Goal: Task Accomplishment & Management: Complete application form

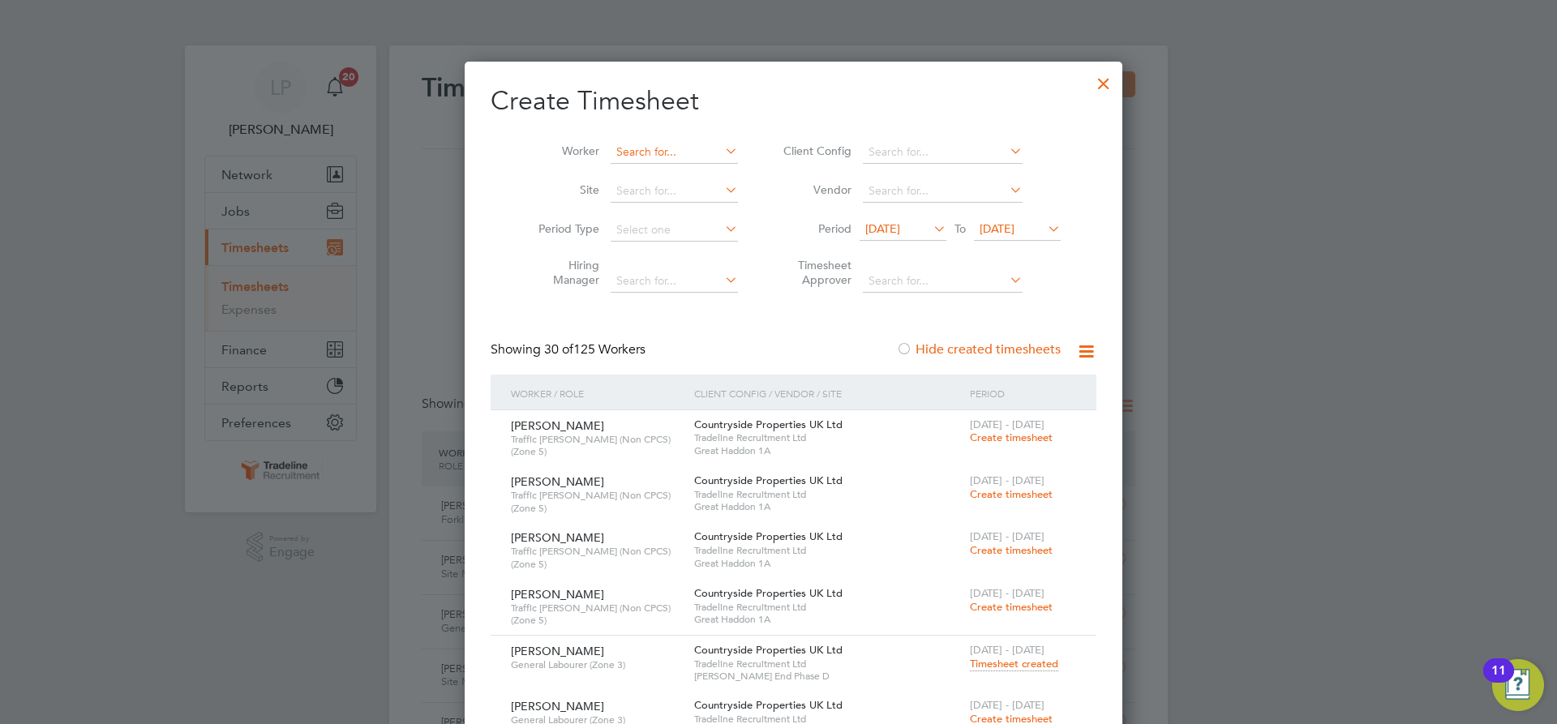
click at [665, 157] on input at bounding box center [674, 152] width 127 height 23
click at [657, 197] on li "[PERSON_NAME]" at bounding box center [661, 196] width 134 height 22
type input "[PERSON_NAME]"
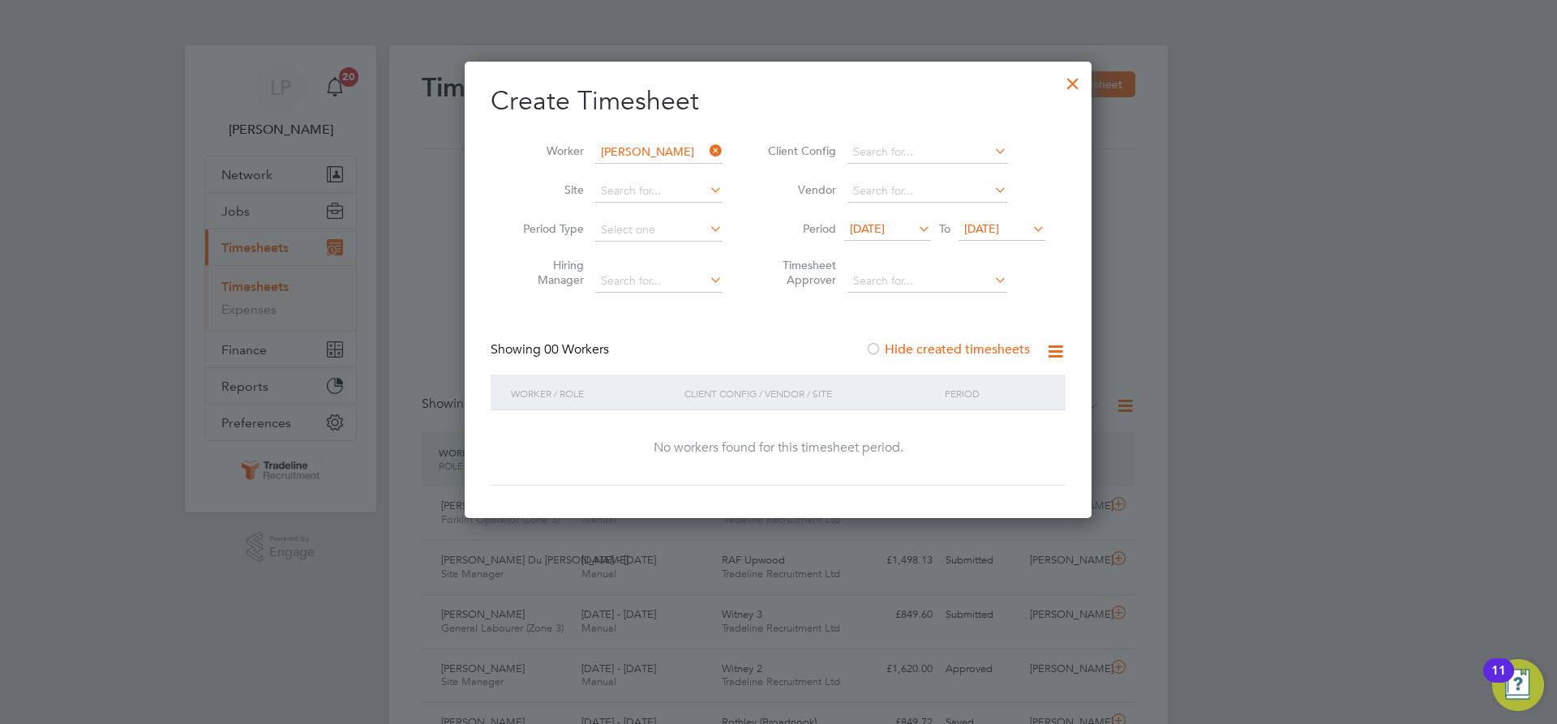
click at [994, 231] on span "[DATE]" at bounding box center [981, 228] width 35 height 15
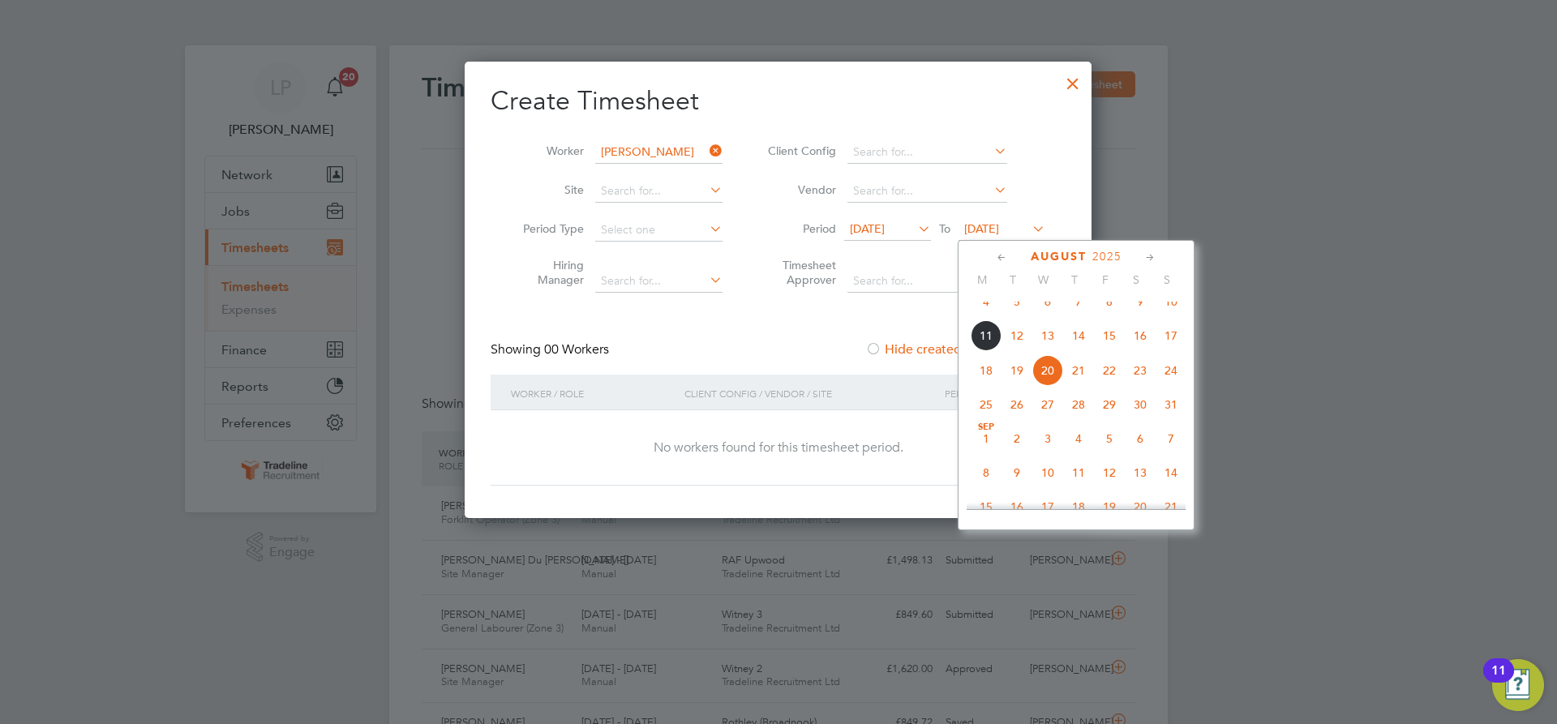
click at [1082, 420] on span "28" at bounding box center [1078, 404] width 31 height 31
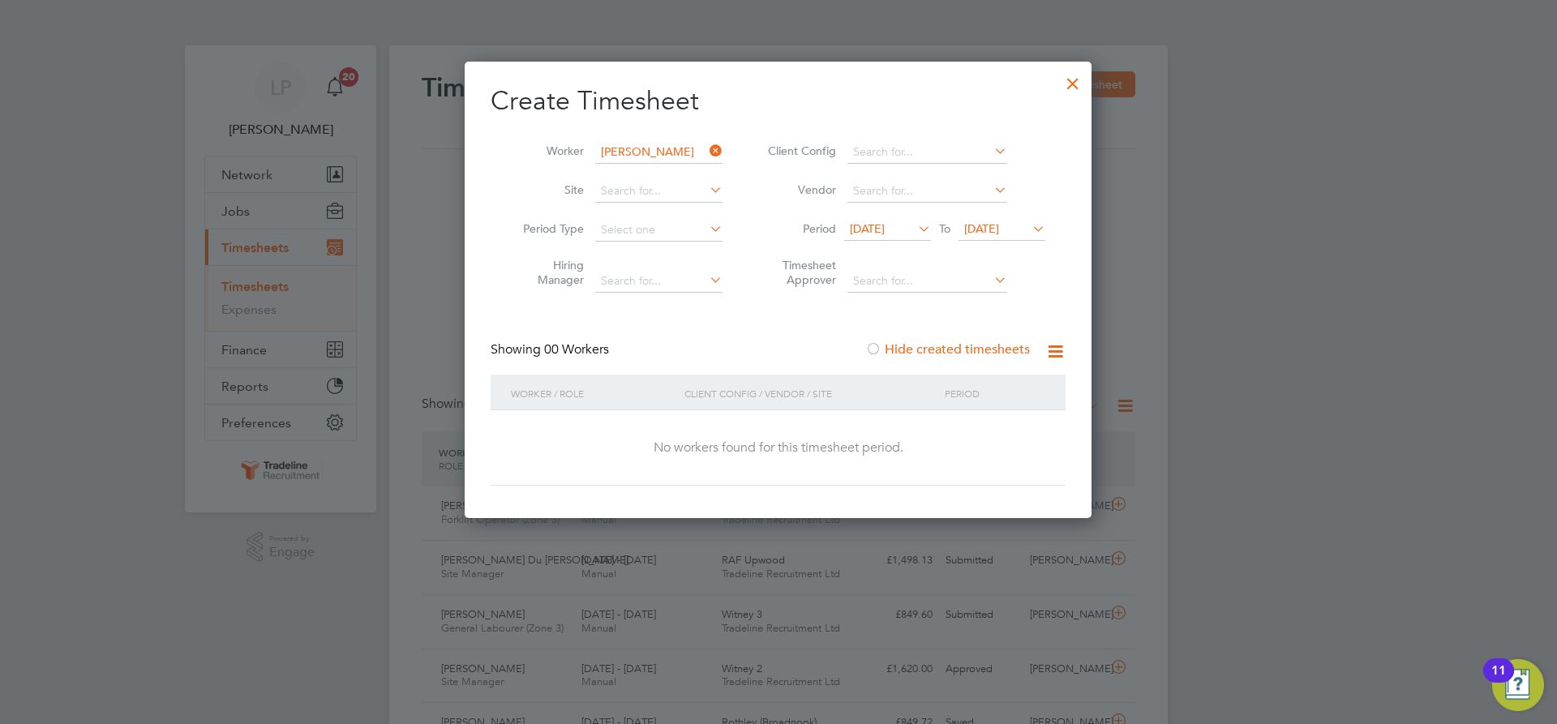
click at [867, 225] on span "[DATE]" at bounding box center [867, 228] width 35 height 15
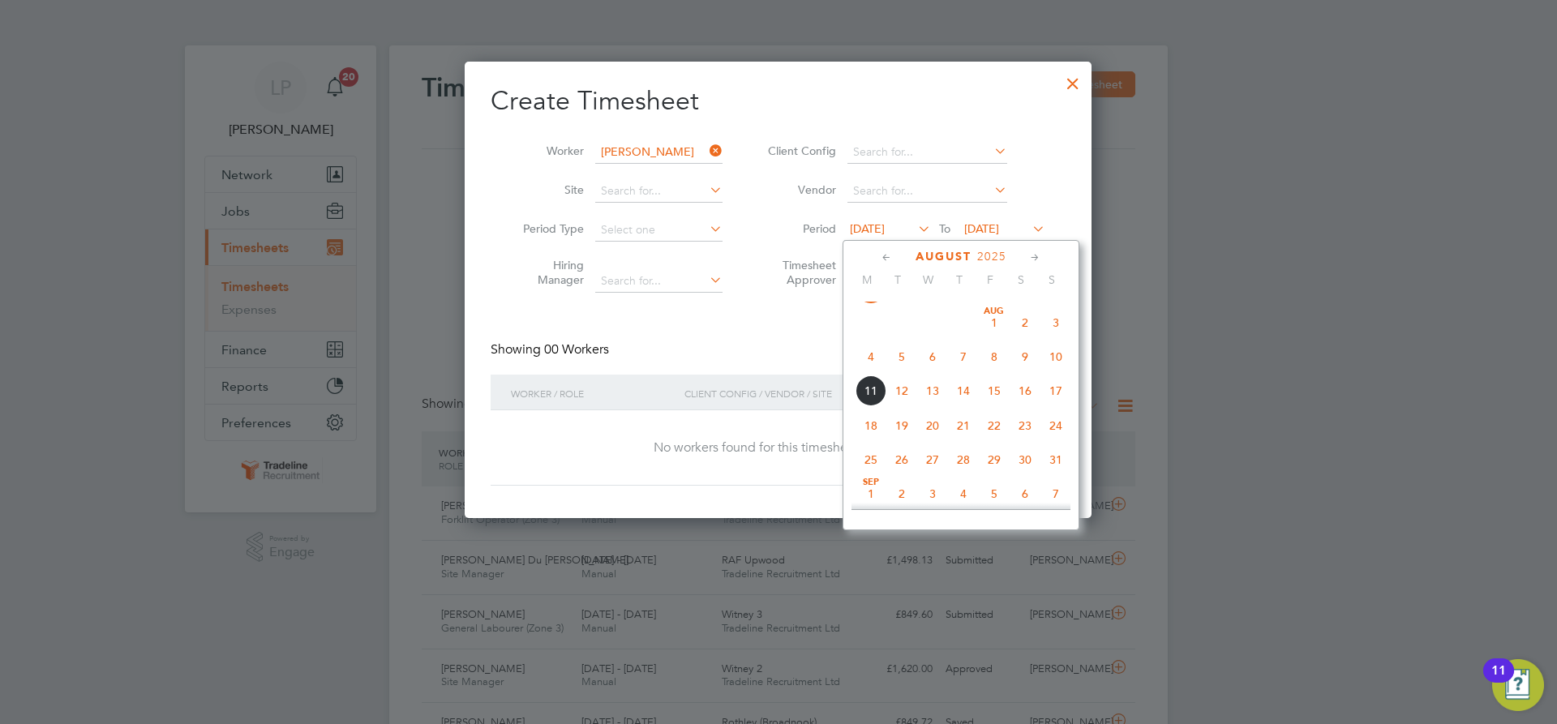
click at [680, 353] on div "Showing 00 Workers Hide created timesheets" at bounding box center [778, 357] width 575 height 33
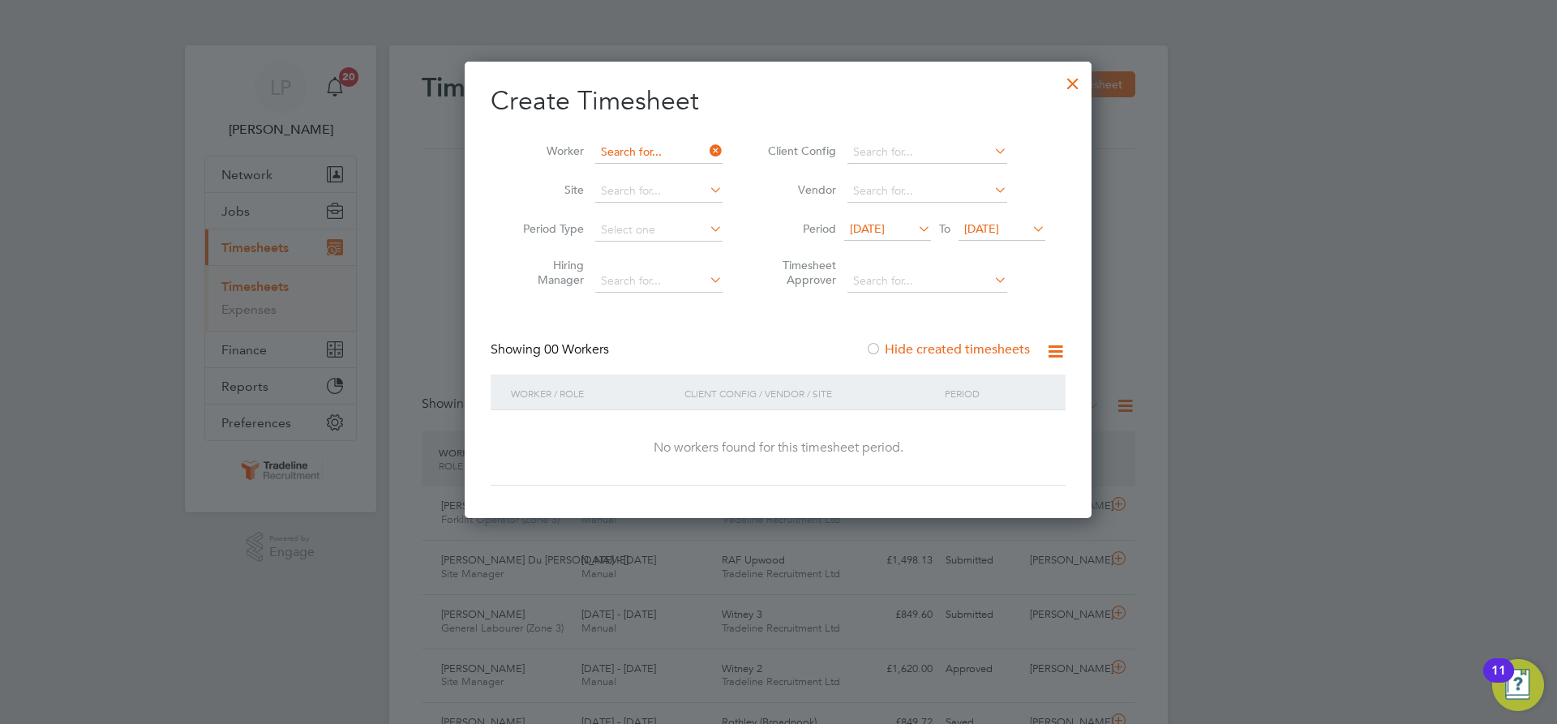
click at [674, 148] on input at bounding box center [658, 152] width 127 height 23
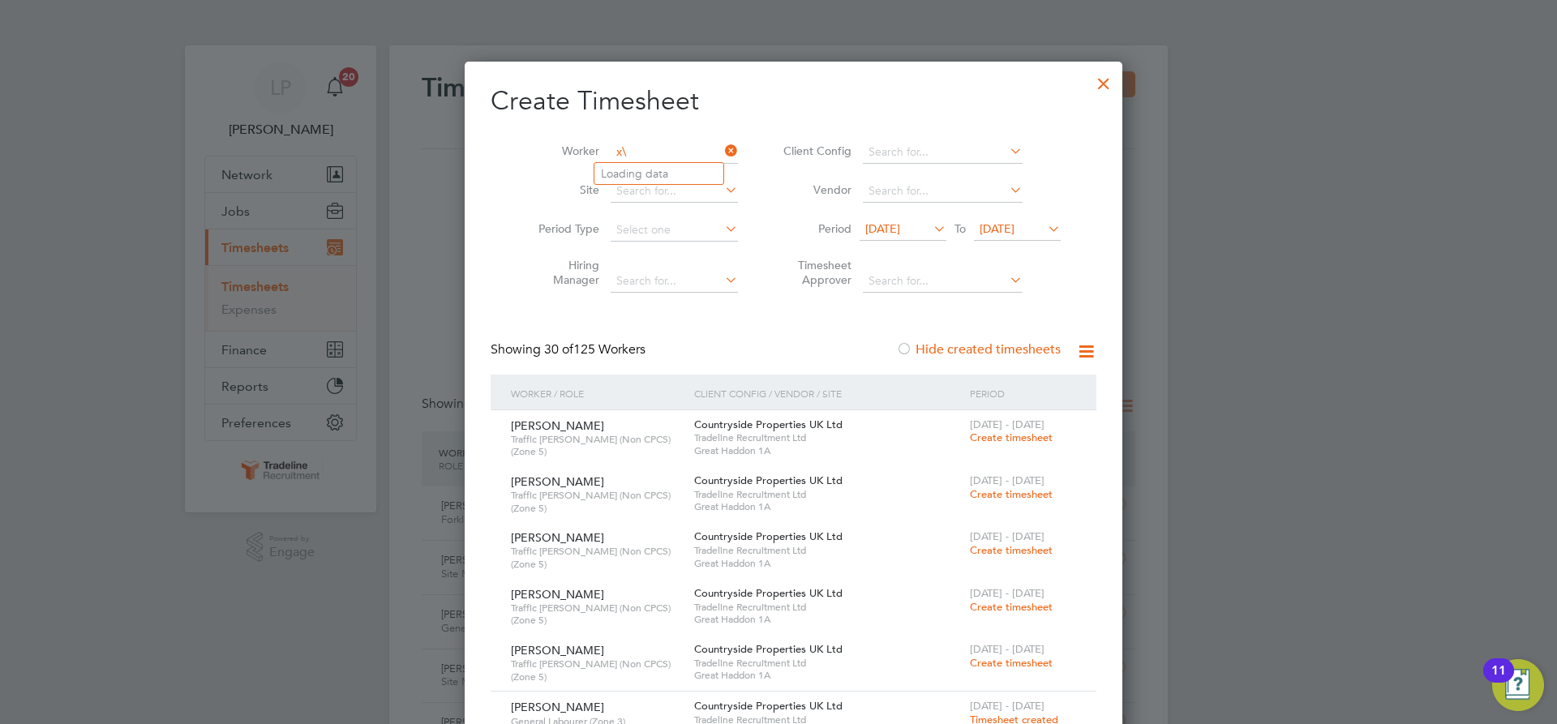
type input "x"
click at [667, 173] on li "[PERSON_NAME] ders" at bounding box center [671, 174] width 155 height 22
type input "[PERSON_NAME]"
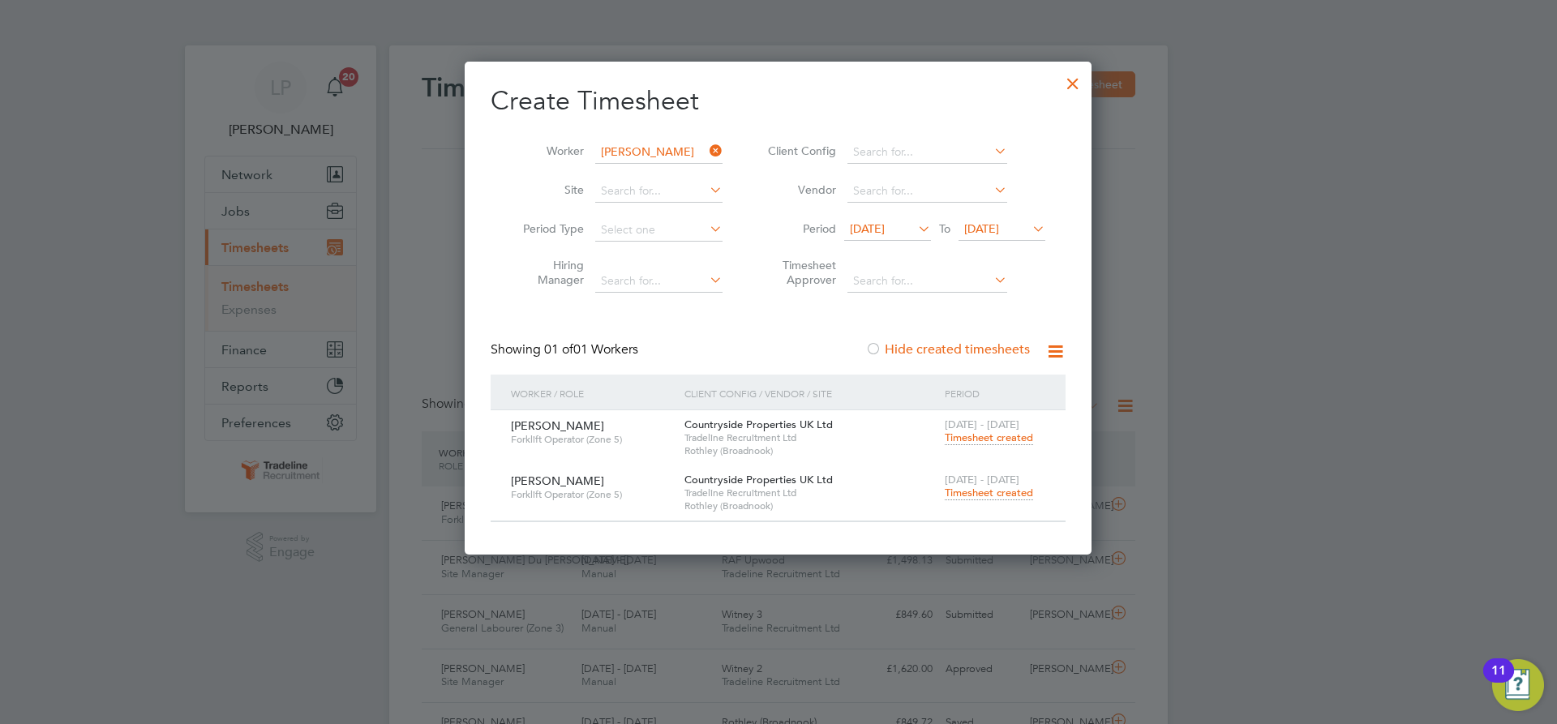
click at [998, 496] on span "Timesheet created" at bounding box center [989, 493] width 88 height 15
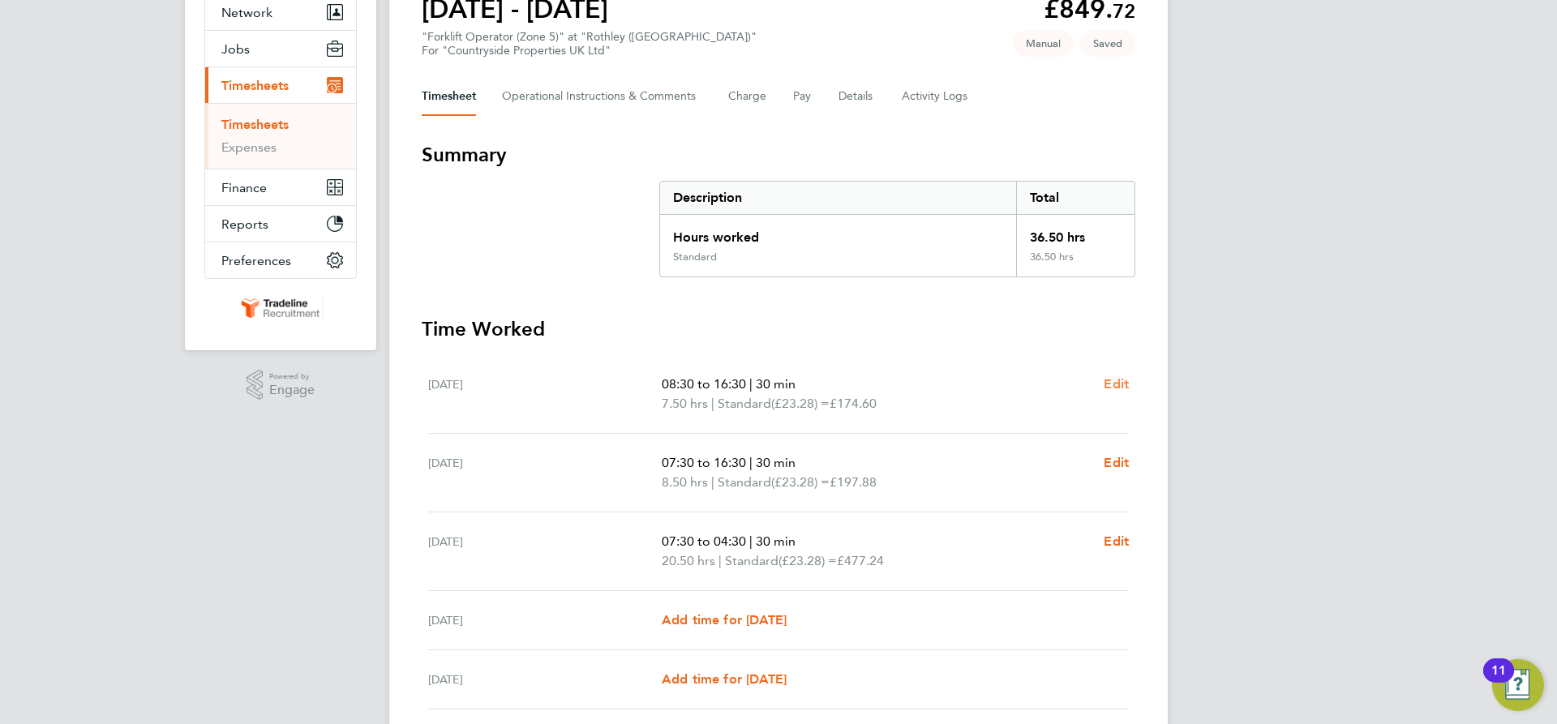
click at [1105, 389] on span "Edit" at bounding box center [1116, 383] width 25 height 15
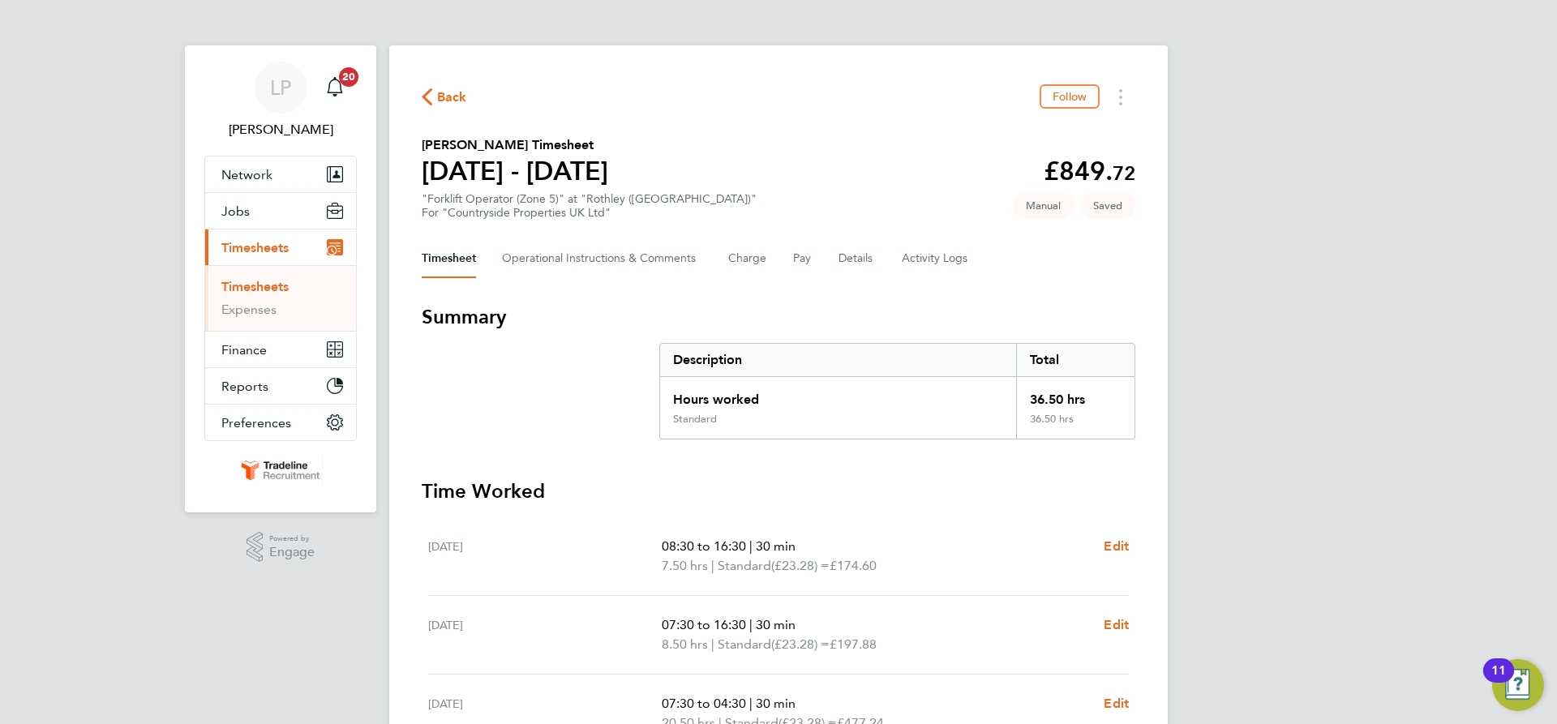
select select "30"
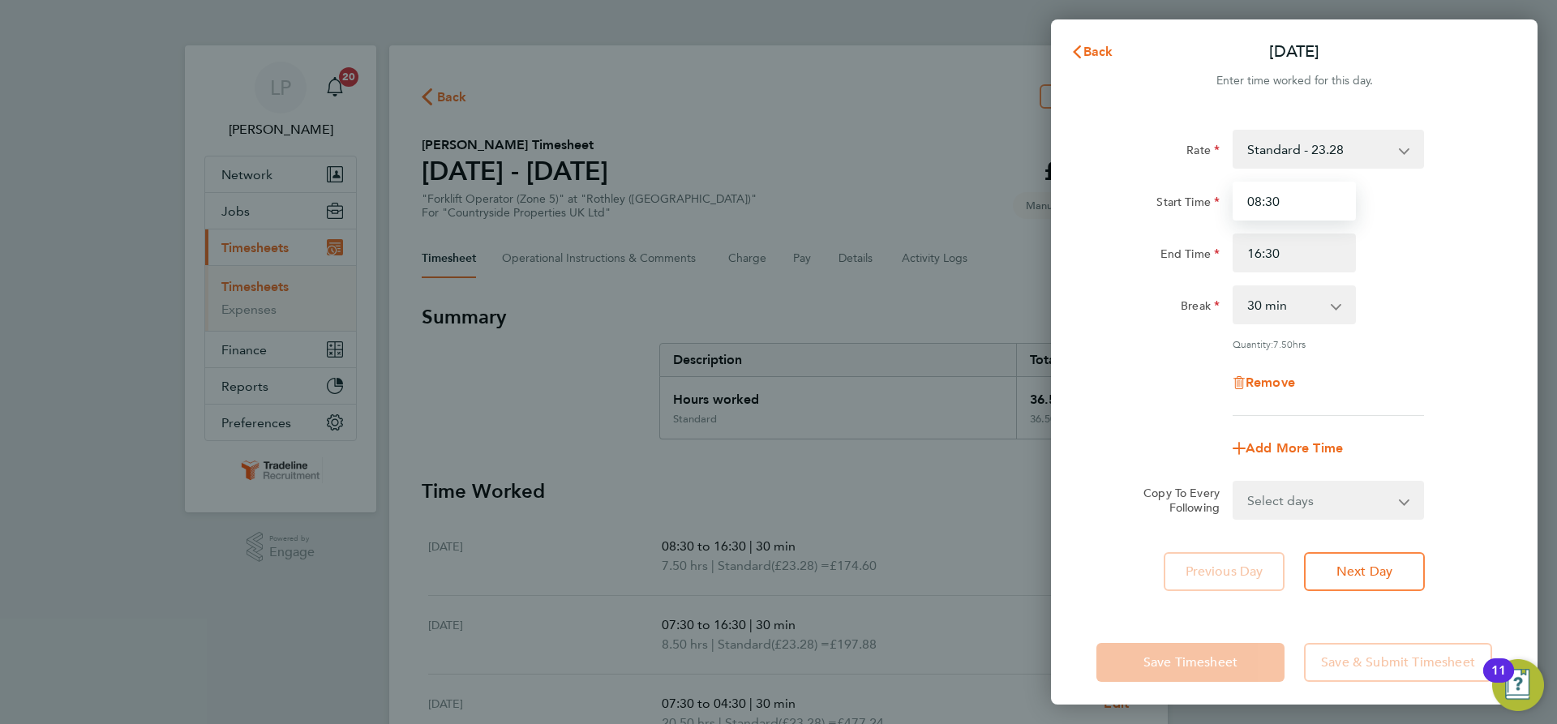
click at [1319, 208] on input "08:30" at bounding box center [1294, 201] width 123 height 39
drag, startPoint x: 1303, startPoint y: 205, endPoint x: 1154, endPoint y: 191, distance: 149.9
click at [1154, 191] on div "Start Time 08:30" at bounding box center [1294, 201] width 409 height 39
type input "07:00"
drag, startPoint x: 1479, startPoint y: 201, endPoint x: 1448, endPoint y: 231, distance: 43.0
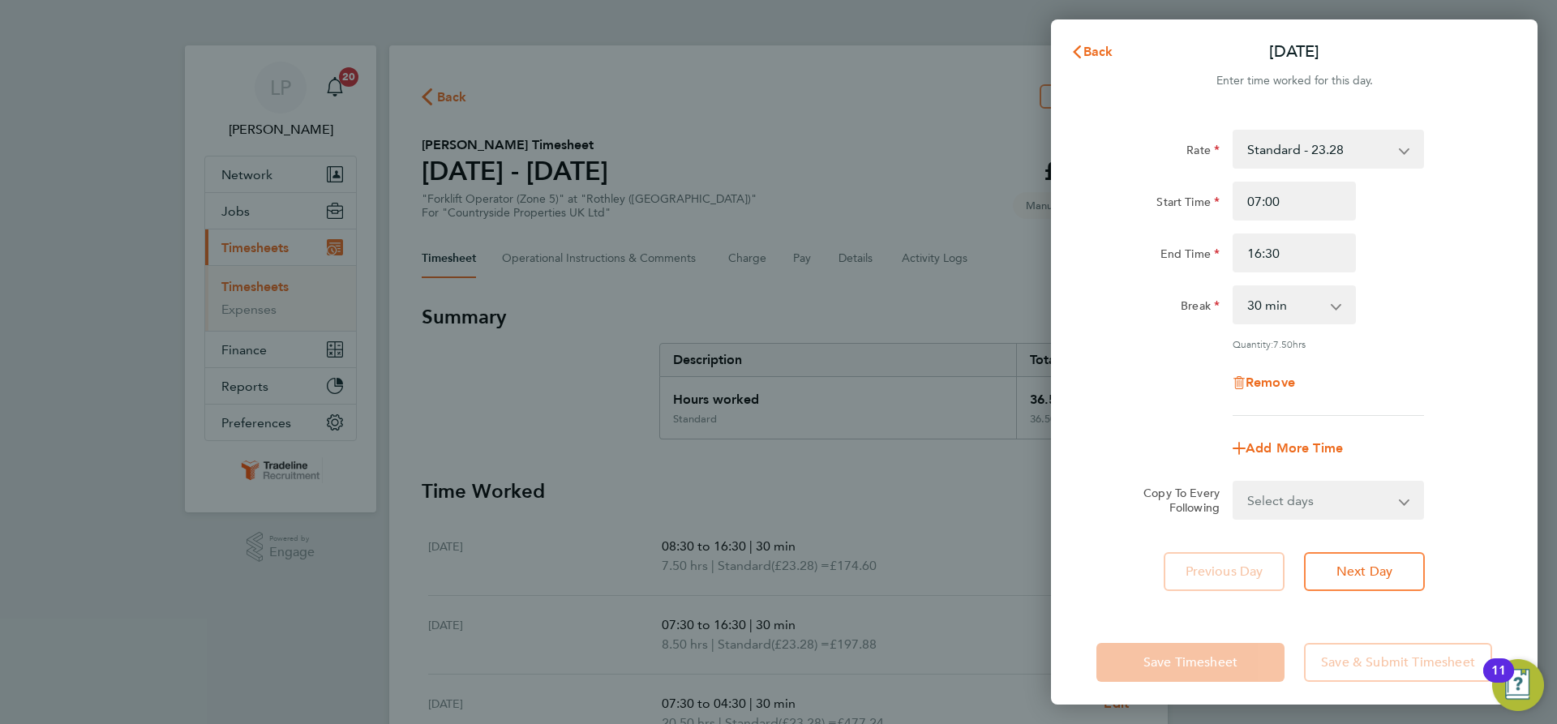
click at [1479, 202] on div "Start Time 07:00" at bounding box center [1294, 201] width 409 height 39
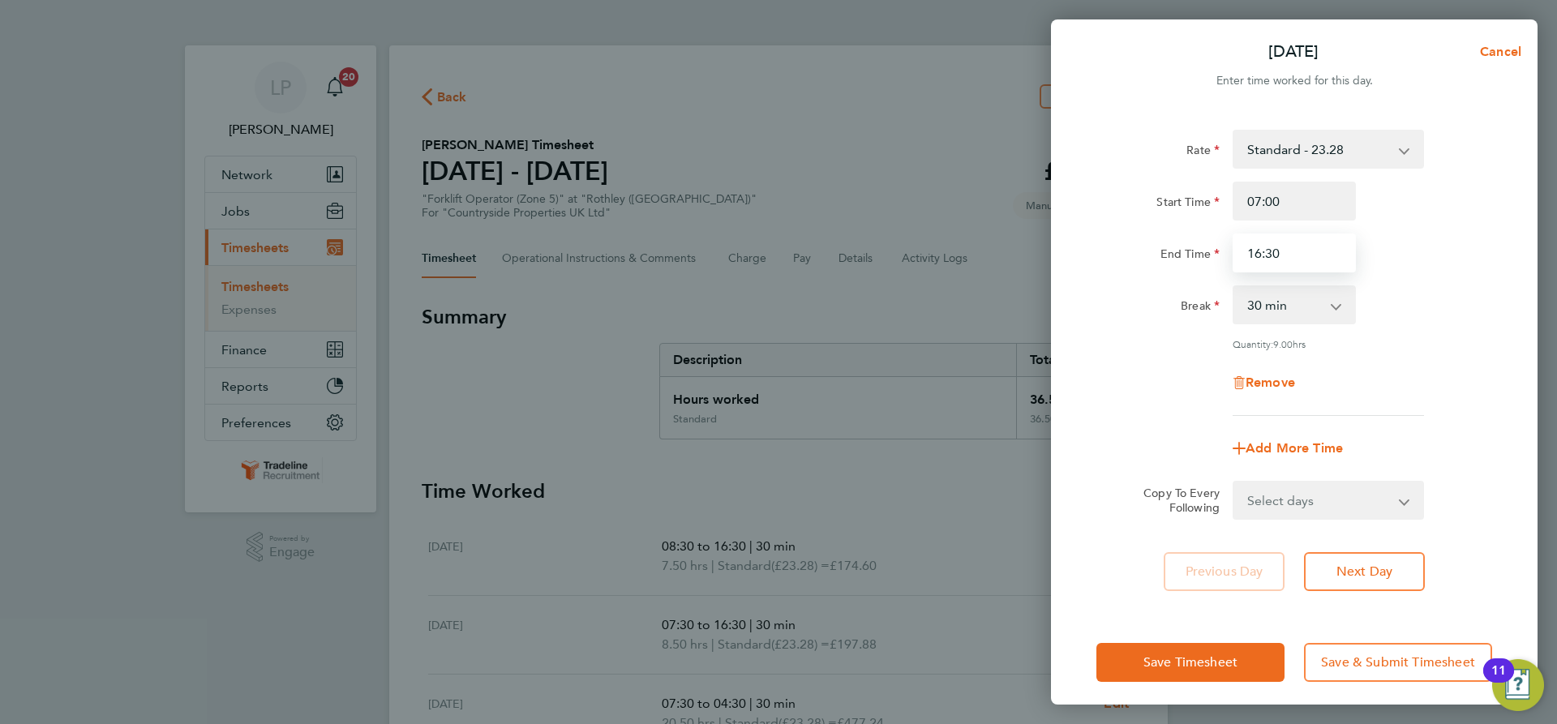
drag, startPoint x: 1336, startPoint y: 250, endPoint x: 1041, endPoint y: 211, distance: 297.0
click at [1044, 211] on div "[DATE] Cancel Enter time worked for this day. Rate Standard - 23.28 Start Time …" at bounding box center [778, 362] width 1557 height 724
type input "17:30"
drag, startPoint x: 1414, startPoint y: 263, endPoint x: 1407, endPoint y: 361, distance: 98.4
click at [1415, 263] on div "End Time 17:30" at bounding box center [1294, 253] width 409 height 39
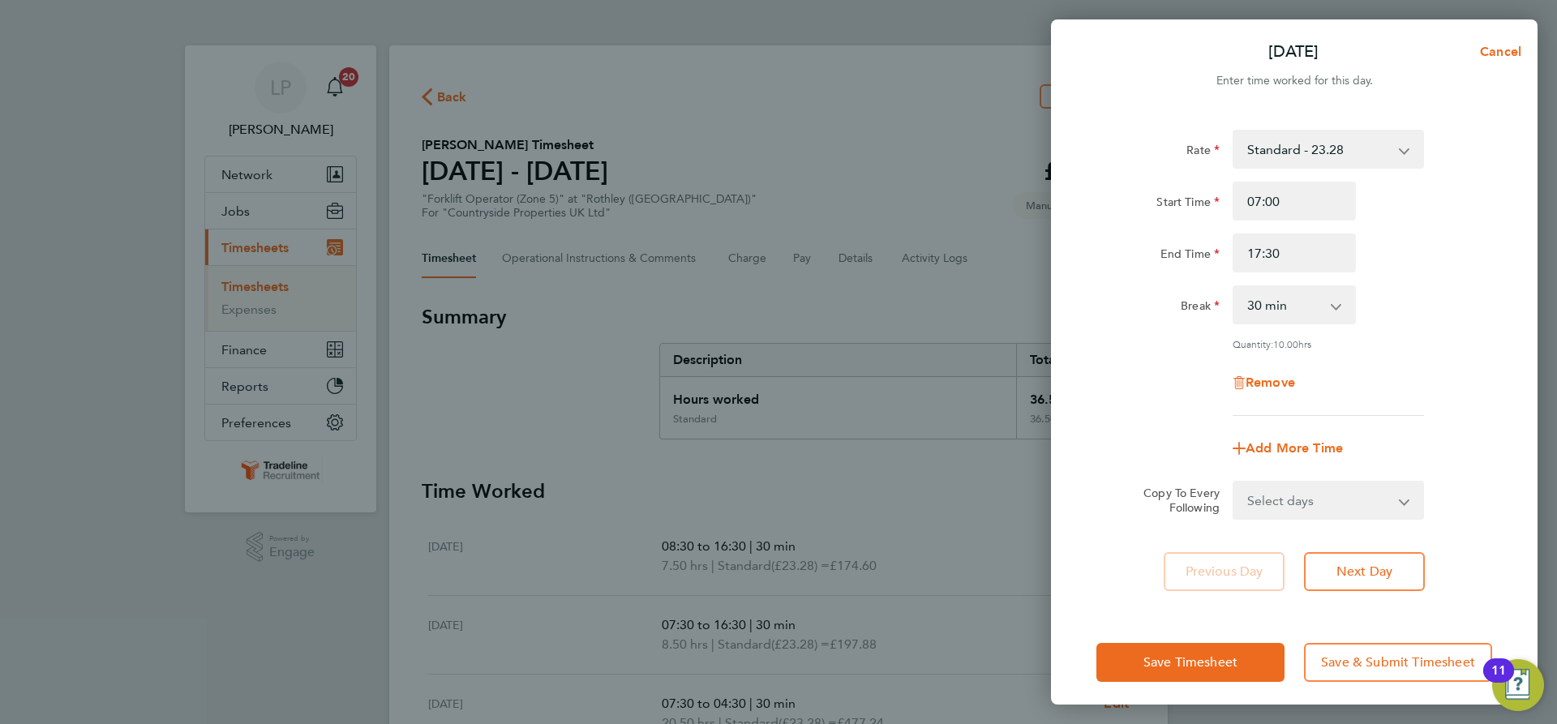
click at [1384, 510] on select "Select days Day [DATE] [DATE] [DATE] [DATE]" at bounding box center [1319, 501] width 170 height 36
select select "DAY"
click at [1234, 483] on select "Select days Day [DATE] [DATE] [DATE] [DATE]" at bounding box center [1319, 501] width 170 height 36
select select "[DATE]"
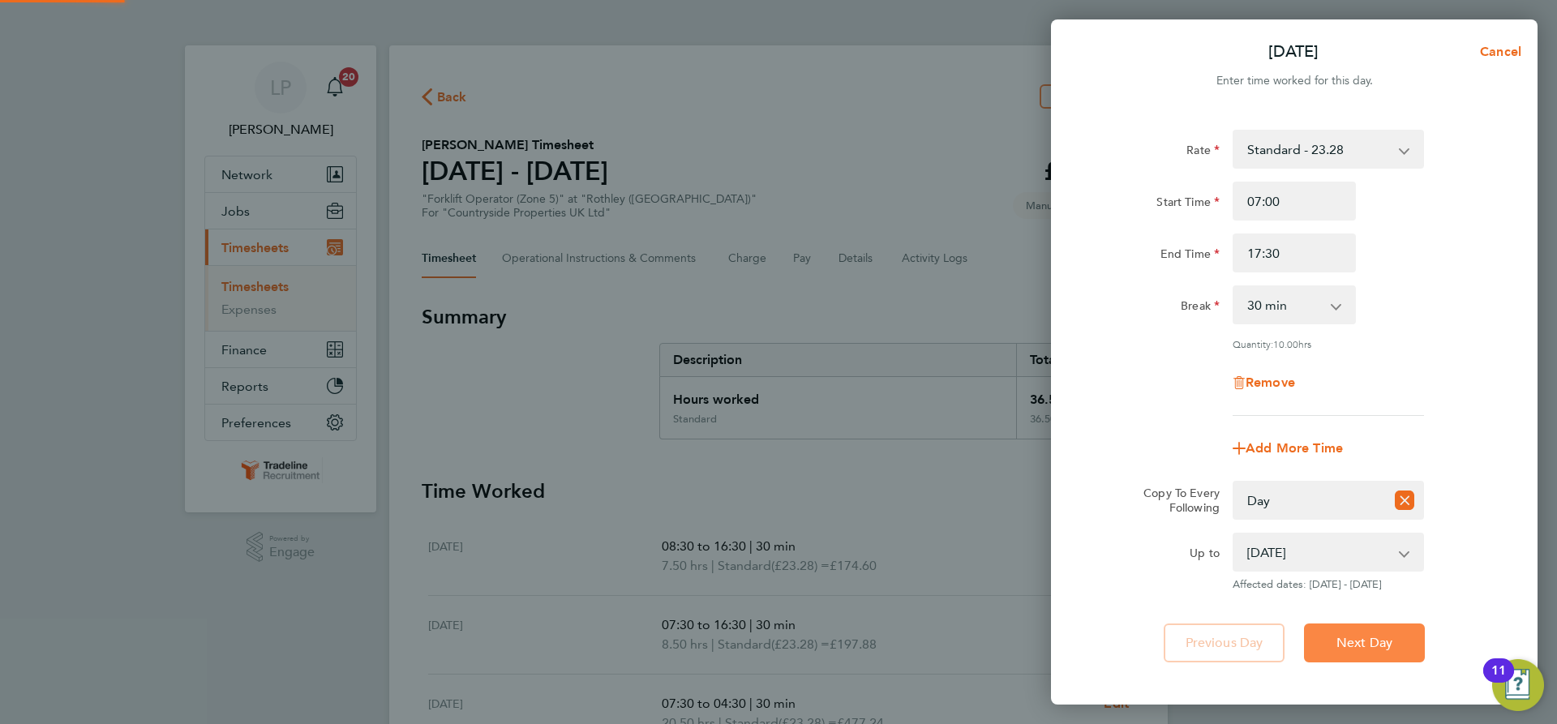
click at [1367, 637] on span "Next Day" at bounding box center [1365, 643] width 56 height 16
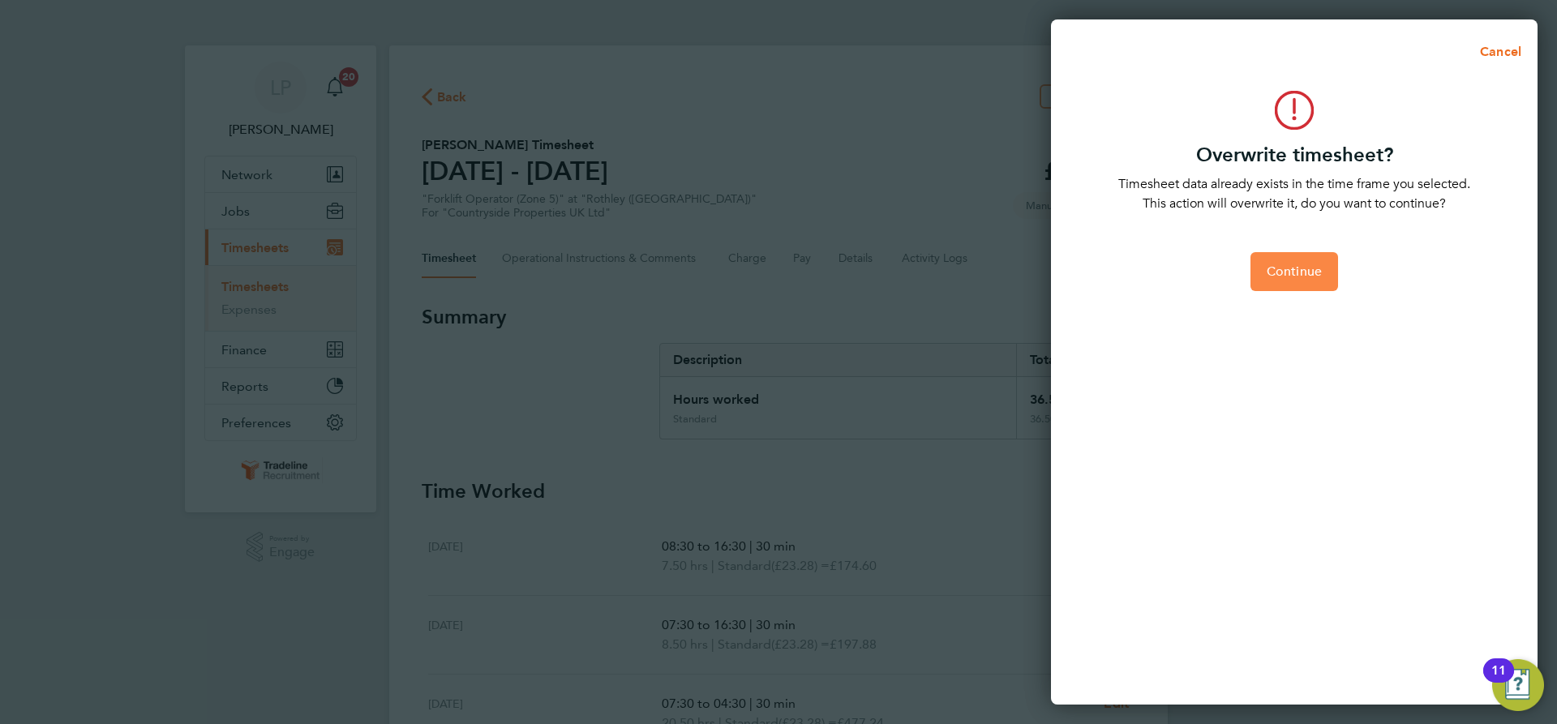
click at [1295, 285] on button "Continue" at bounding box center [1295, 271] width 88 height 39
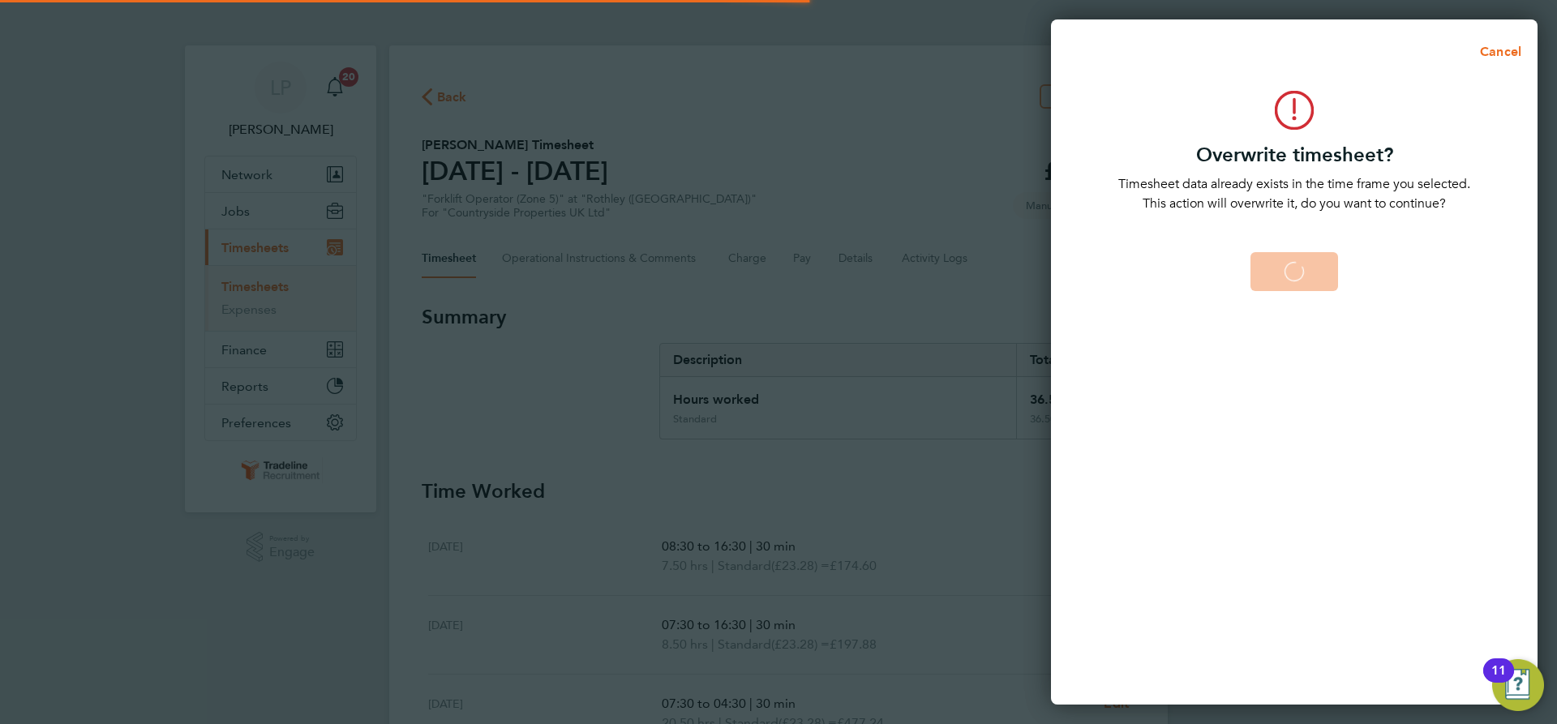
select select "0: null"
select select "30"
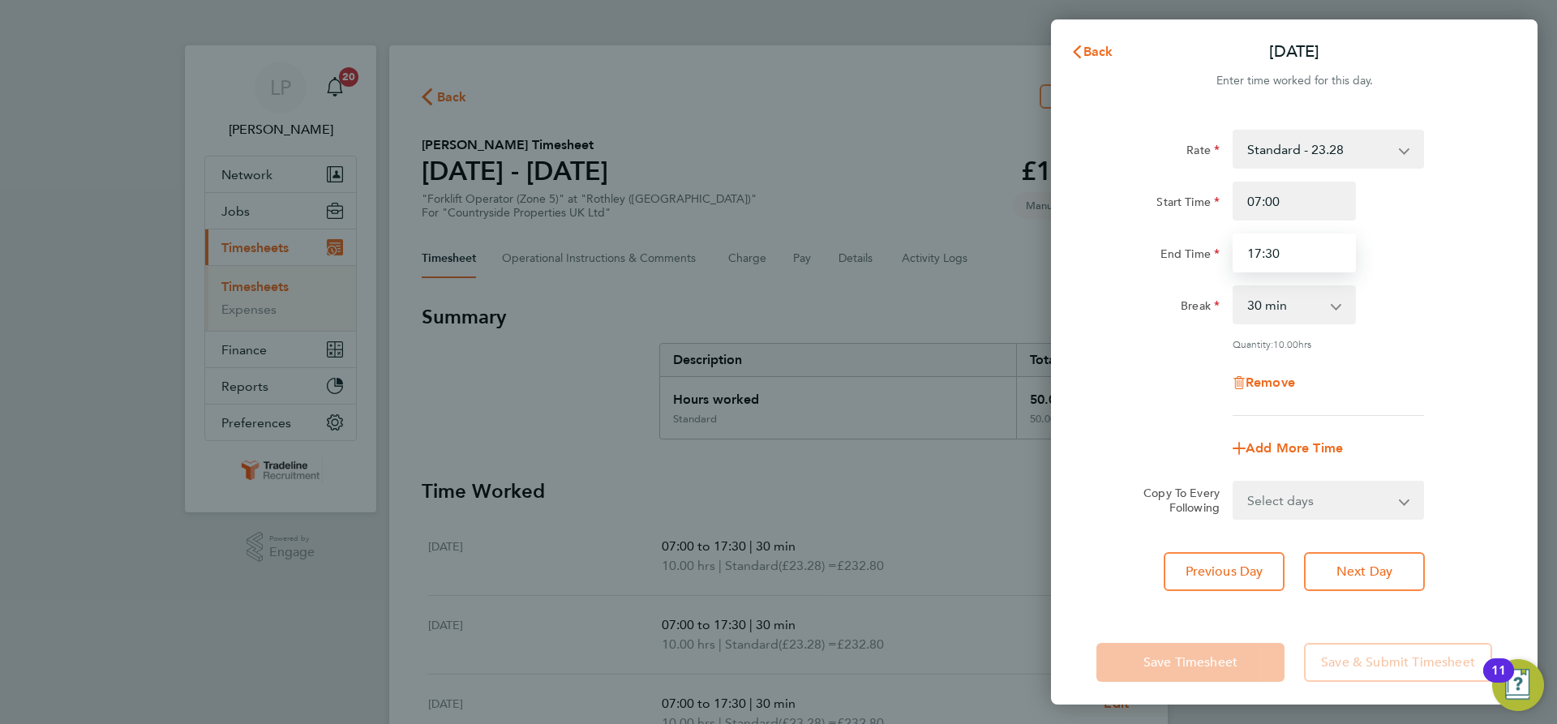
drag, startPoint x: 1315, startPoint y: 256, endPoint x: 1017, endPoint y: 255, distance: 298.5
click at [1017, 255] on div "Back [DATE] Enter time worked for this day. Rate Standard - 23.28 Start Time 07…" at bounding box center [778, 362] width 1557 height 724
type input "18:30"
click at [1361, 570] on span "Next Day" at bounding box center [1365, 572] width 56 height 16
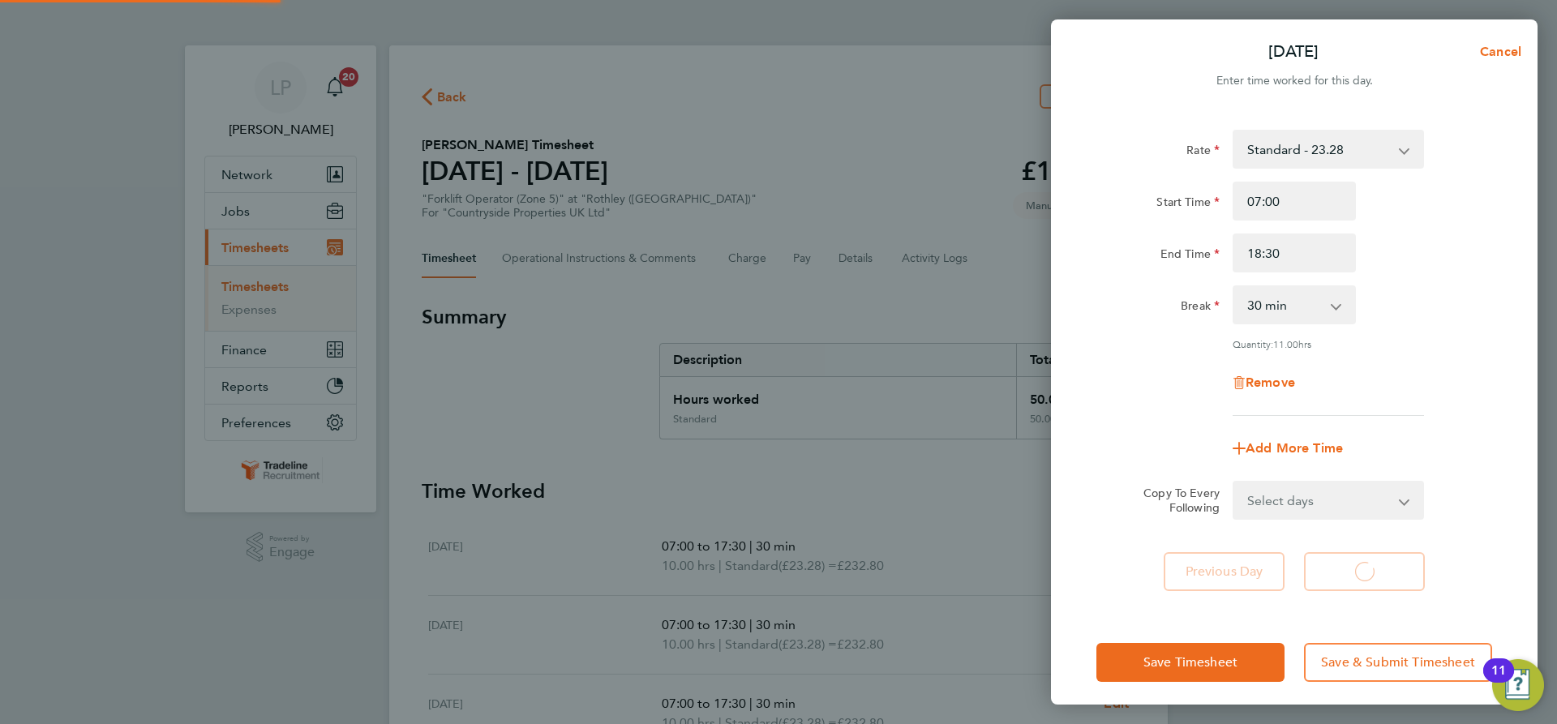
select select "30"
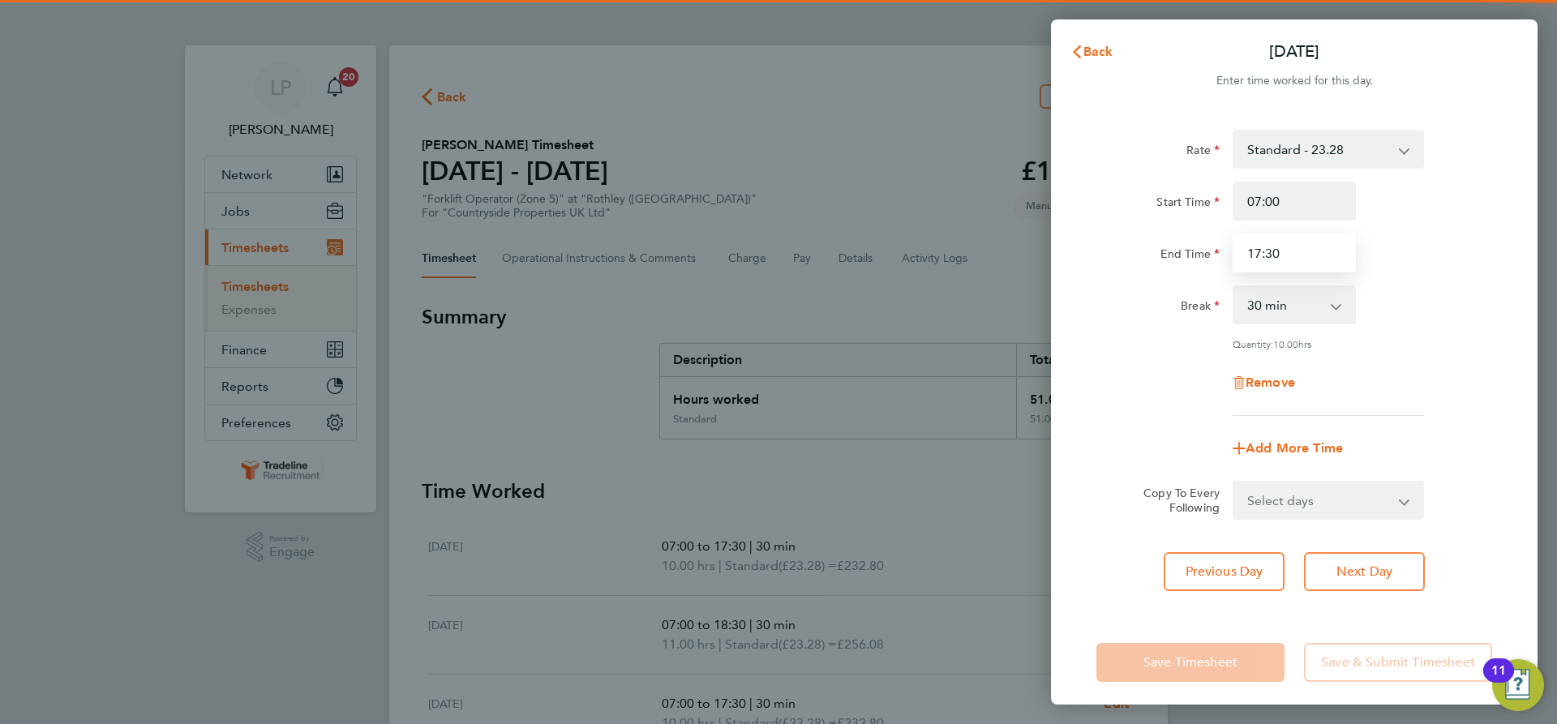
click at [1321, 255] on input "17:30" at bounding box center [1294, 253] width 123 height 39
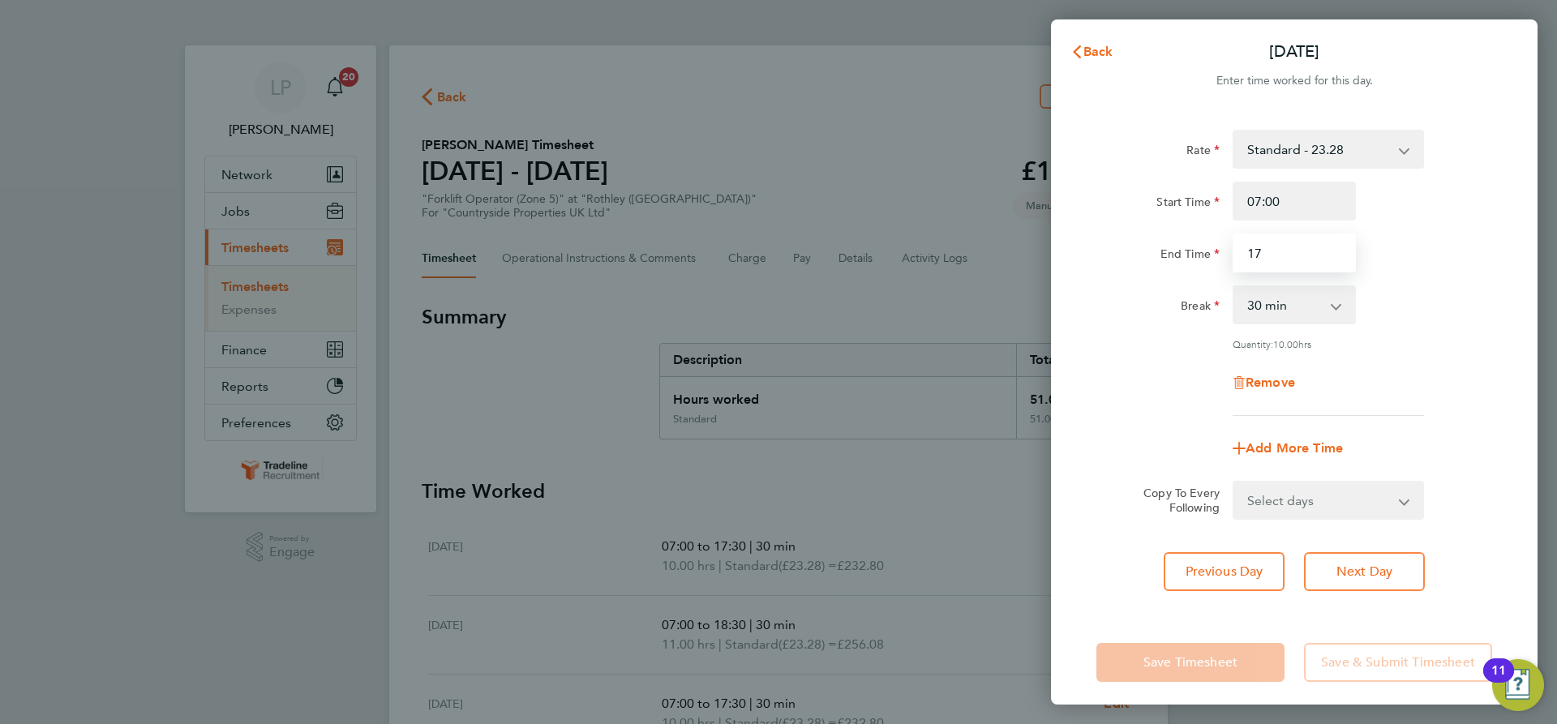
type input "1"
type input "18:00"
click at [1430, 225] on div "Start Time 07:00 End Time 18:00" at bounding box center [1294, 227] width 409 height 91
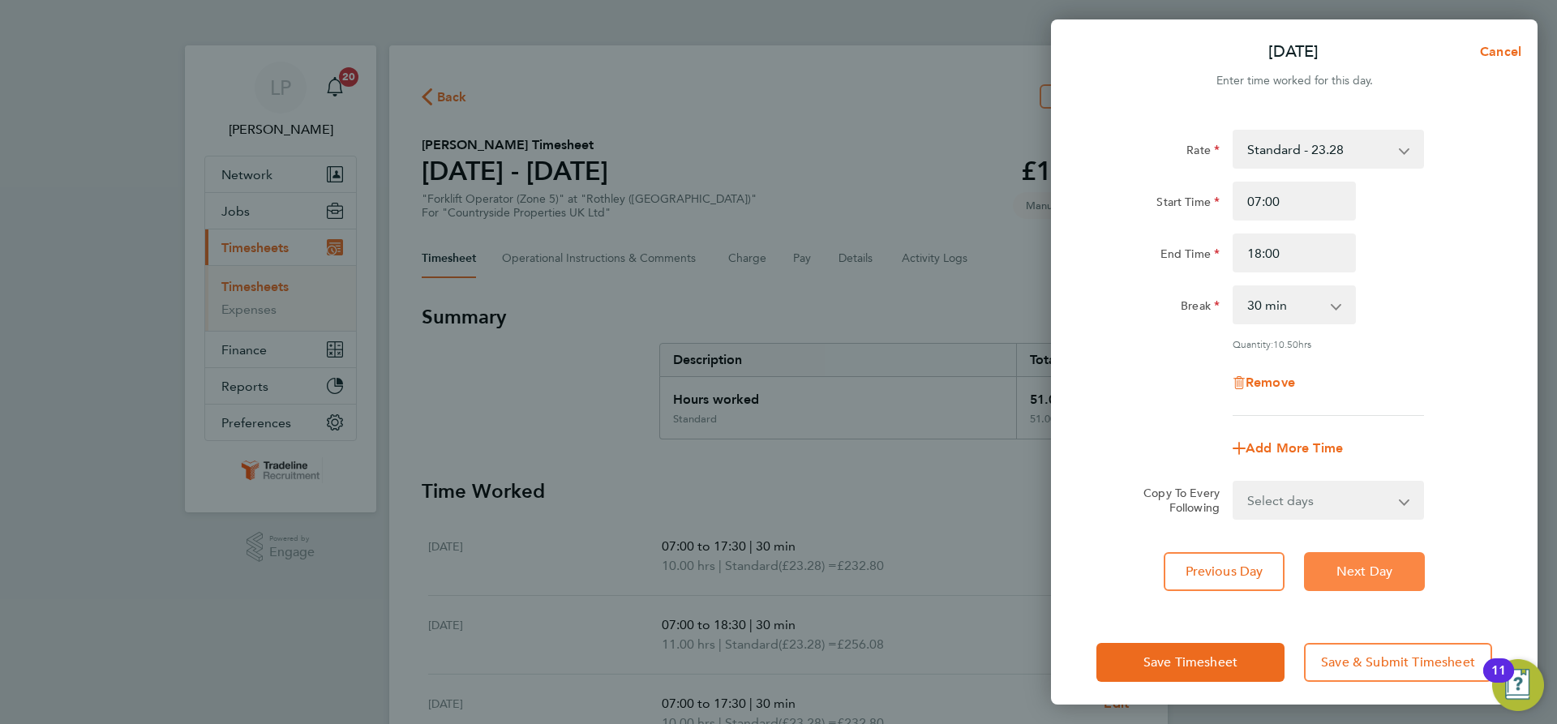
click at [1354, 568] on span "Next Day" at bounding box center [1365, 572] width 56 height 16
select select "30"
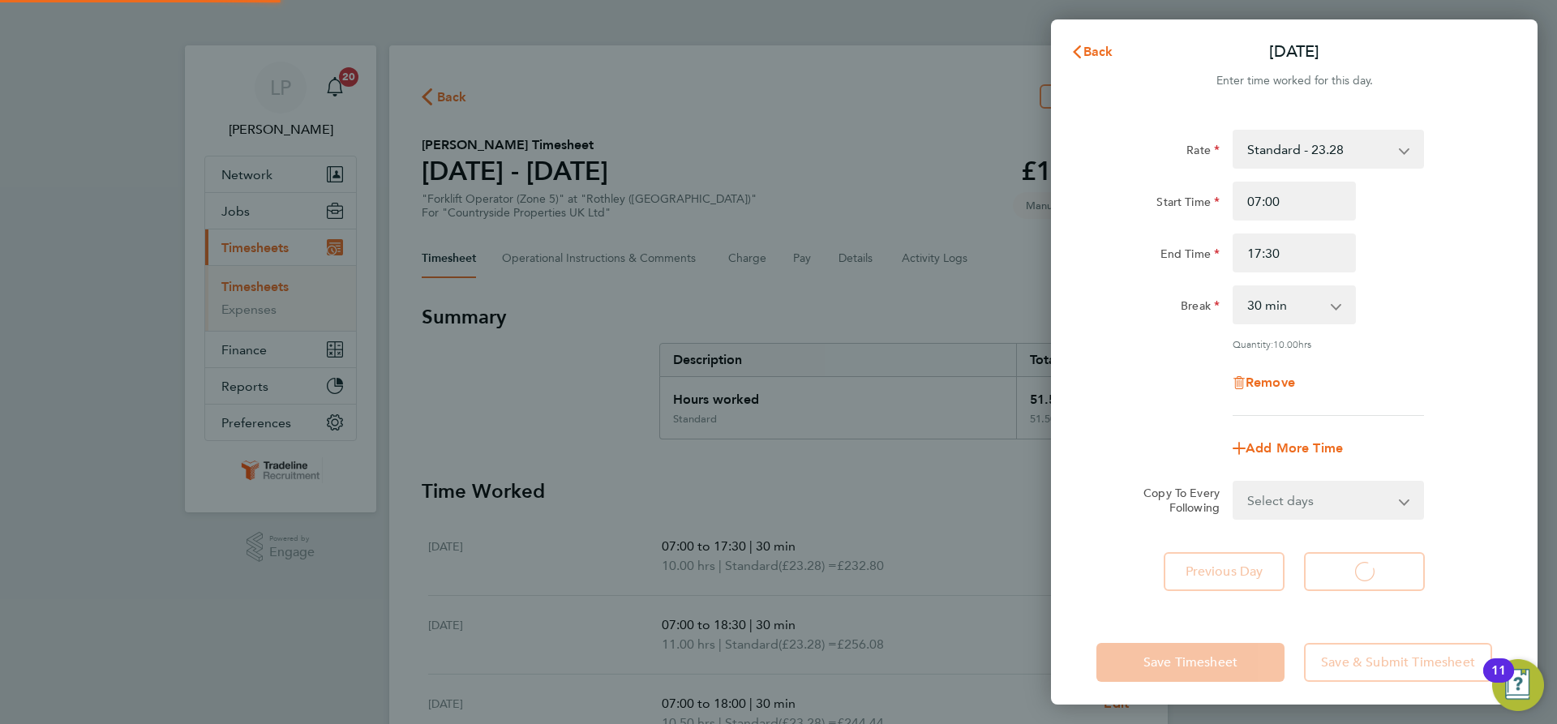
select select "30"
drag, startPoint x: 1100, startPoint y: 54, endPoint x: 1043, endPoint y: 162, distance: 122.6
click at [1100, 49] on span "Back" at bounding box center [1099, 51] width 30 height 15
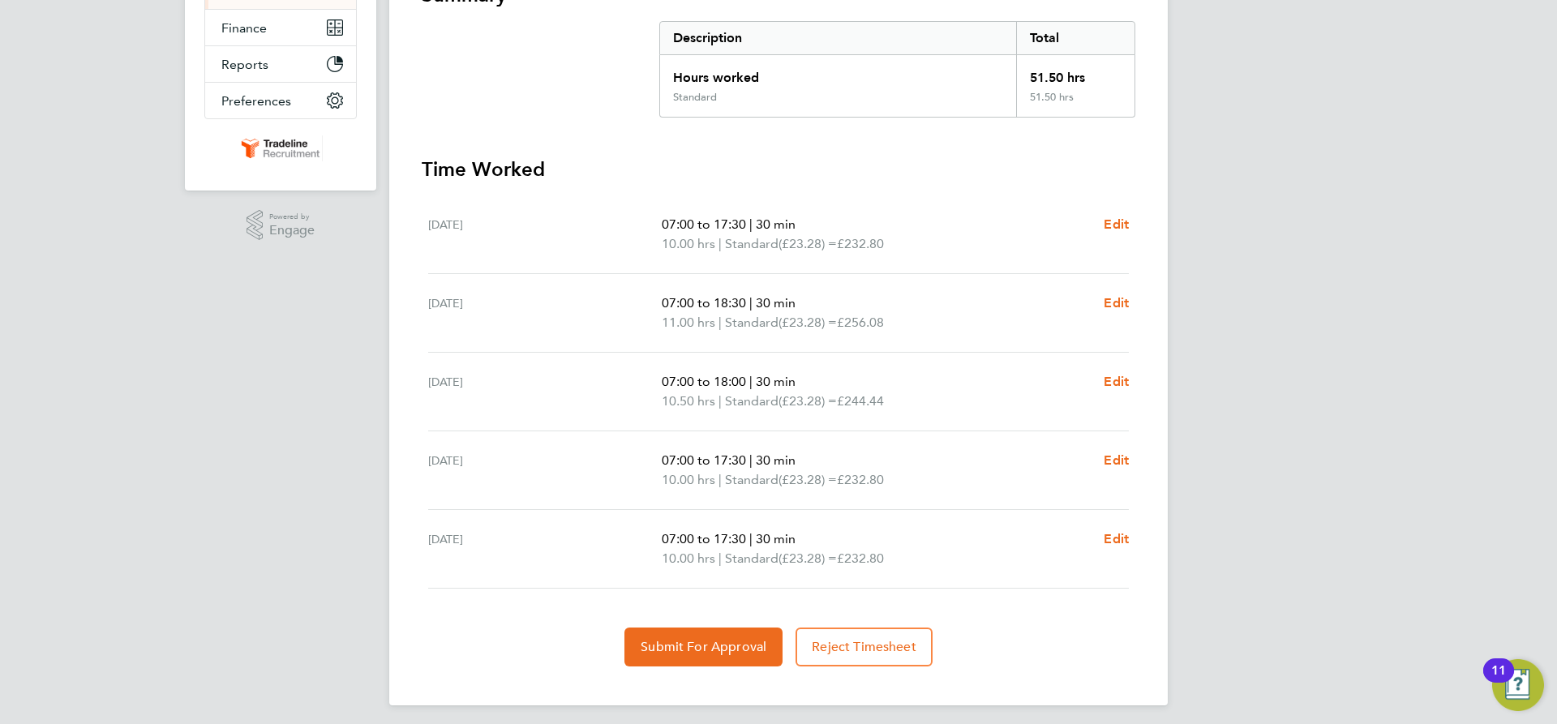
scroll to position [324, 0]
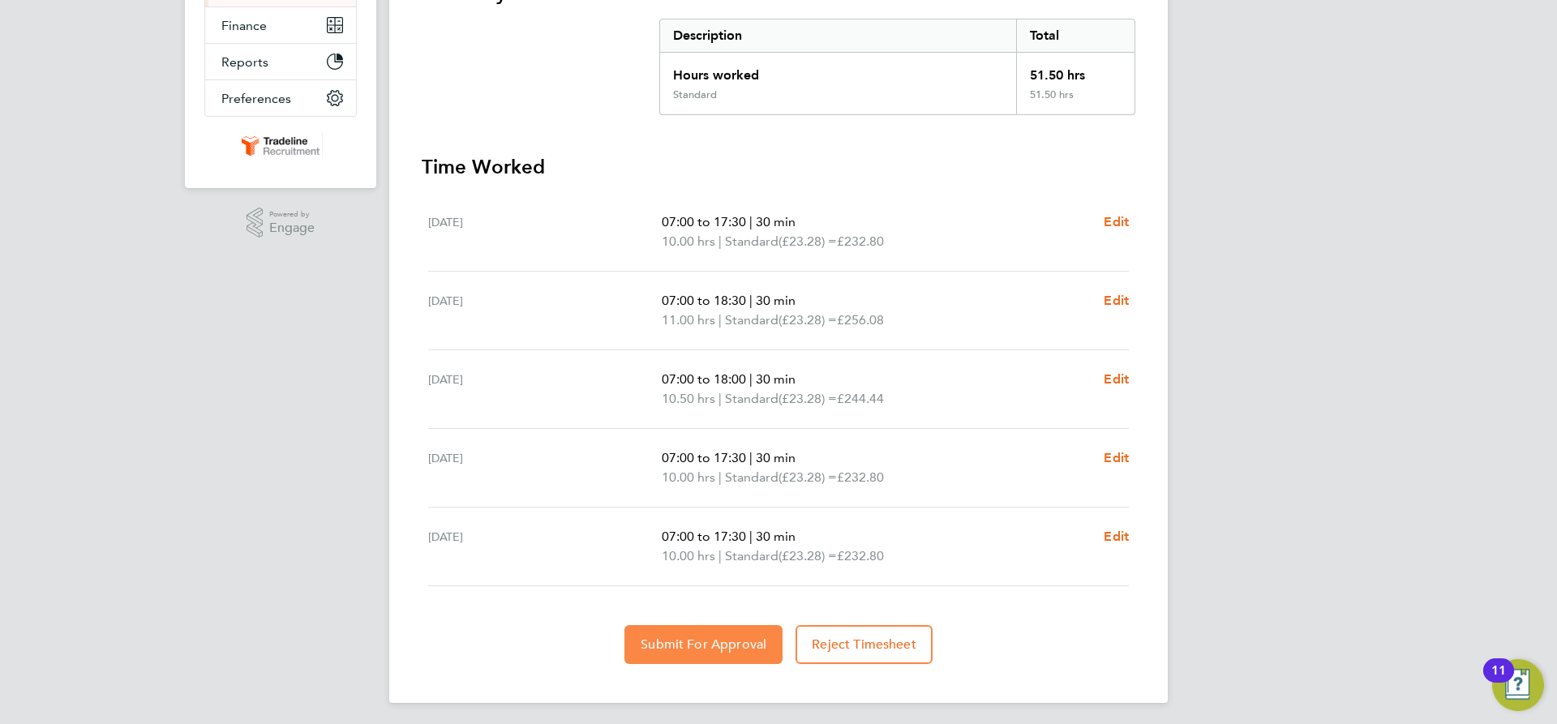
click at [718, 645] on span "Submit For Approval" at bounding box center [704, 645] width 126 height 16
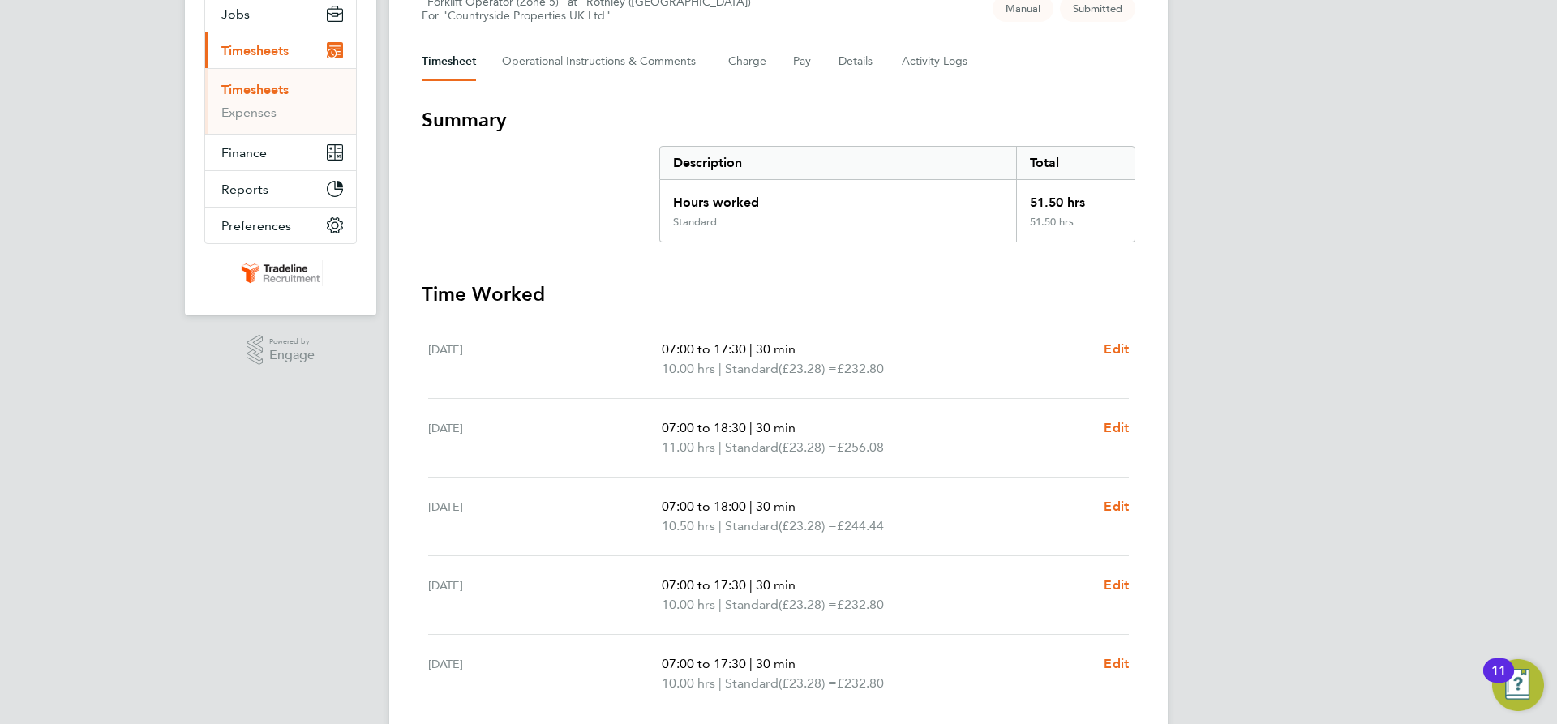
scroll to position [0, 0]
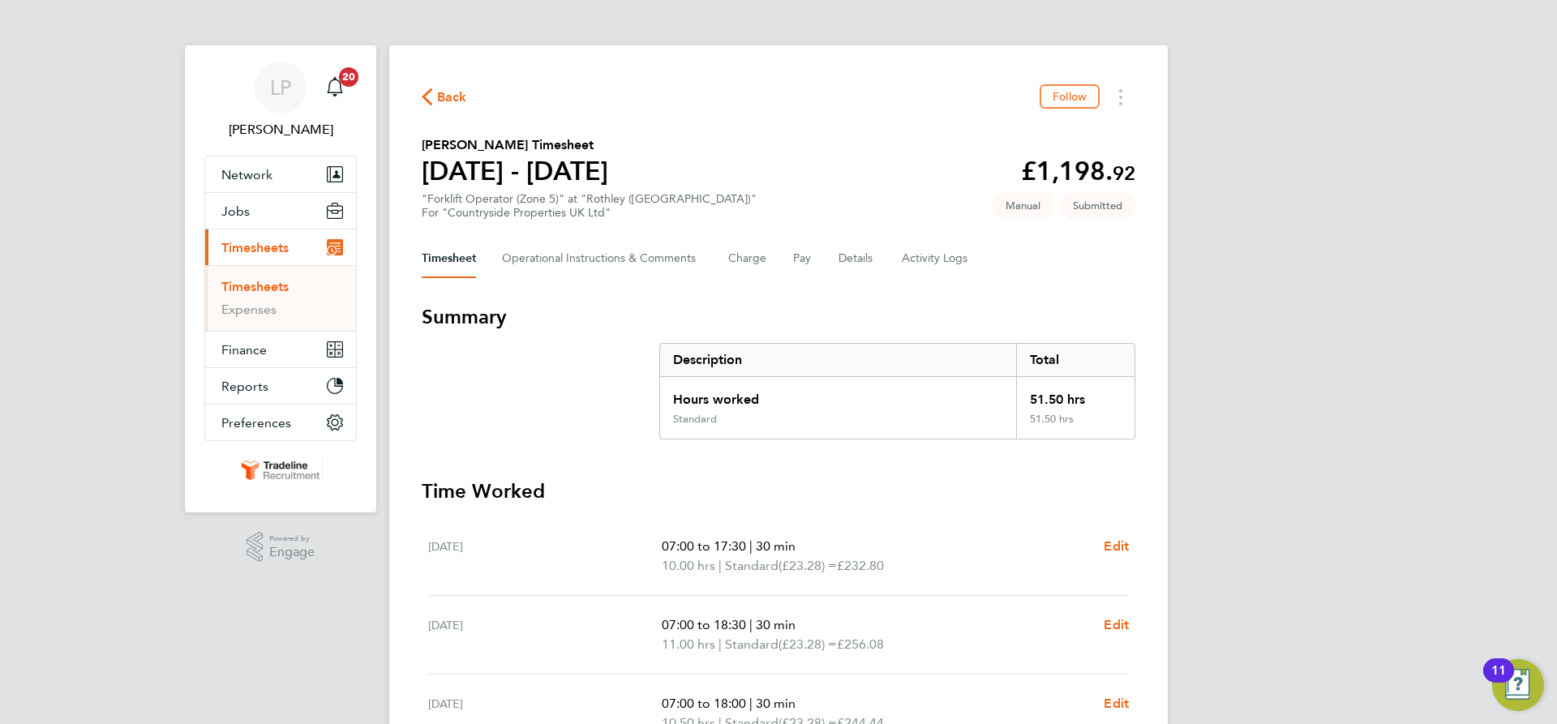
click at [264, 282] on link "Timesheets" at bounding box center [254, 286] width 67 height 15
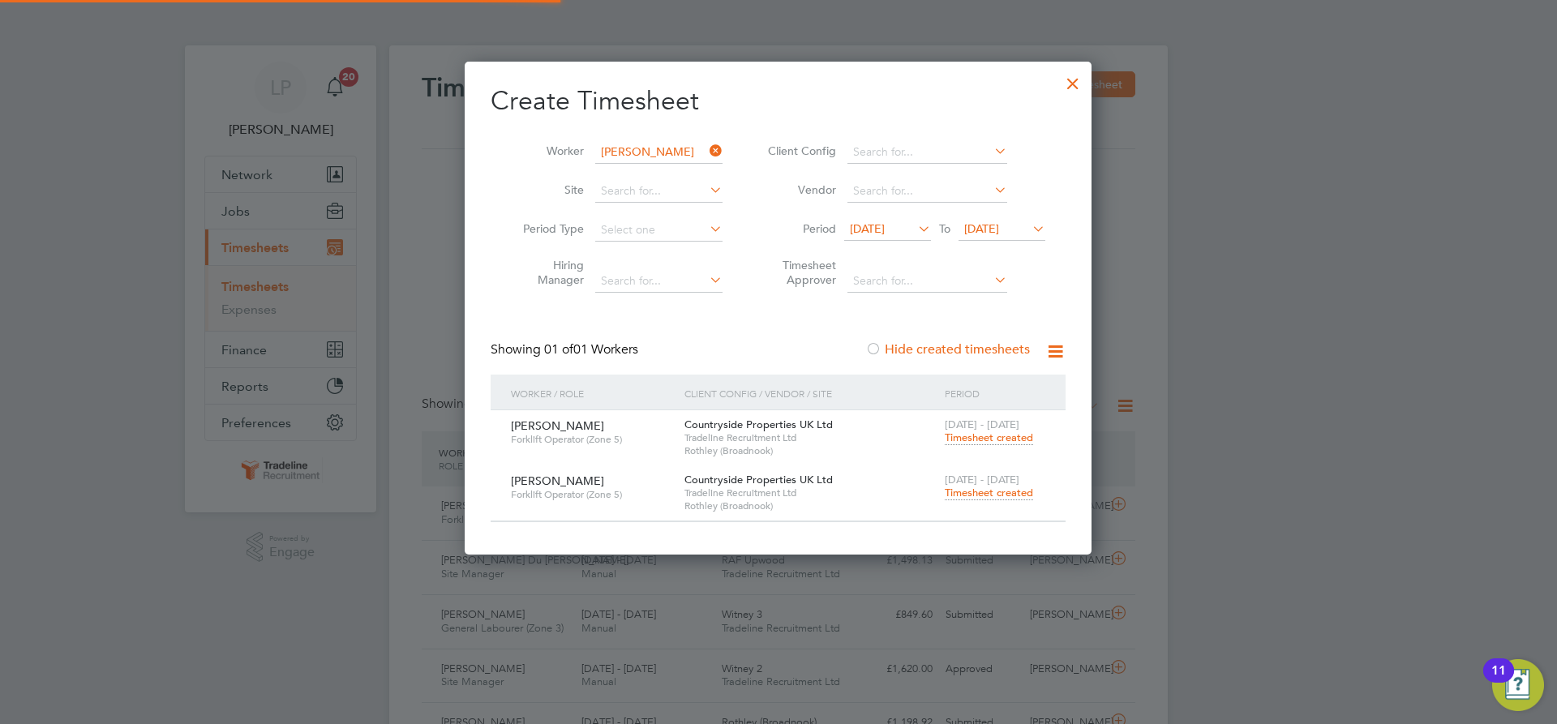
scroll to position [41, 141]
click at [634, 147] on input at bounding box center [658, 152] width 127 height 23
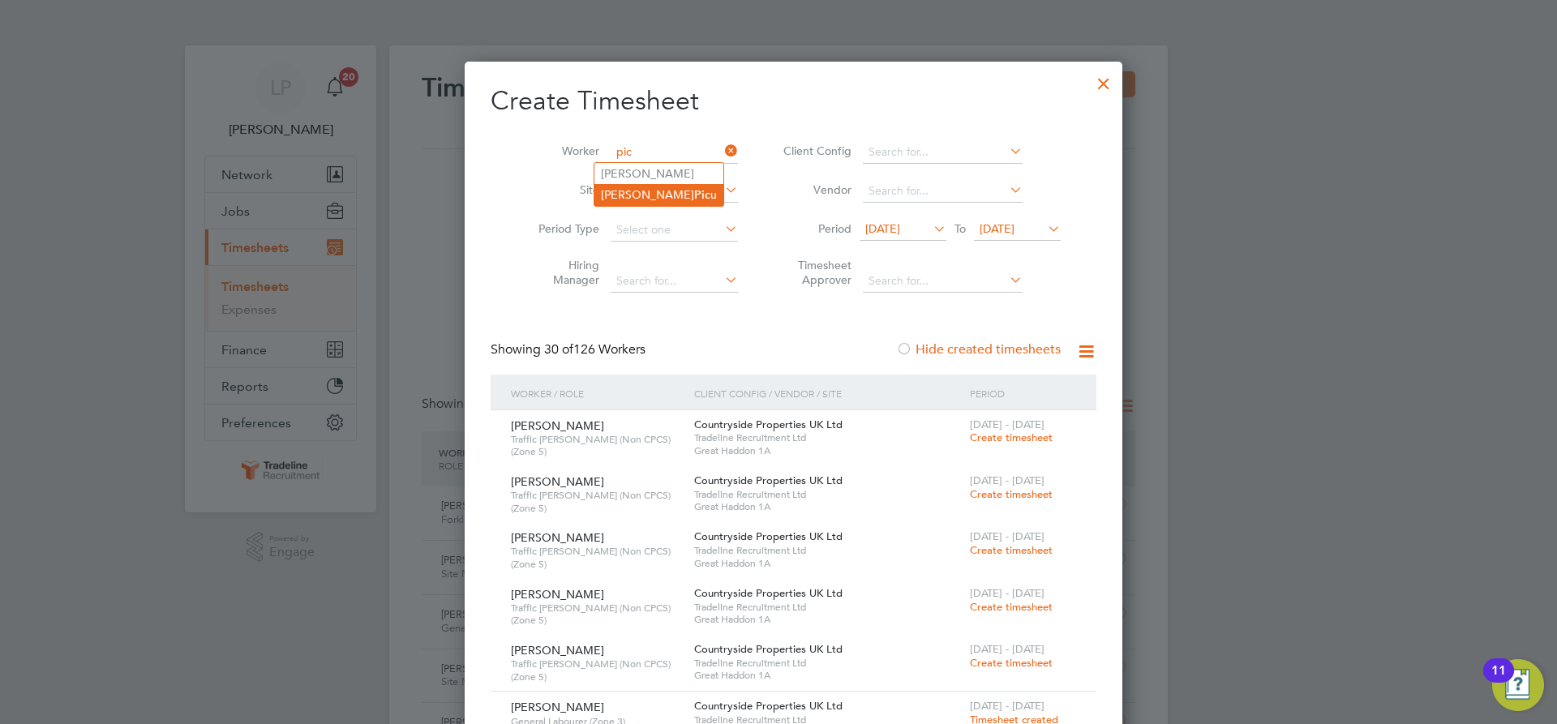
click at [641, 193] on li "[PERSON_NAME] u" at bounding box center [658, 195] width 129 height 22
type input "[PERSON_NAME]"
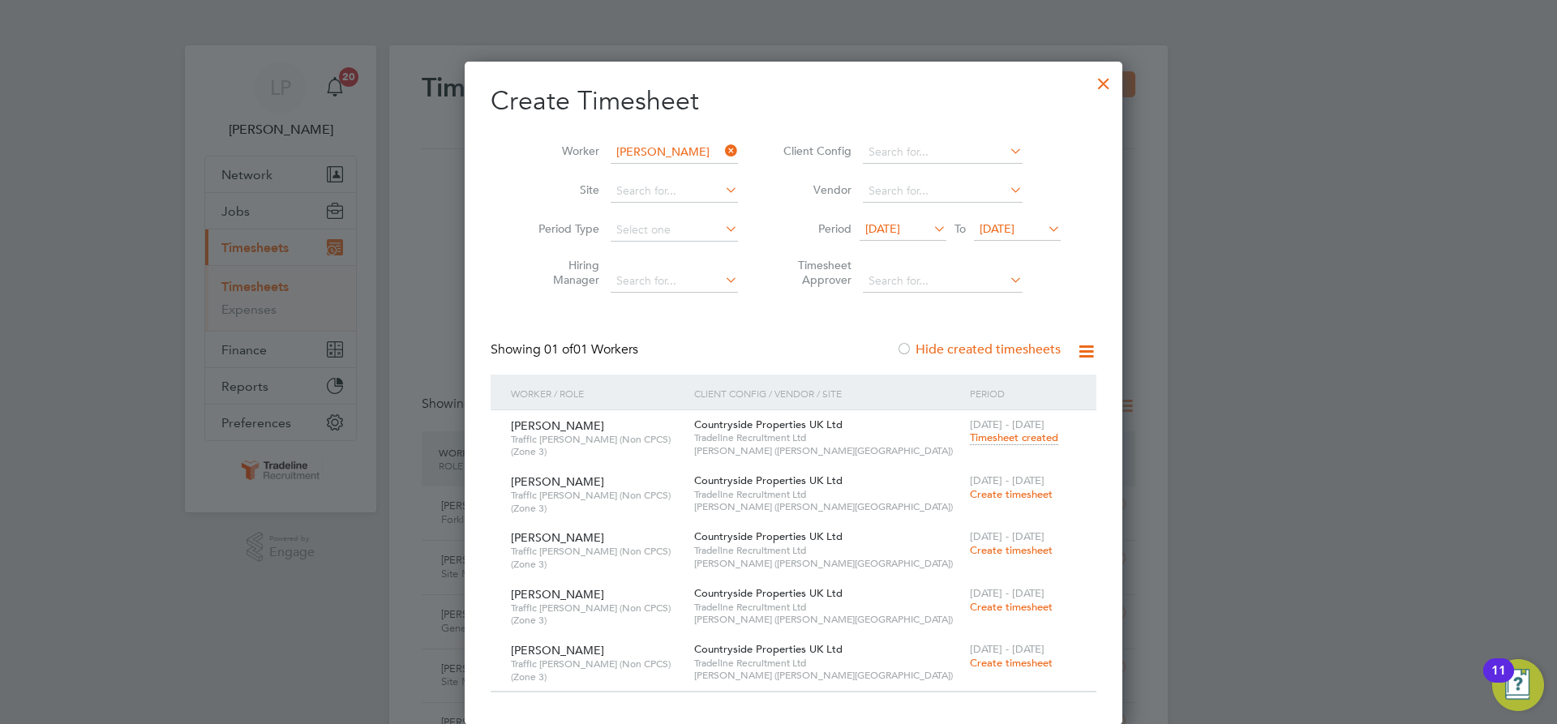
click at [994, 231] on span "[DATE]" at bounding box center [997, 228] width 35 height 15
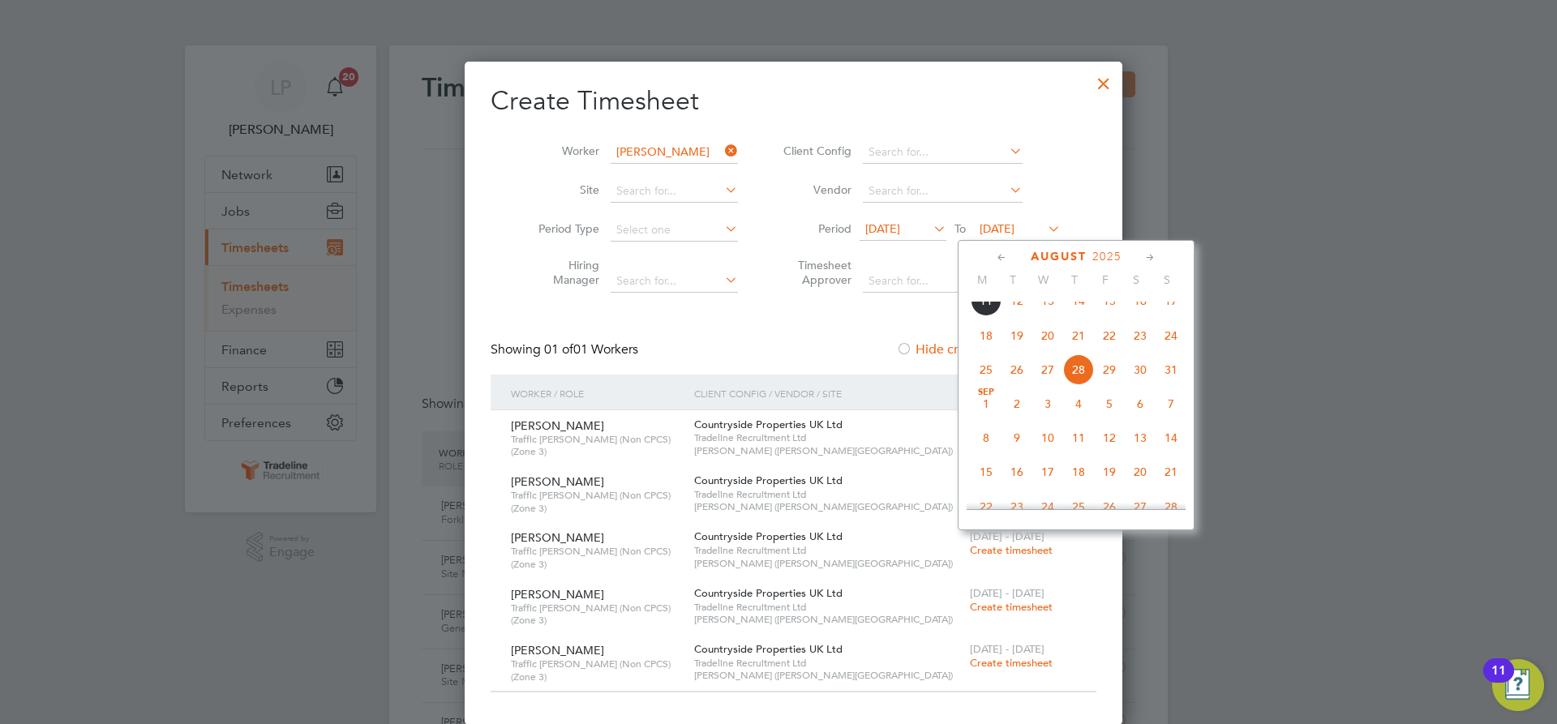
click at [1103, 419] on span "5" at bounding box center [1109, 403] width 31 height 31
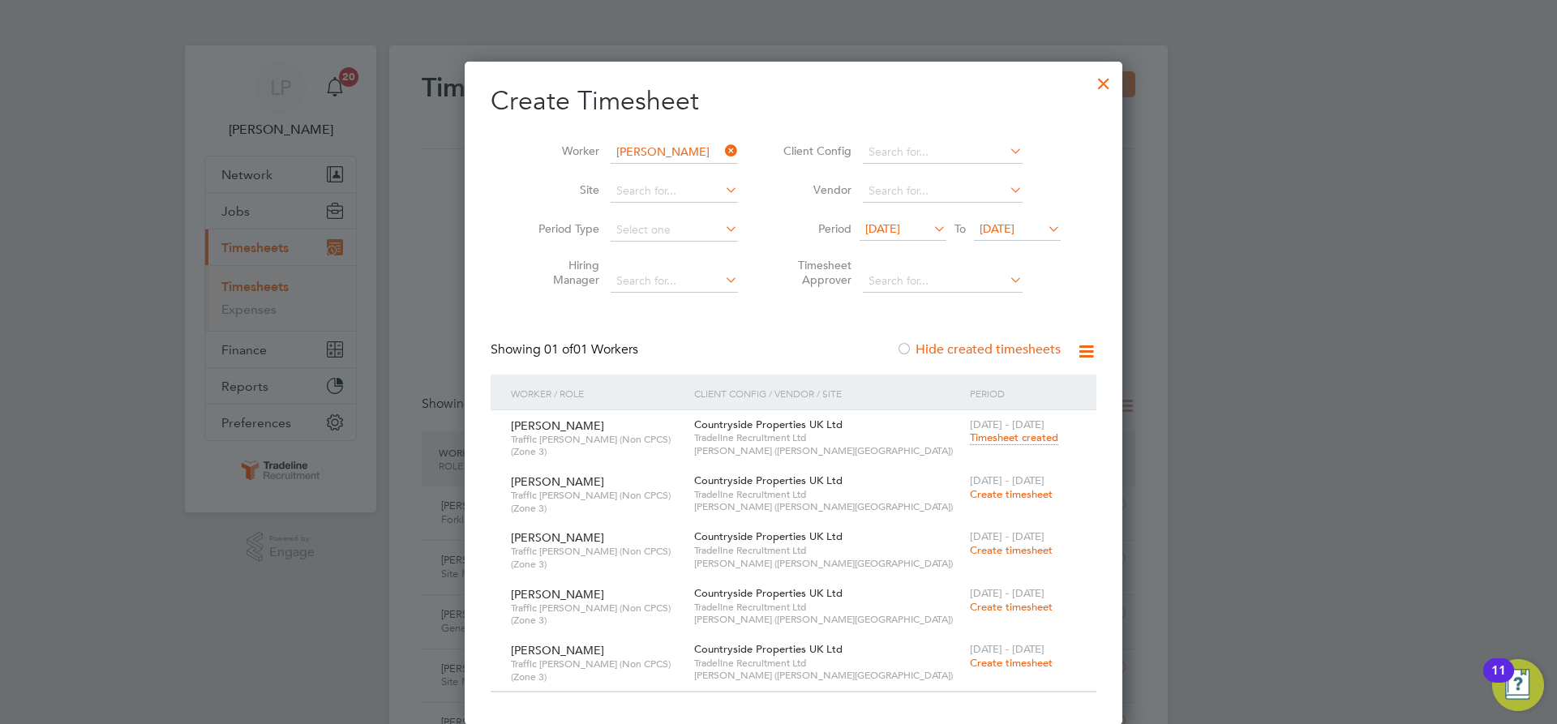
click at [1001, 494] on span "Create timesheet" at bounding box center [1011, 494] width 83 height 14
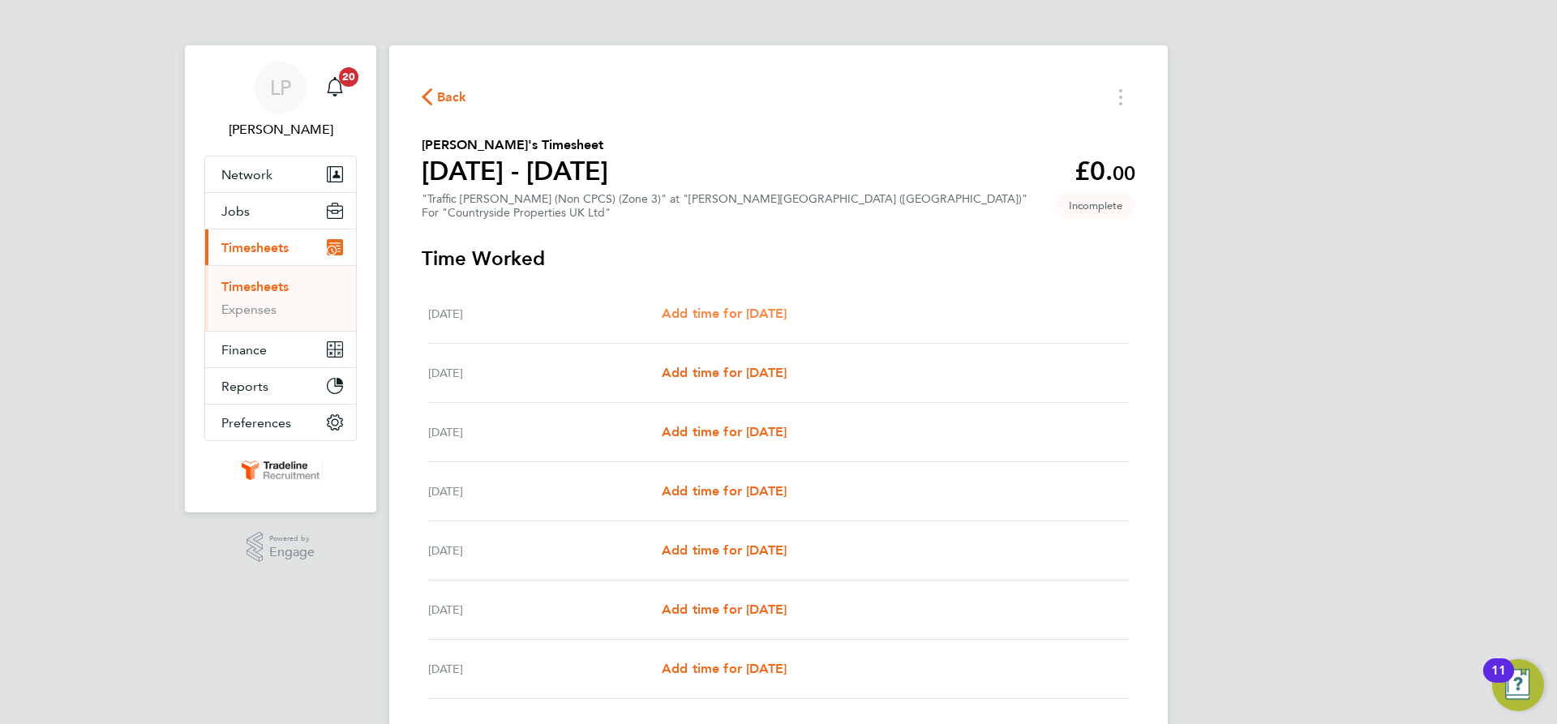
click at [749, 310] on span "Add time for [DATE]" at bounding box center [724, 313] width 125 height 15
select select "30"
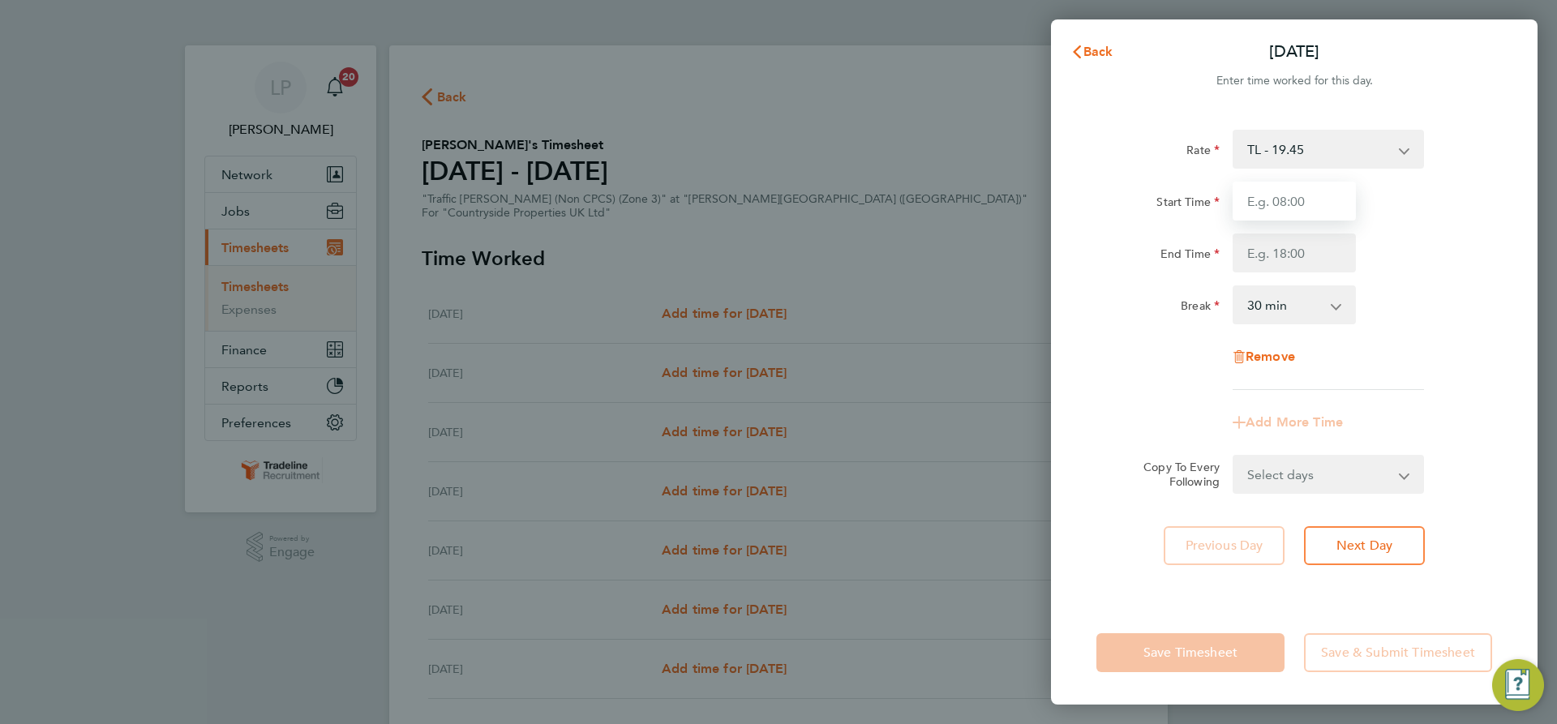
click at [1301, 193] on input "Start Time" at bounding box center [1294, 201] width 123 height 39
type input "07:00"
click at [1318, 264] on input "End Time" at bounding box center [1294, 253] width 123 height 39
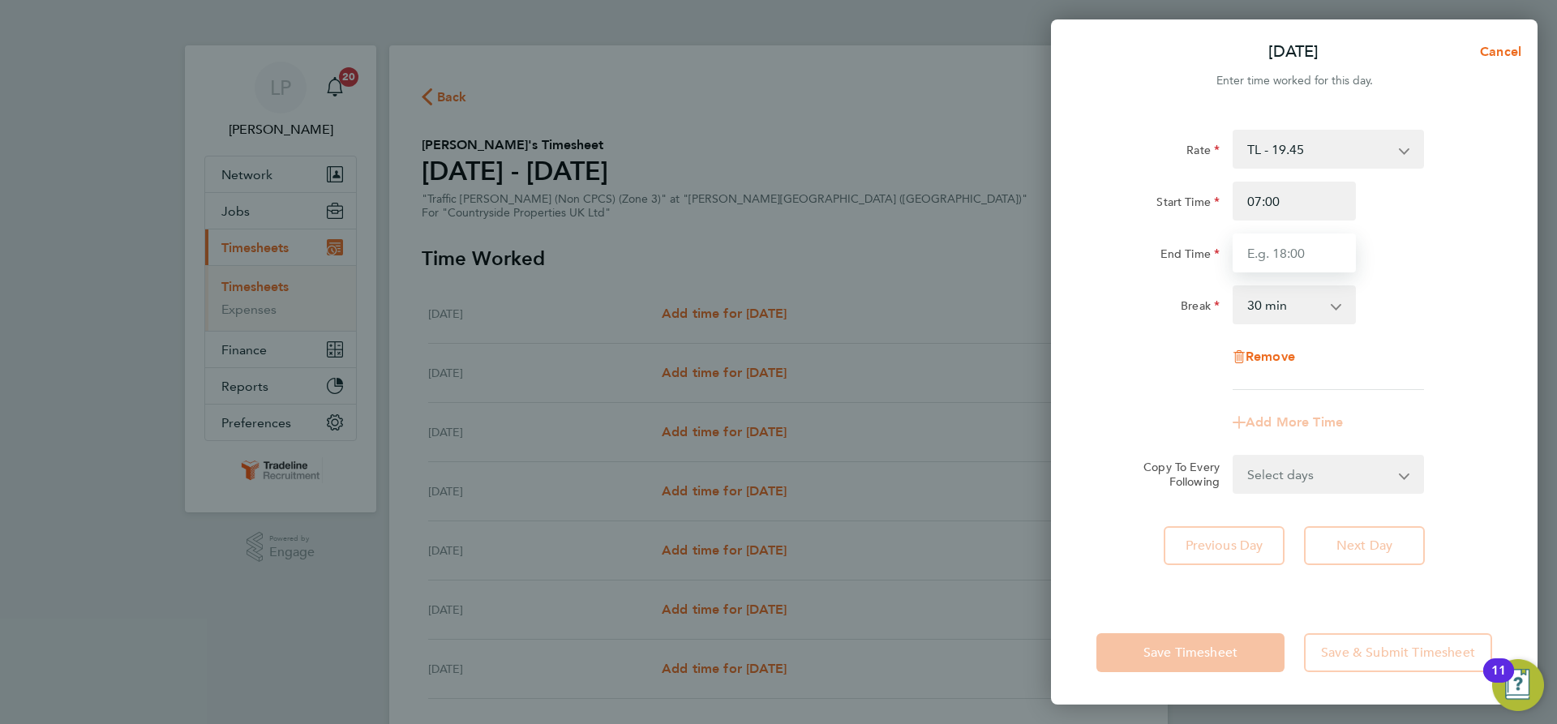
type input "16:30"
click at [1443, 285] on div "Break 0 min 15 min 30 min 45 min 60 min 75 min 90 min" at bounding box center [1294, 304] width 409 height 39
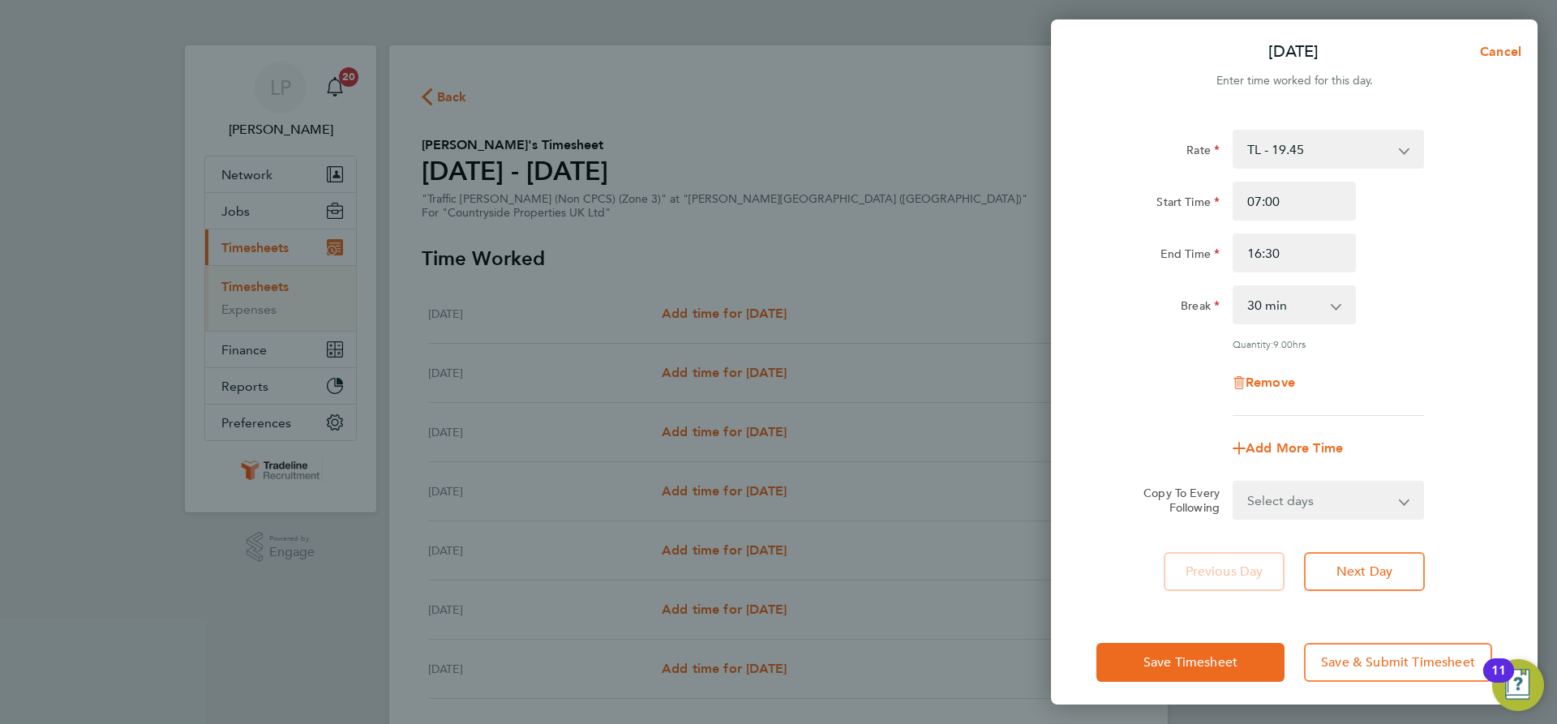
click at [1363, 496] on select "Select days Day Weekday (Mon-Fri) Weekend (Sat-Sun) [DATE] [DATE] [DATE] [DATE]…" at bounding box center [1319, 501] width 170 height 36
select select "WEEKDAY"
click at [1234, 483] on select "Select days Day Weekday (Mon-Fri) Weekend (Sat-Sun) [DATE] [DATE] [DATE] [DATE]…" at bounding box center [1319, 501] width 170 height 36
select select "[DATE]"
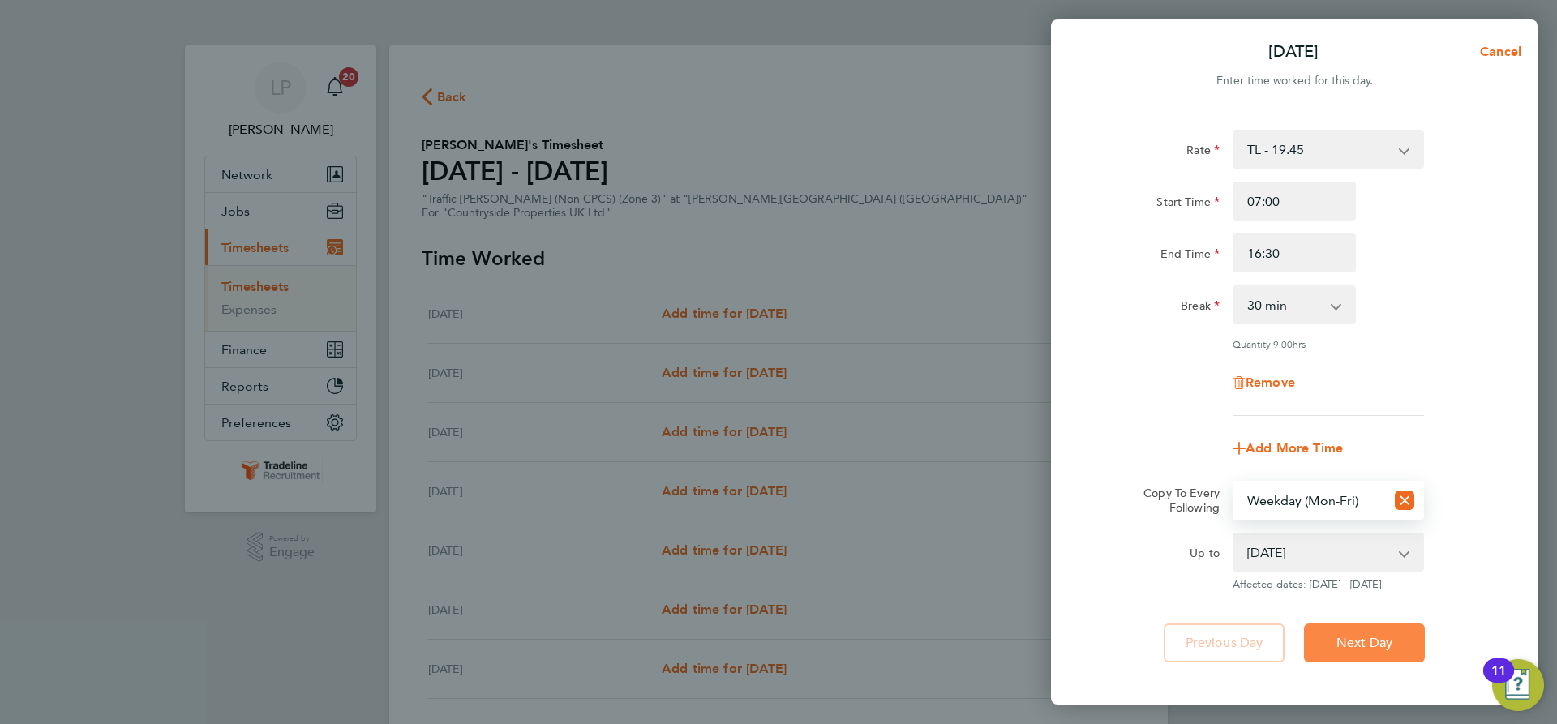
click at [1373, 631] on button "Next Day" at bounding box center [1364, 643] width 121 height 39
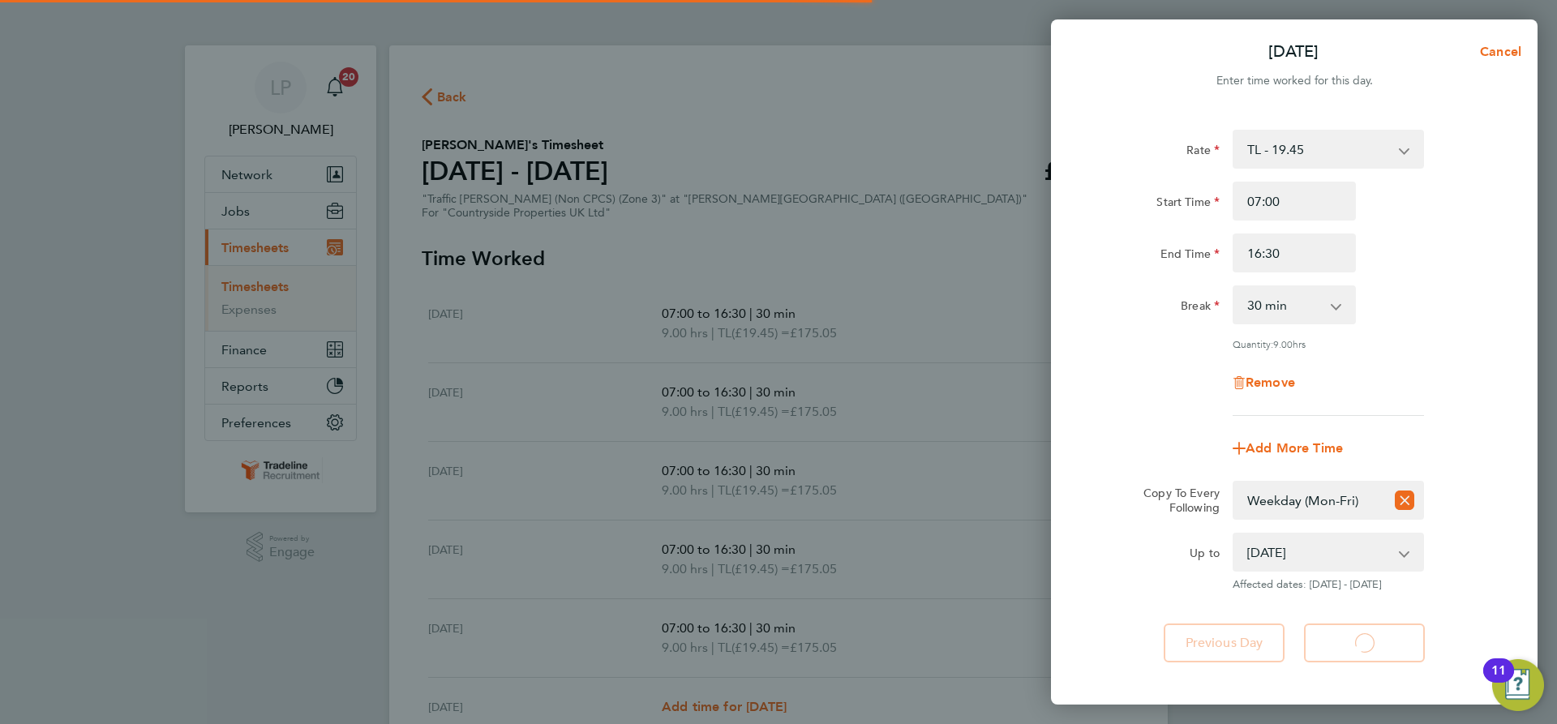
select select "30"
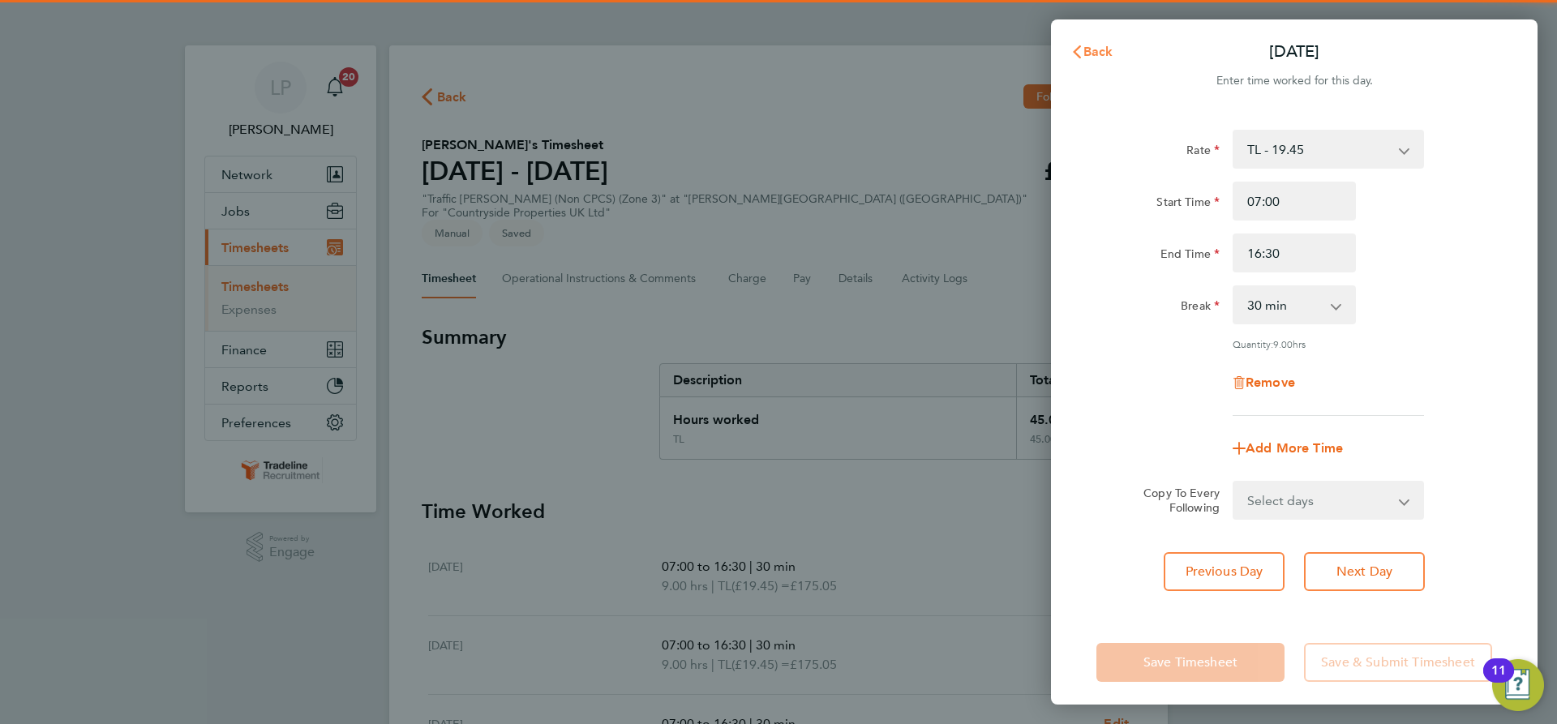
click at [1103, 42] on button "Back" at bounding box center [1091, 52] width 75 height 32
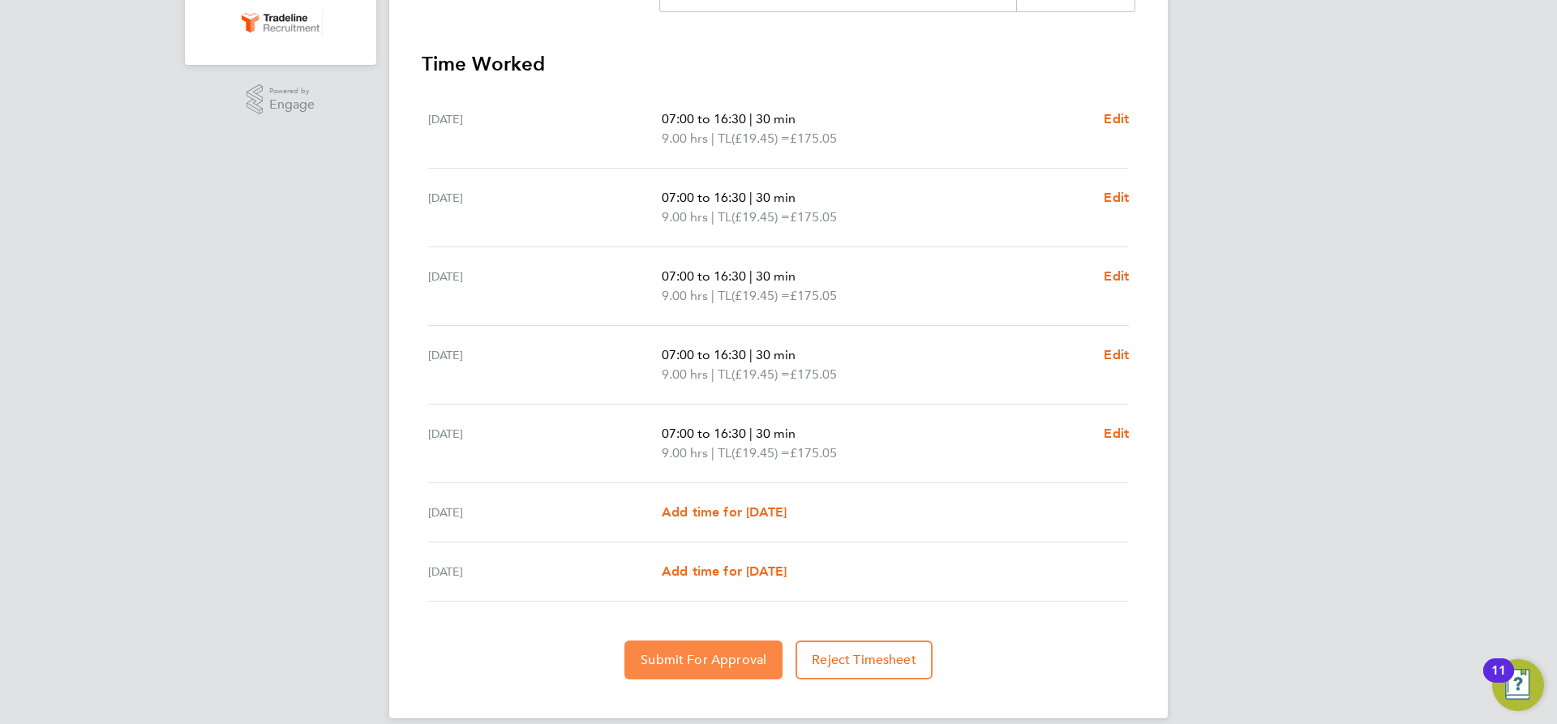
click at [710, 641] on button "Submit For Approval" at bounding box center [703, 660] width 158 height 39
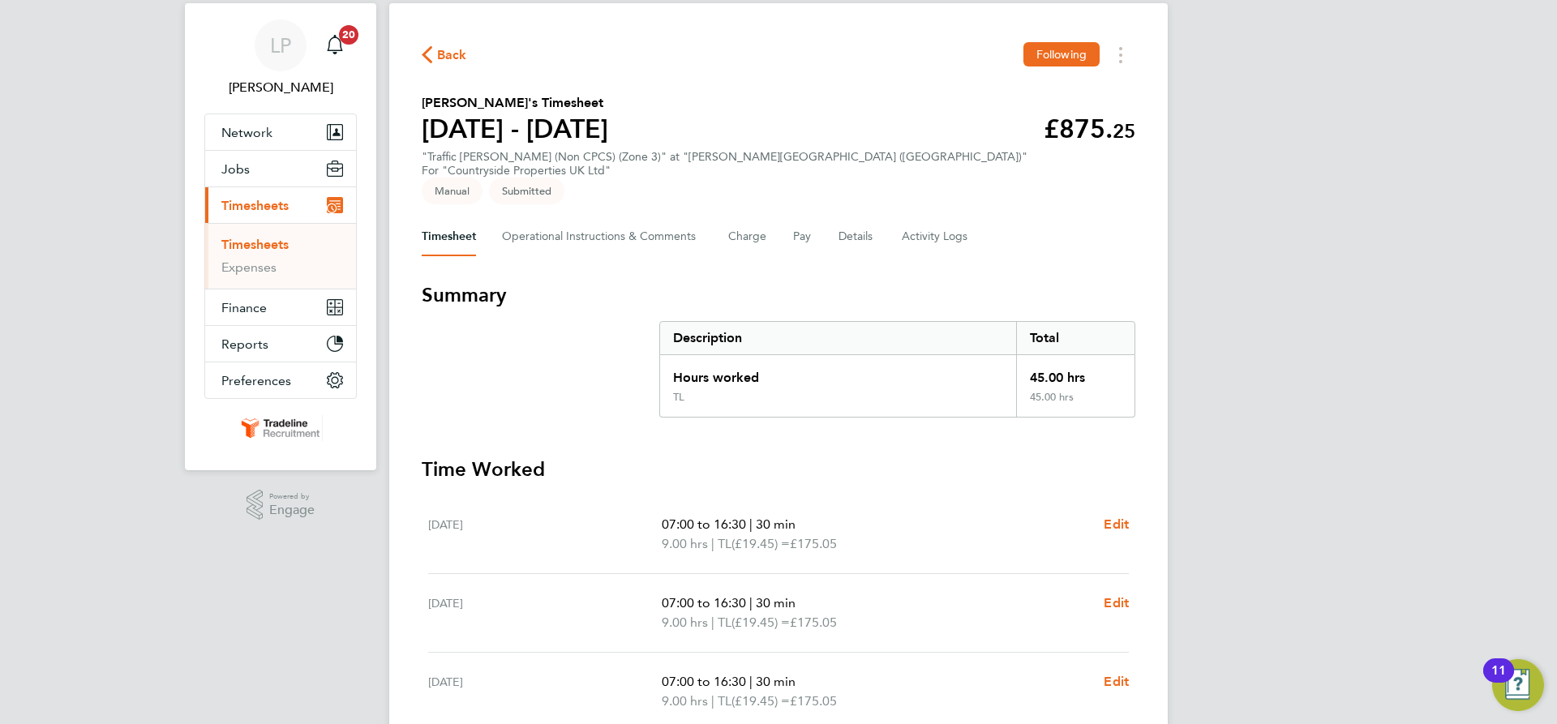
click at [280, 251] on link "Timesheets" at bounding box center [254, 244] width 67 height 15
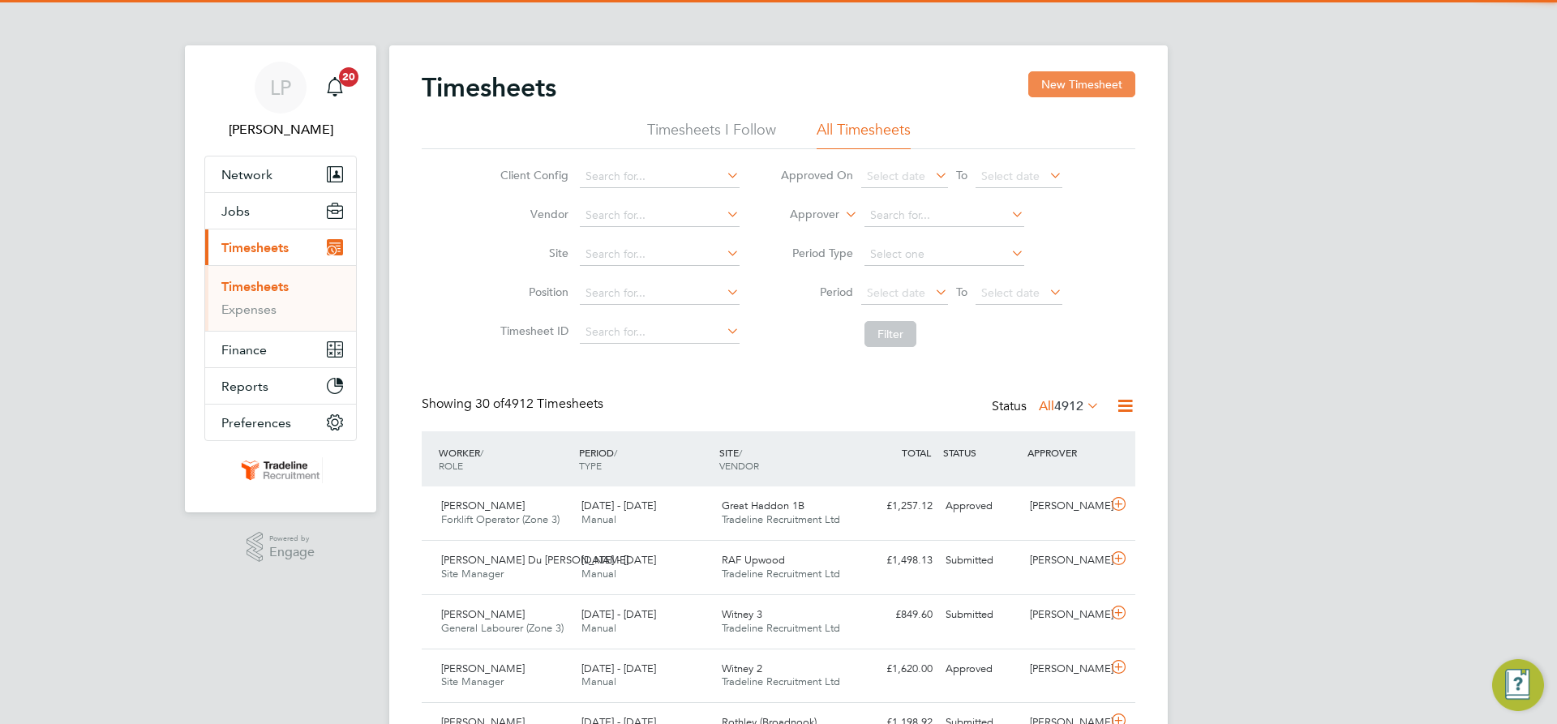
click at [1089, 78] on button "New Timesheet" at bounding box center [1081, 84] width 107 height 26
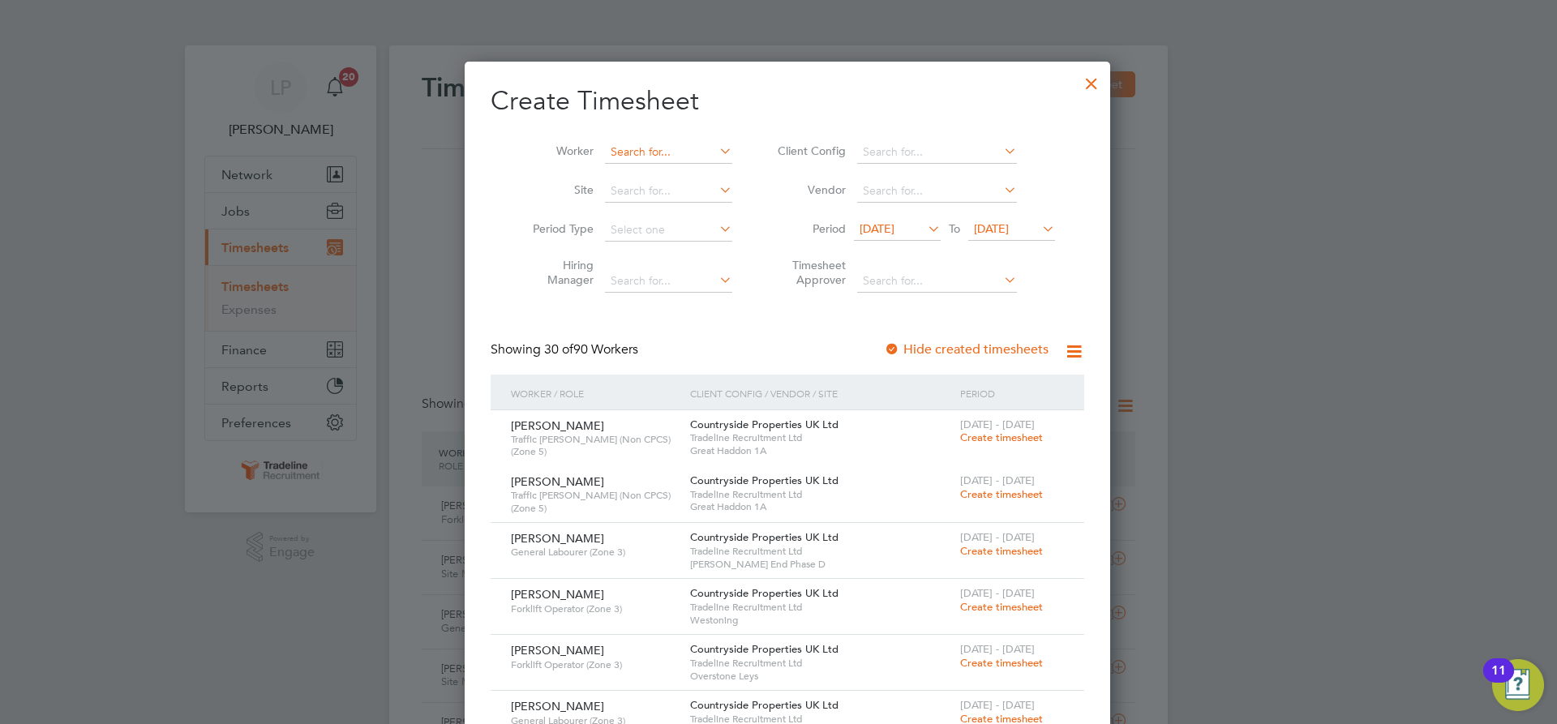
click at [621, 146] on input at bounding box center [668, 152] width 127 height 23
click at [656, 195] on li "[PERSON_NAME]" at bounding box center [661, 196] width 134 height 22
type input "[PERSON_NAME]"
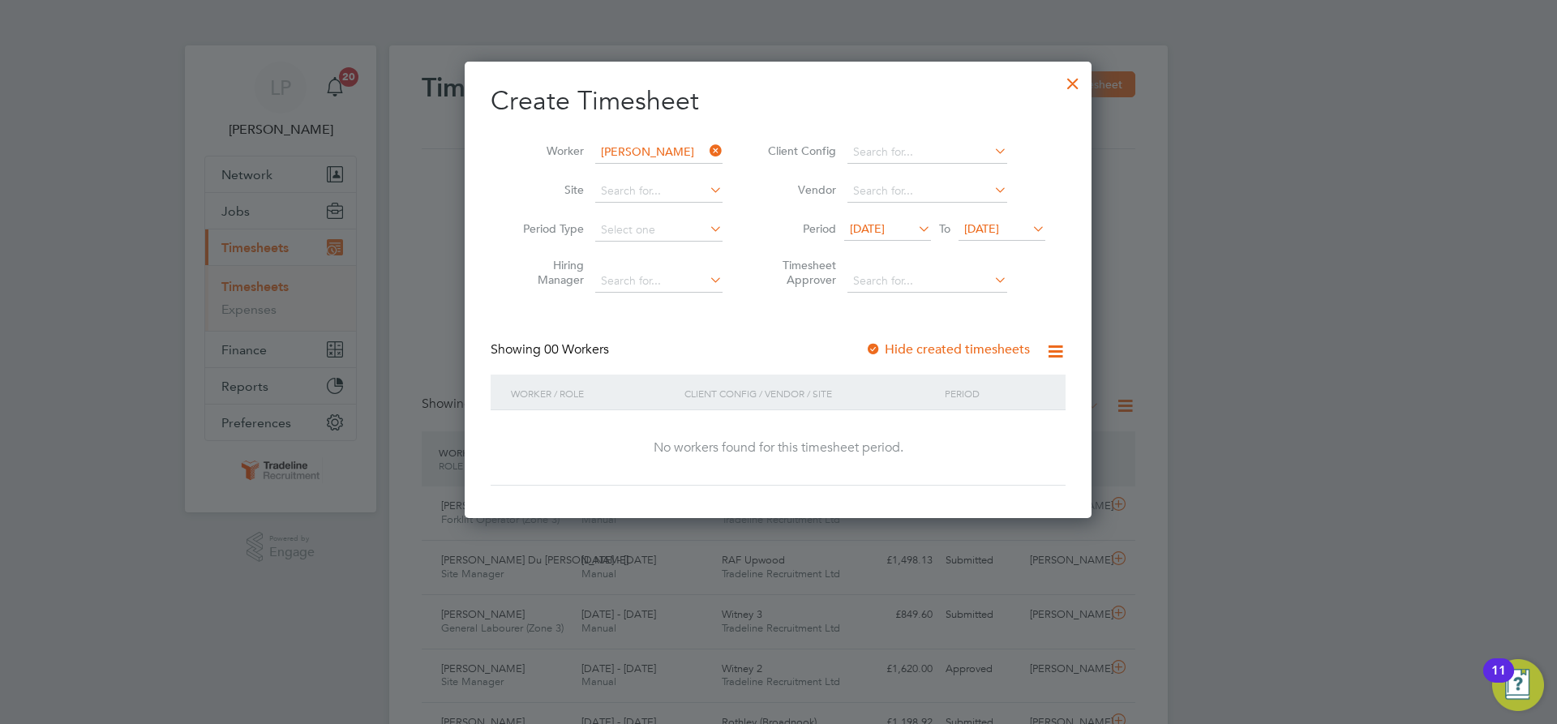
click at [859, 349] on div "Showing 00 Workers Hide created timesheets" at bounding box center [778, 357] width 575 height 33
click at [873, 349] on div at bounding box center [873, 350] width 16 height 16
click at [990, 242] on li "Period [DATE] To [DATE]" at bounding box center [904, 230] width 323 height 39
click at [999, 231] on span "[DATE]" at bounding box center [981, 228] width 35 height 15
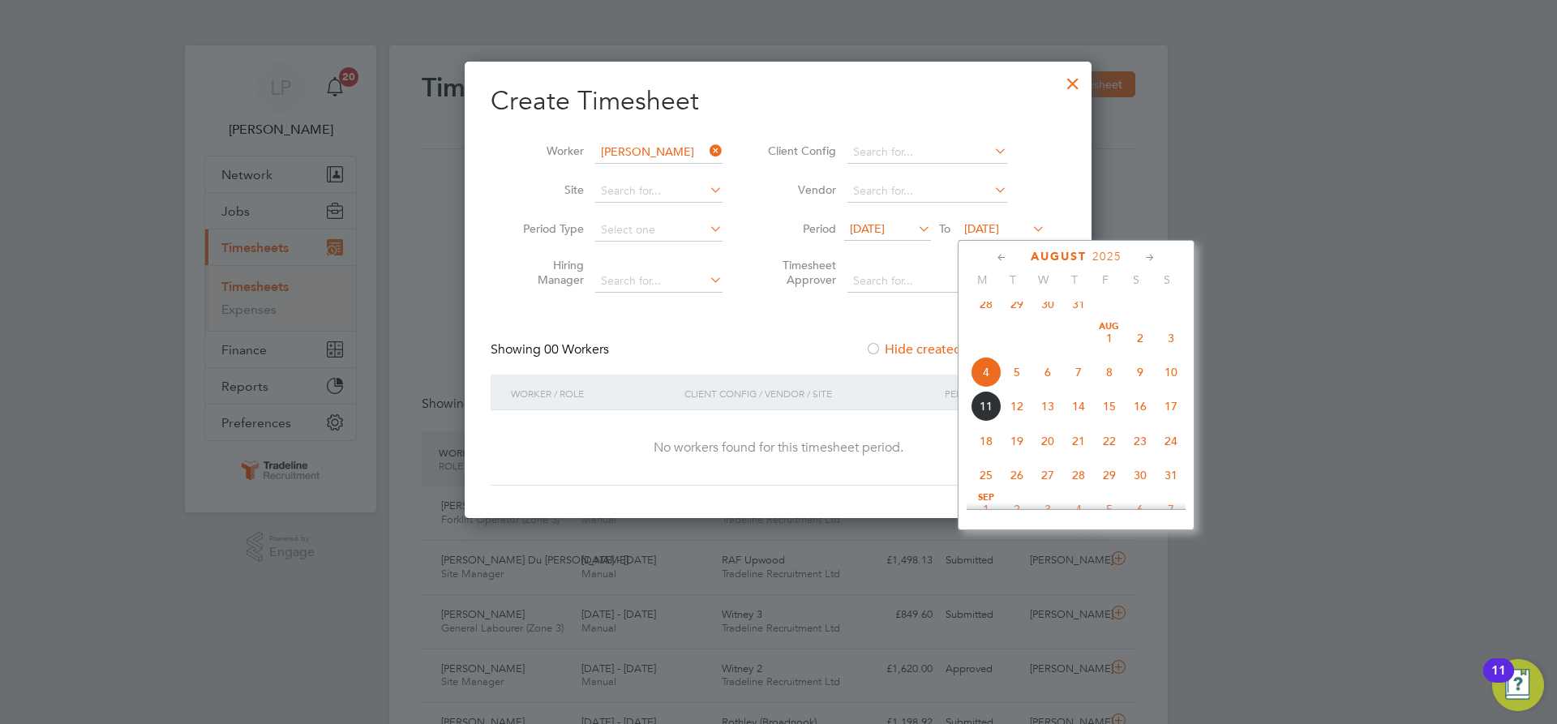
click at [1046, 453] on span "20" at bounding box center [1047, 441] width 31 height 31
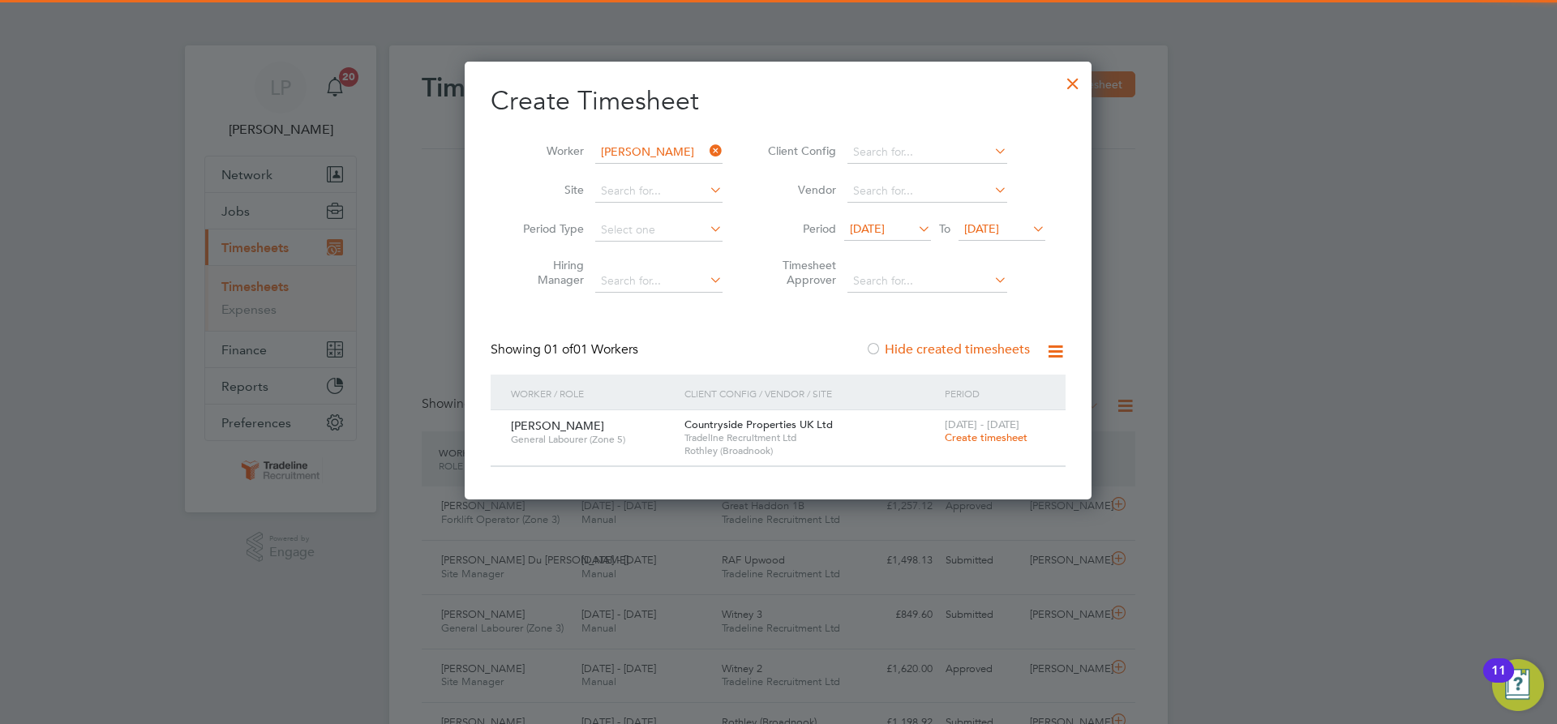
click at [1006, 430] on span "[DATE] - [DATE]" at bounding box center [982, 425] width 75 height 14
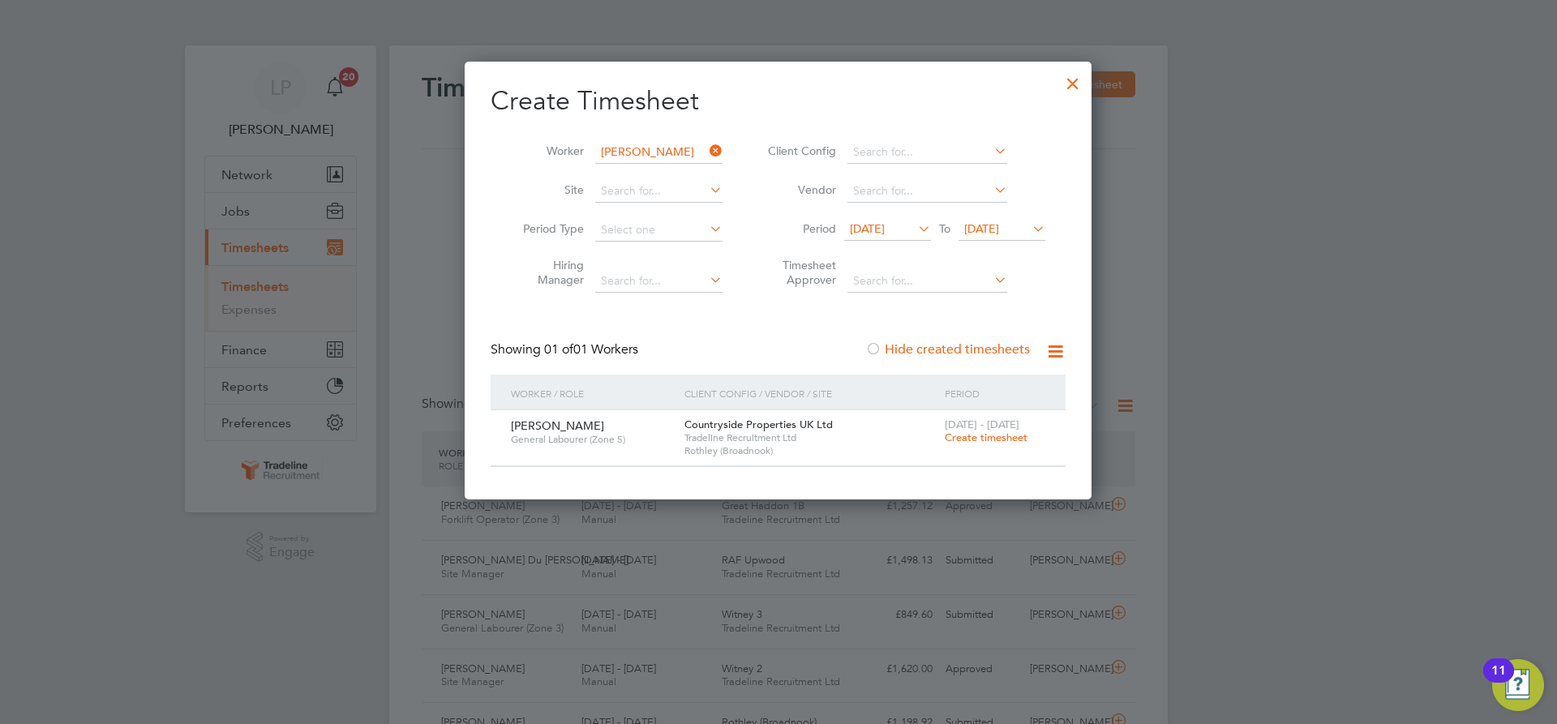
click at [1003, 436] on span "Create timesheet" at bounding box center [986, 438] width 83 height 14
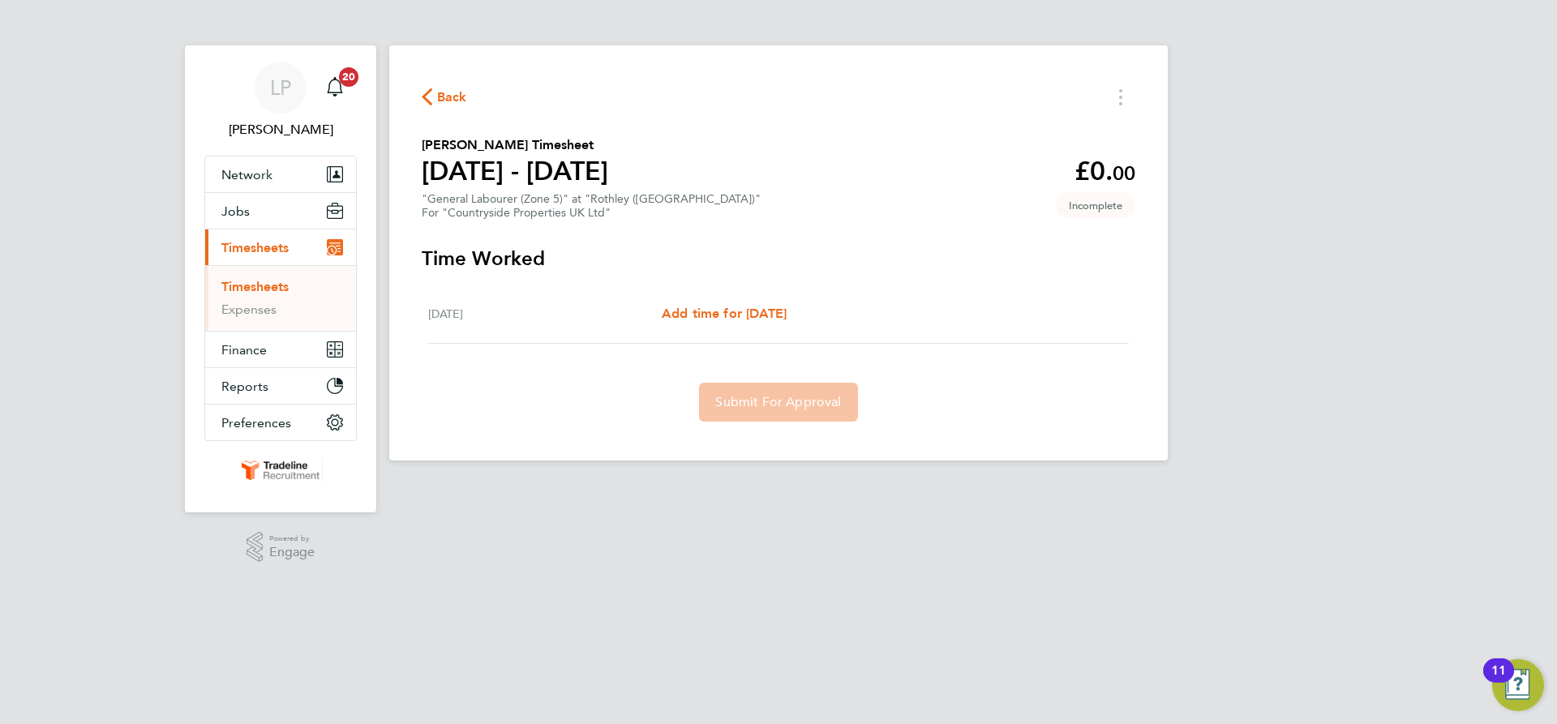
click at [243, 285] on link "Timesheets" at bounding box center [254, 286] width 67 height 15
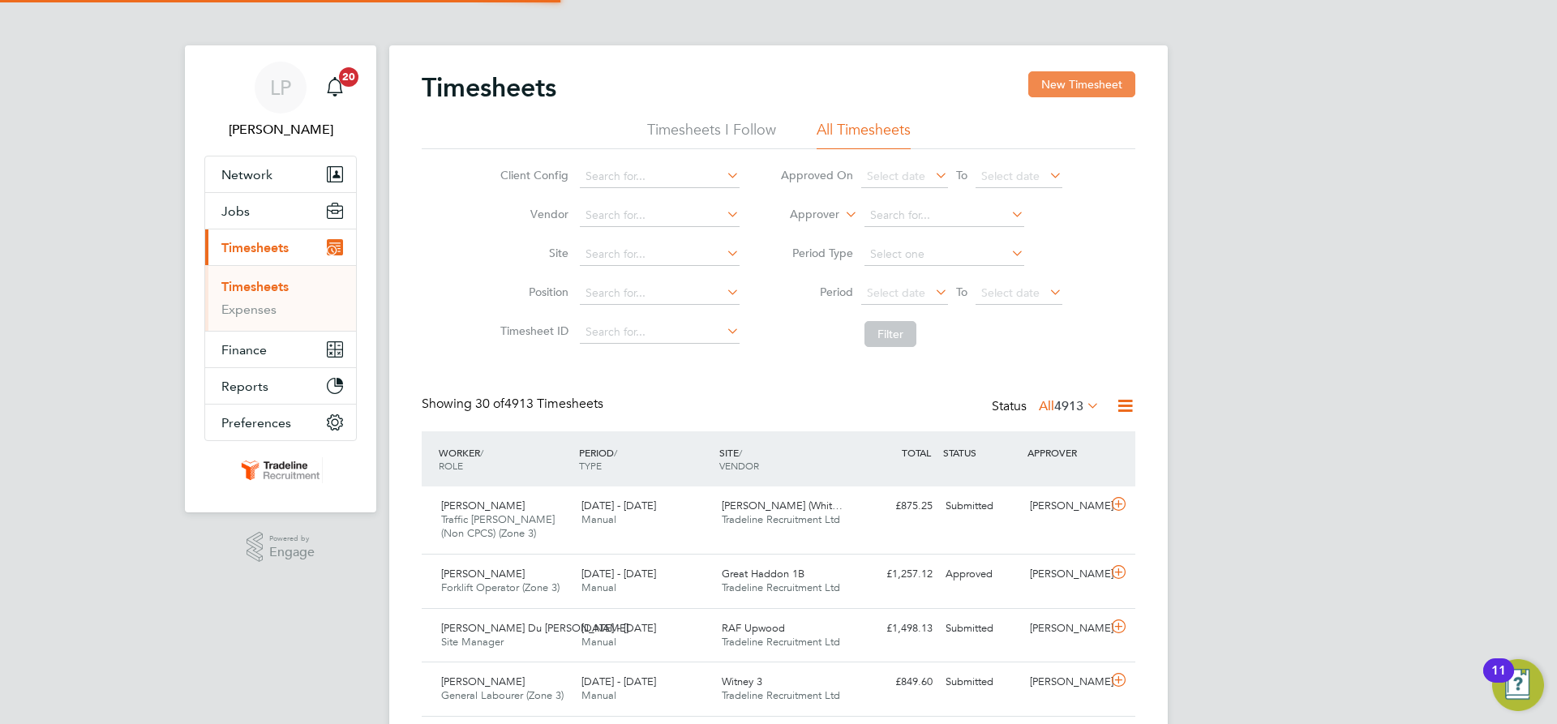
click at [1067, 73] on button "New Timesheet" at bounding box center [1081, 84] width 107 height 26
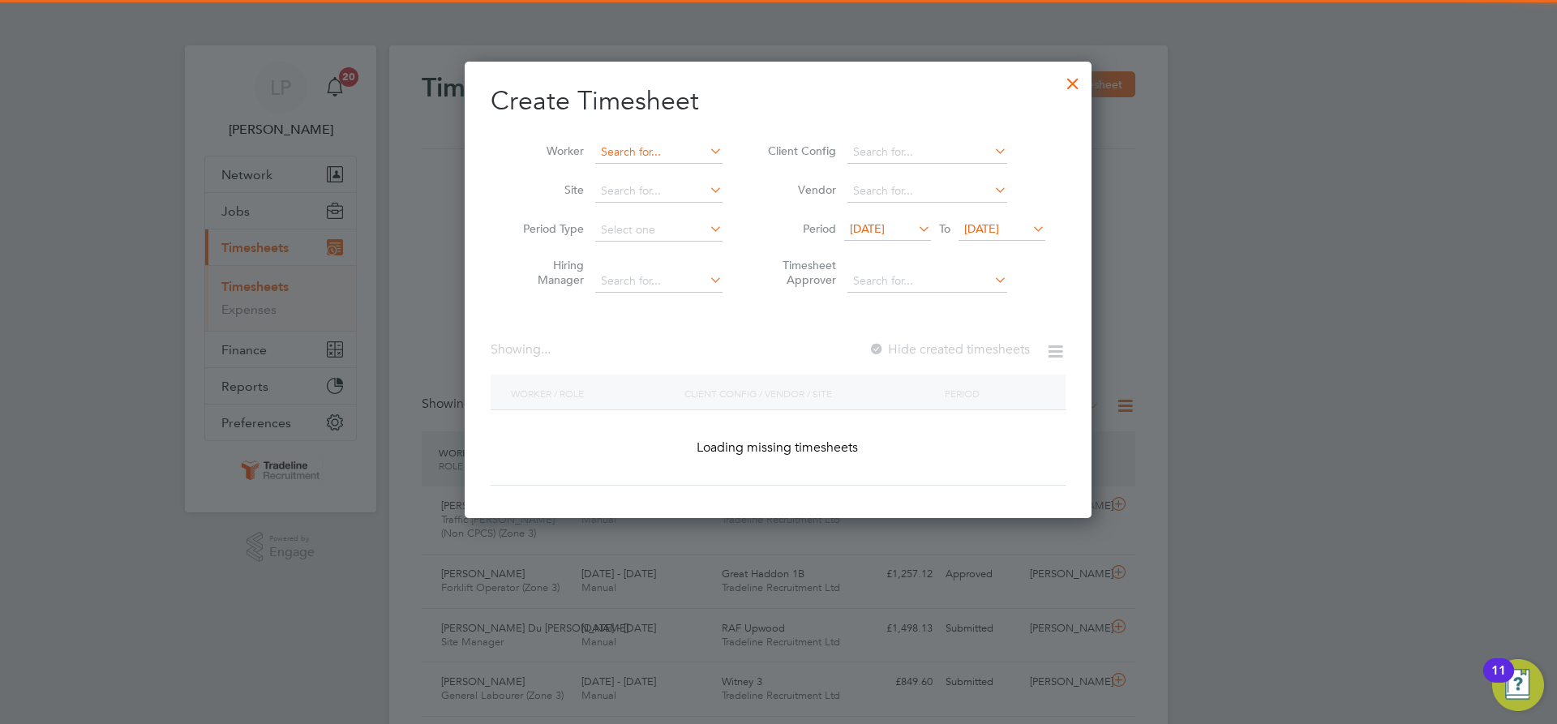
click at [691, 148] on input at bounding box center [658, 152] width 127 height 23
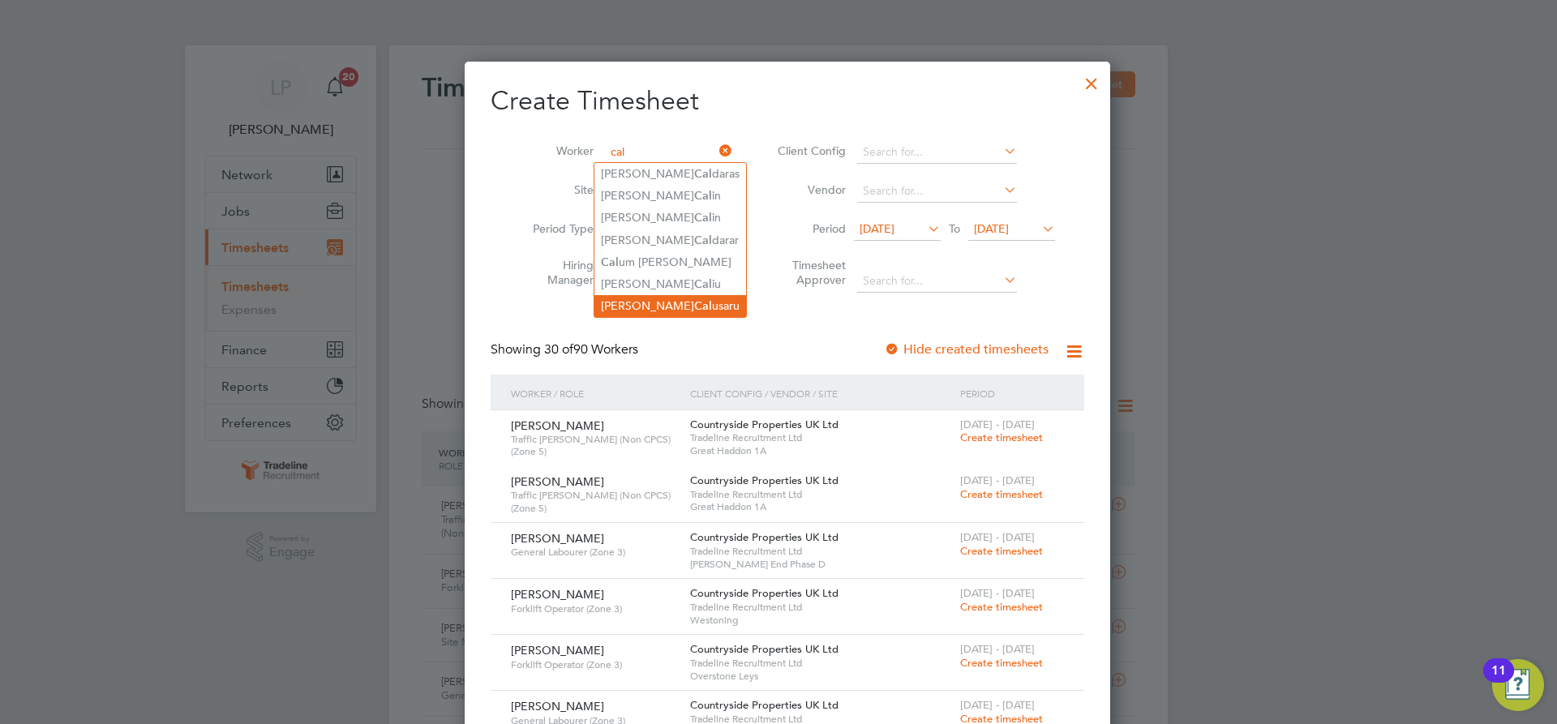
click at [688, 302] on li "[PERSON_NAME] usaru" at bounding box center [670, 306] width 152 height 22
type input "[PERSON_NAME]"
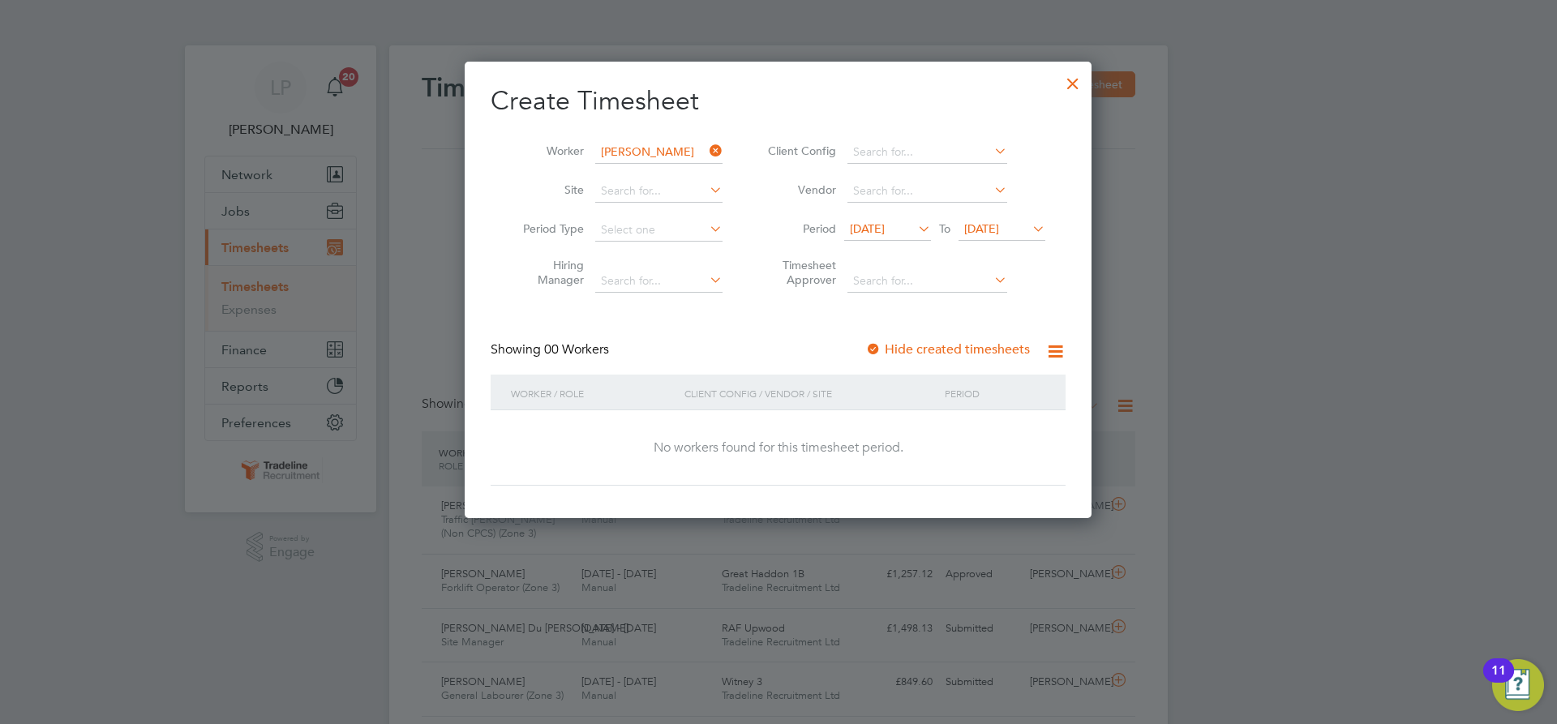
click at [879, 344] on div at bounding box center [873, 350] width 16 height 16
click at [999, 222] on span "[DATE]" at bounding box center [981, 228] width 35 height 15
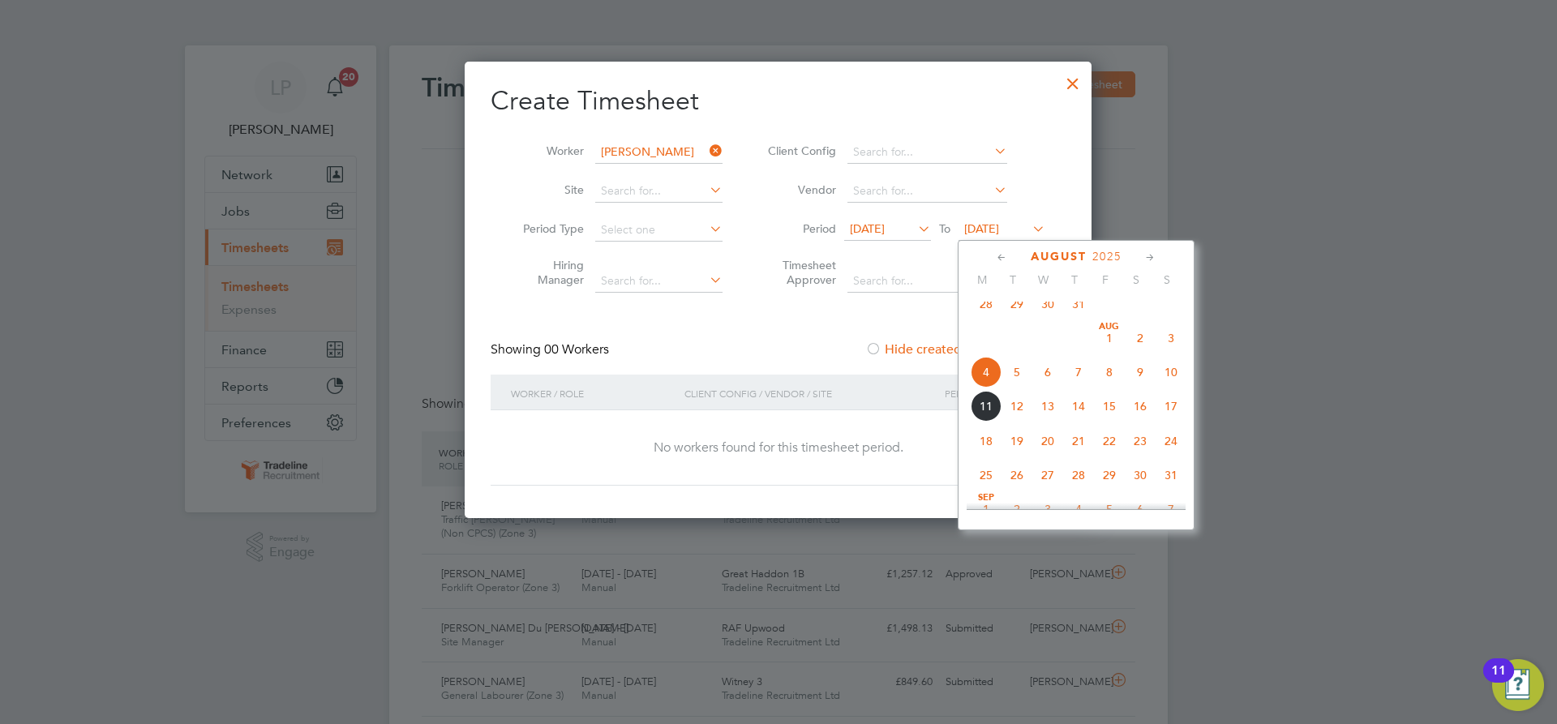
click at [1047, 451] on span "20" at bounding box center [1047, 441] width 31 height 31
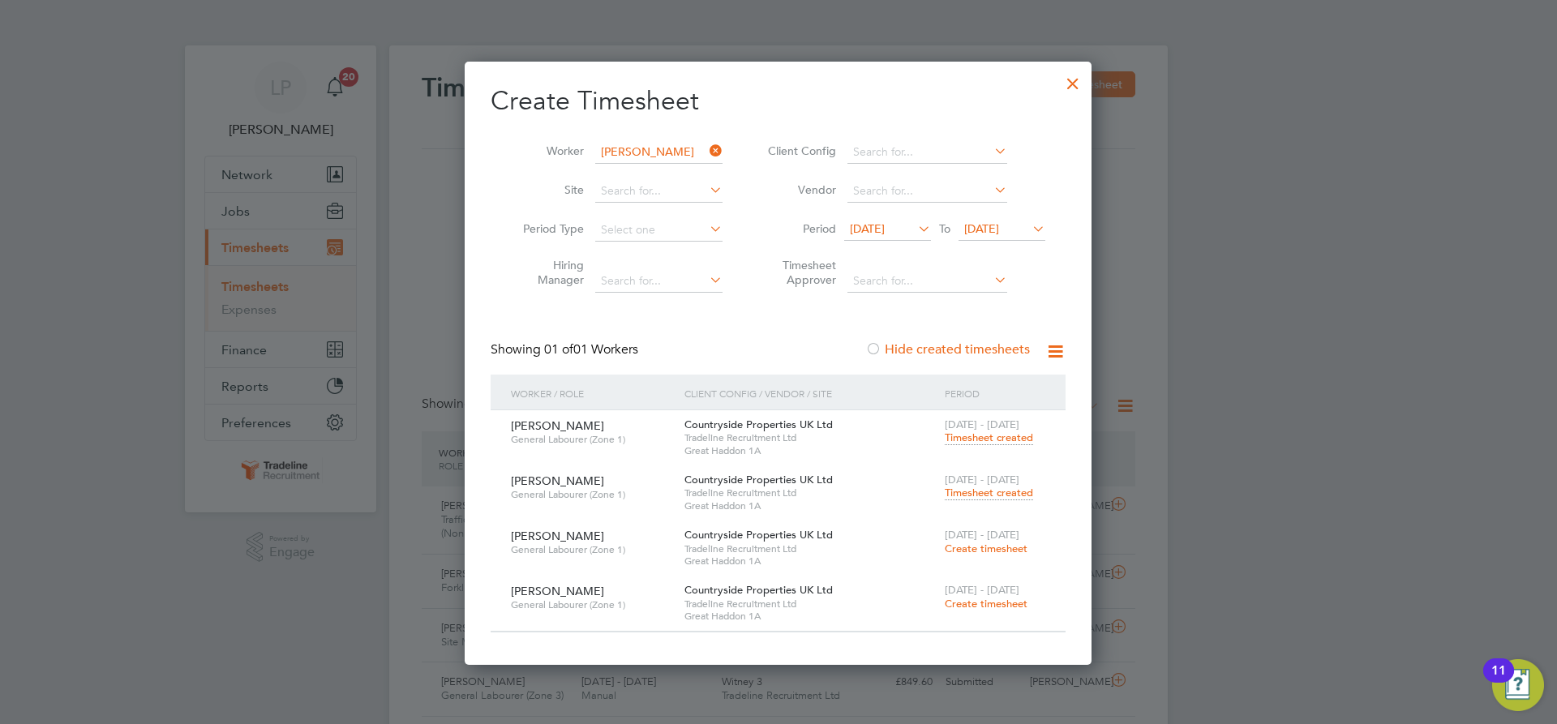
click at [971, 497] on span "Timesheet created" at bounding box center [989, 493] width 88 height 15
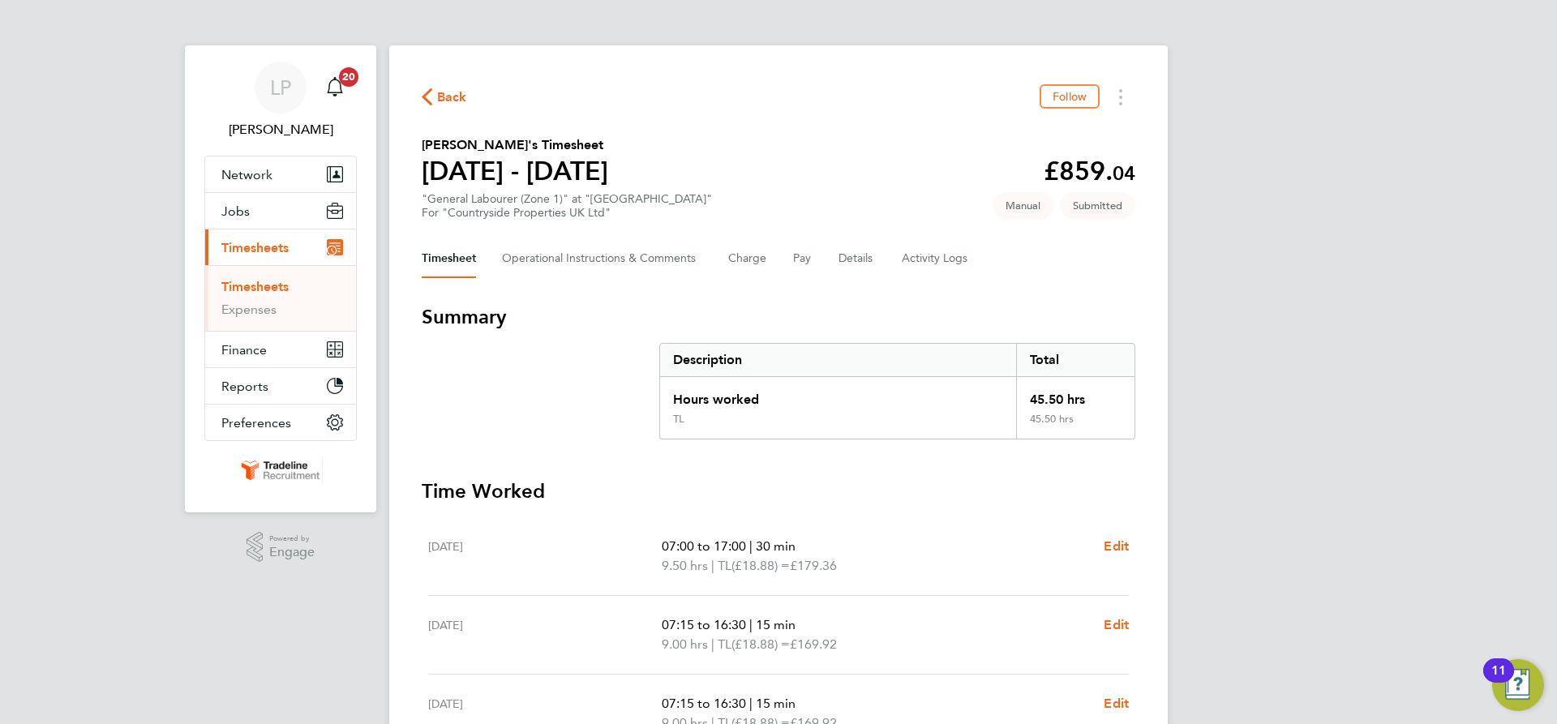
click at [262, 289] on link "Timesheets" at bounding box center [254, 286] width 67 height 15
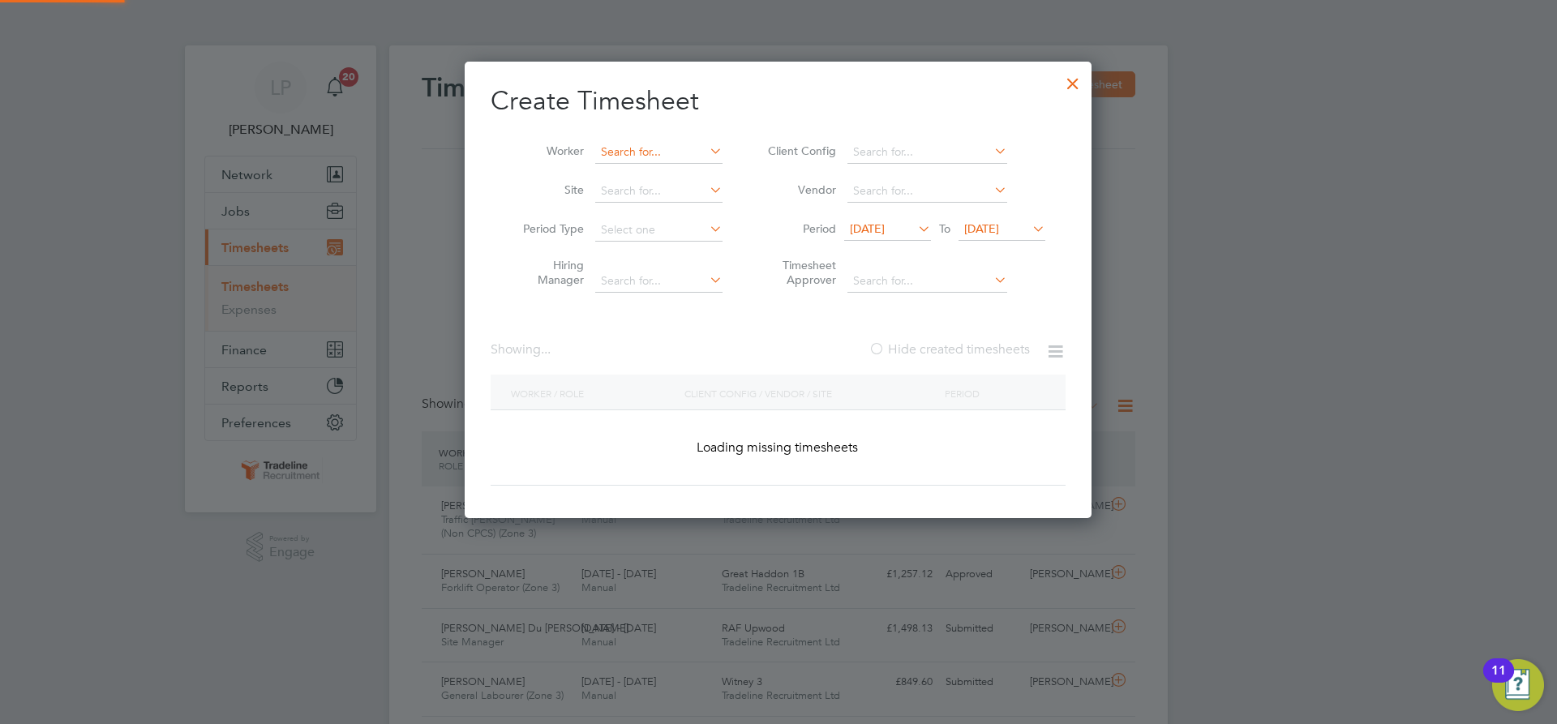
click at [654, 153] on input at bounding box center [658, 152] width 127 height 23
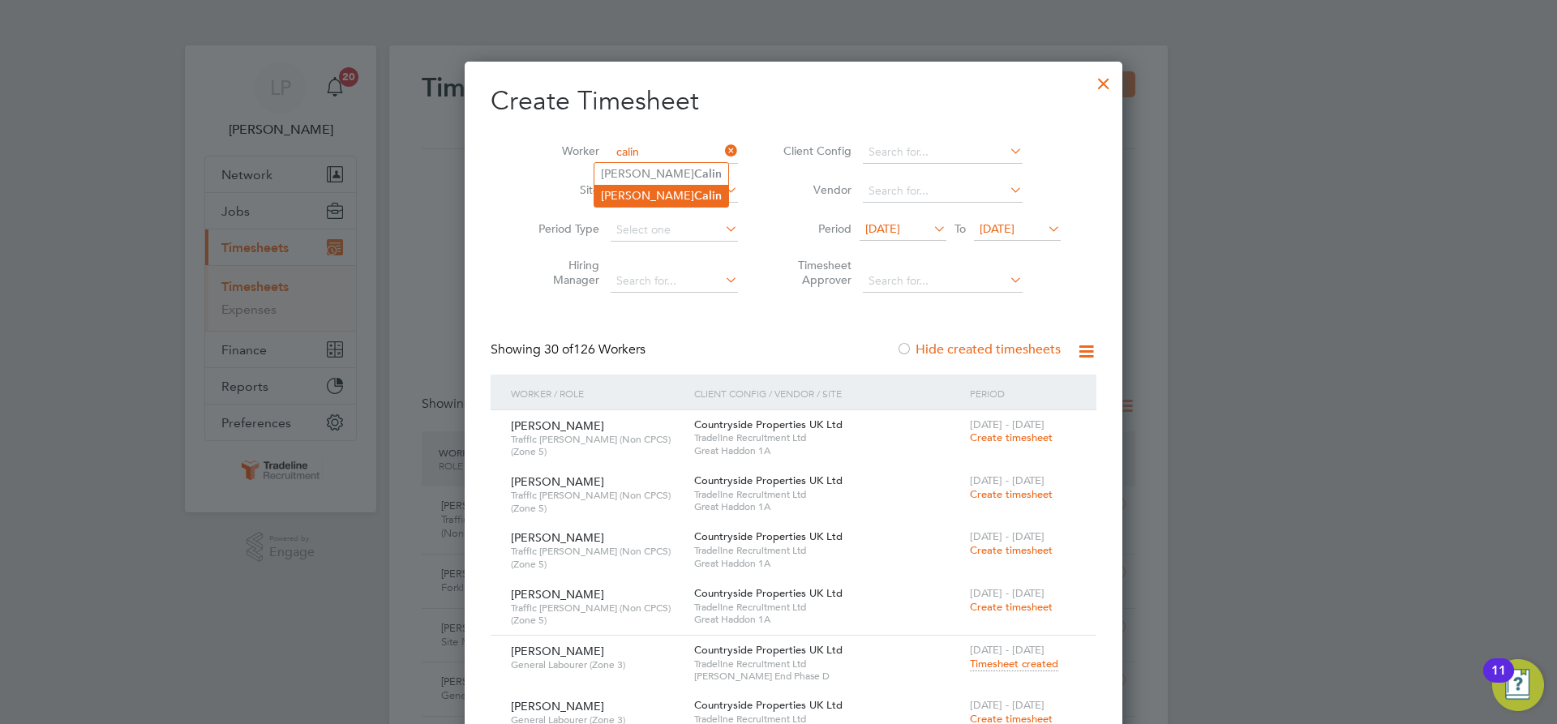
click at [672, 194] on li "[PERSON_NAME]" at bounding box center [661, 196] width 134 height 22
type input "[PERSON_NAME]"
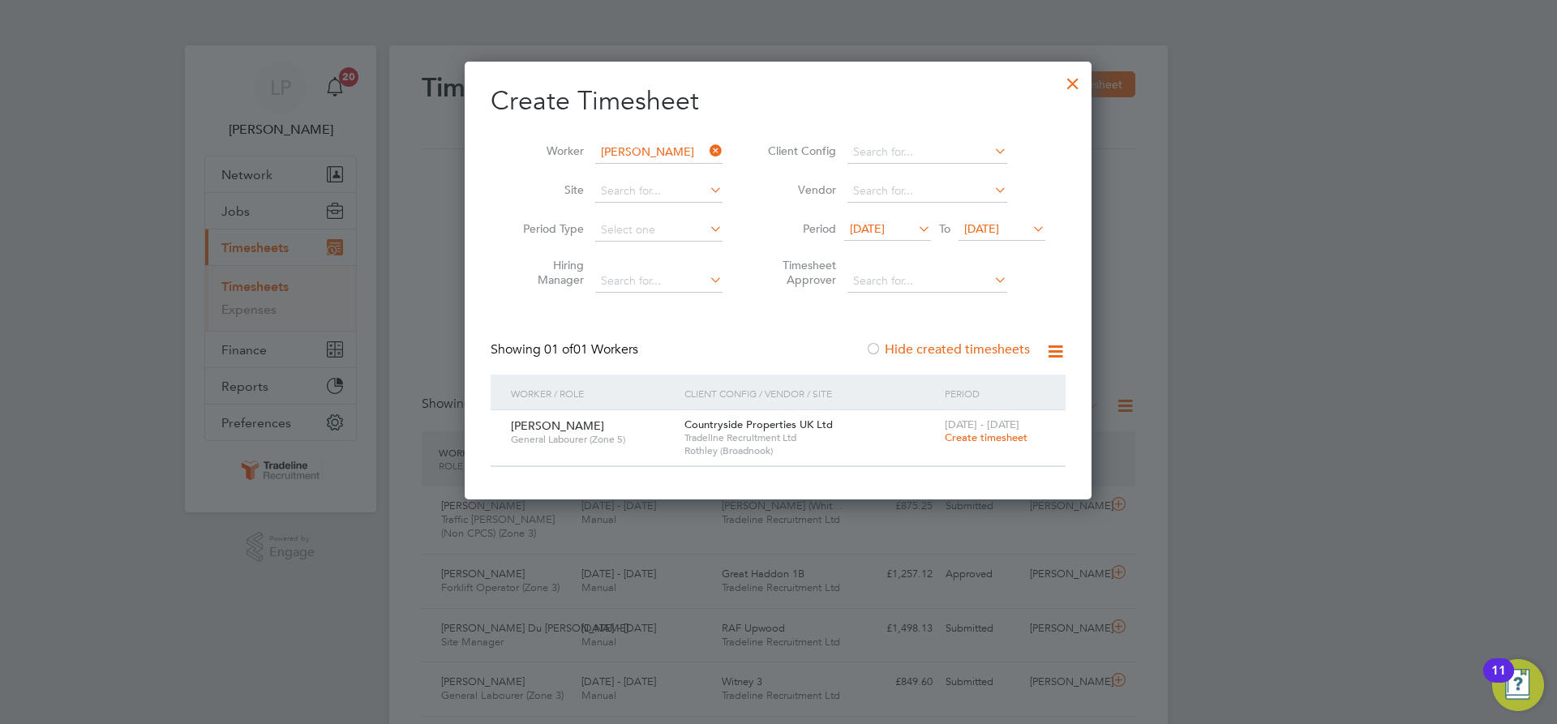
click at [985, 442] on span "Create timesheet" at bounding box center [986, 438] width 83 height 14
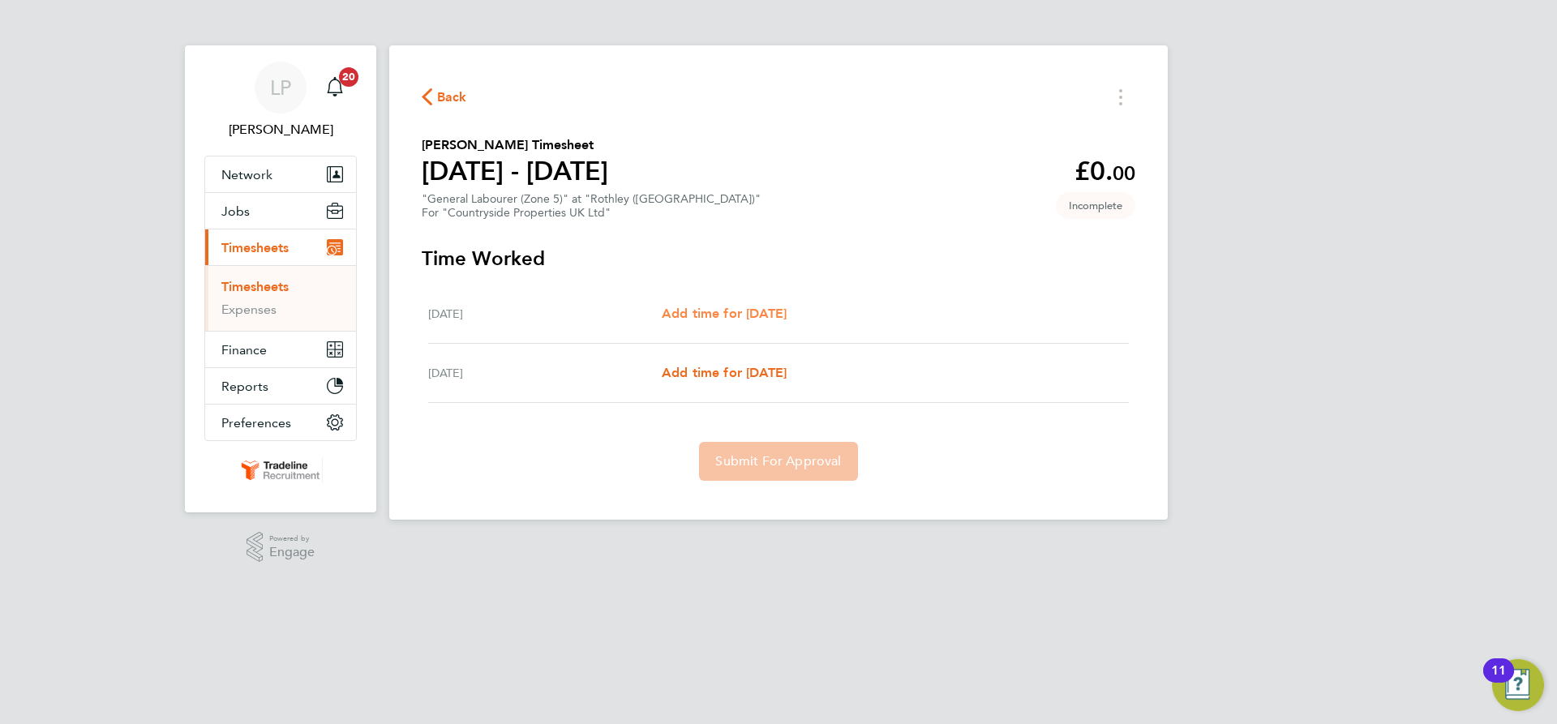
click at [749, 312] on span "Add time for [DATE]" at bounding box center [724, 313] width 125 height 15
select select "30"
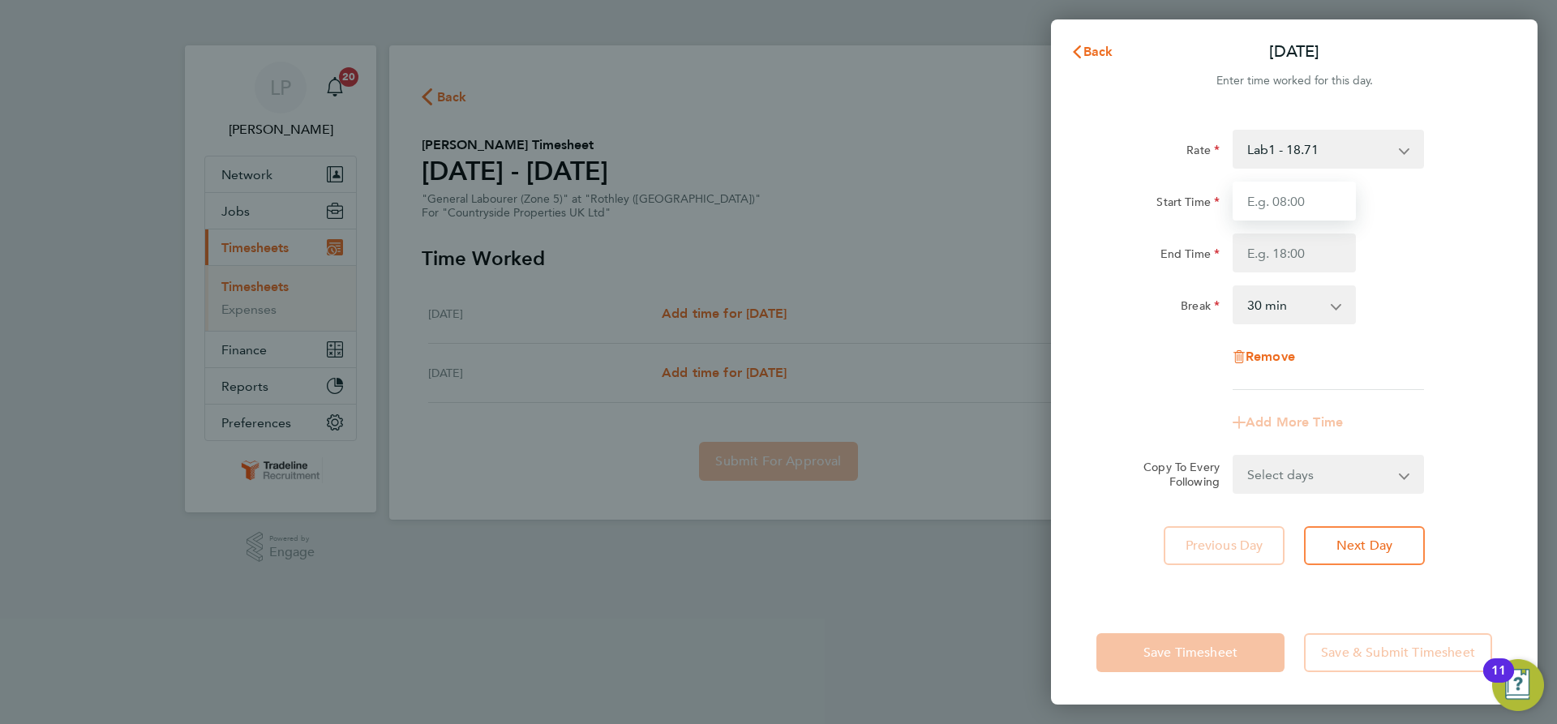
click at [1288, 196] on input "Start Time" at bounding box center [1294, 201] width 123 height 39
type input "07:00"
click at [1314, 264] on input "End Time" at bounding box center [1294, 253] width 123 height 39
type input "18:30"
click at [1427, 353] on div "Rate Lab1 - 18.71 Start Time 07:00 End Time 18:30 Break 0 min 15 min 30 min 45 …" at bounding box center [1295, 260] width 396 height 260
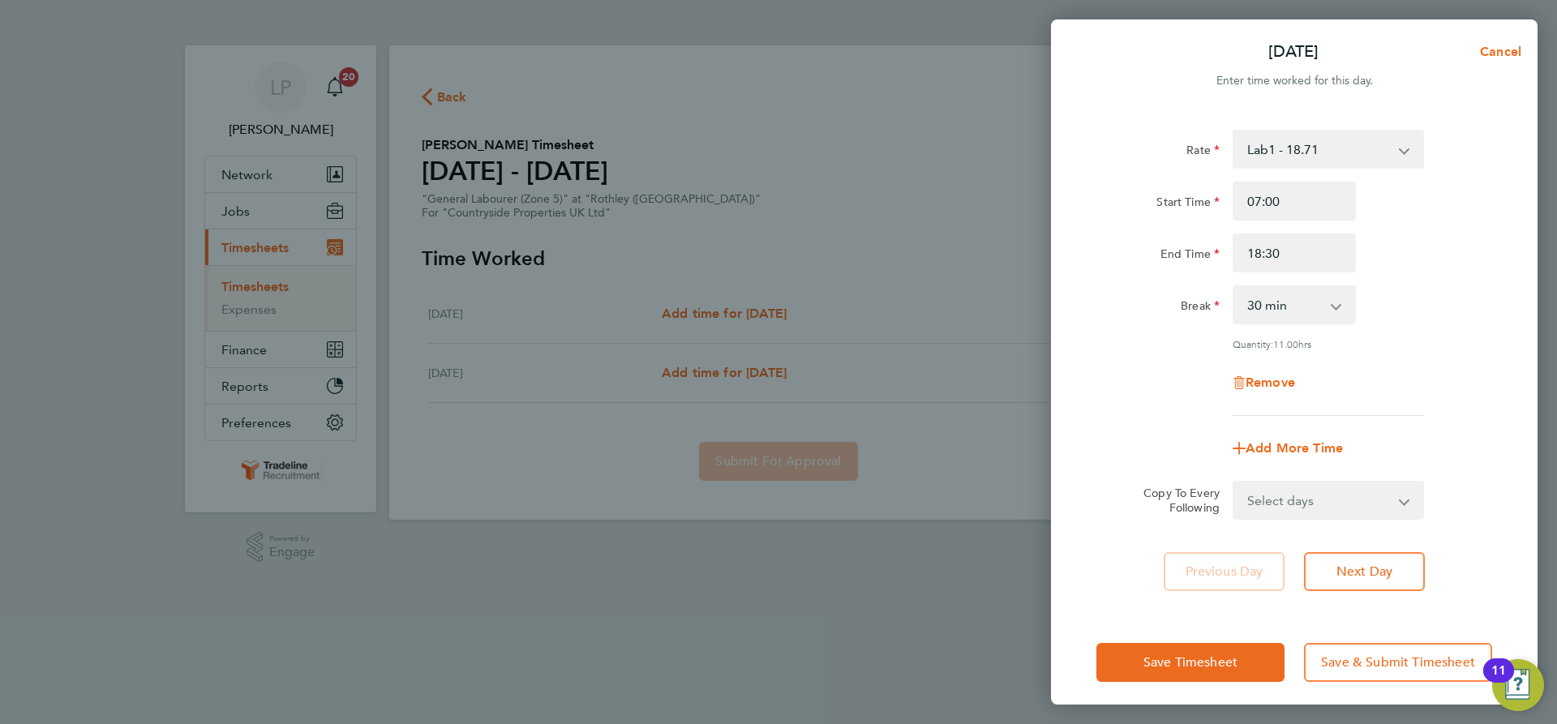
click at [1374, 493] on select "Select days [DATE]" at bounding box center [1319, 501] width 170 height 36
select select "FRI"
click at [1234, 483] on select "Select days [DATE]" at bounding box center [1319, 501] width 170 height 36
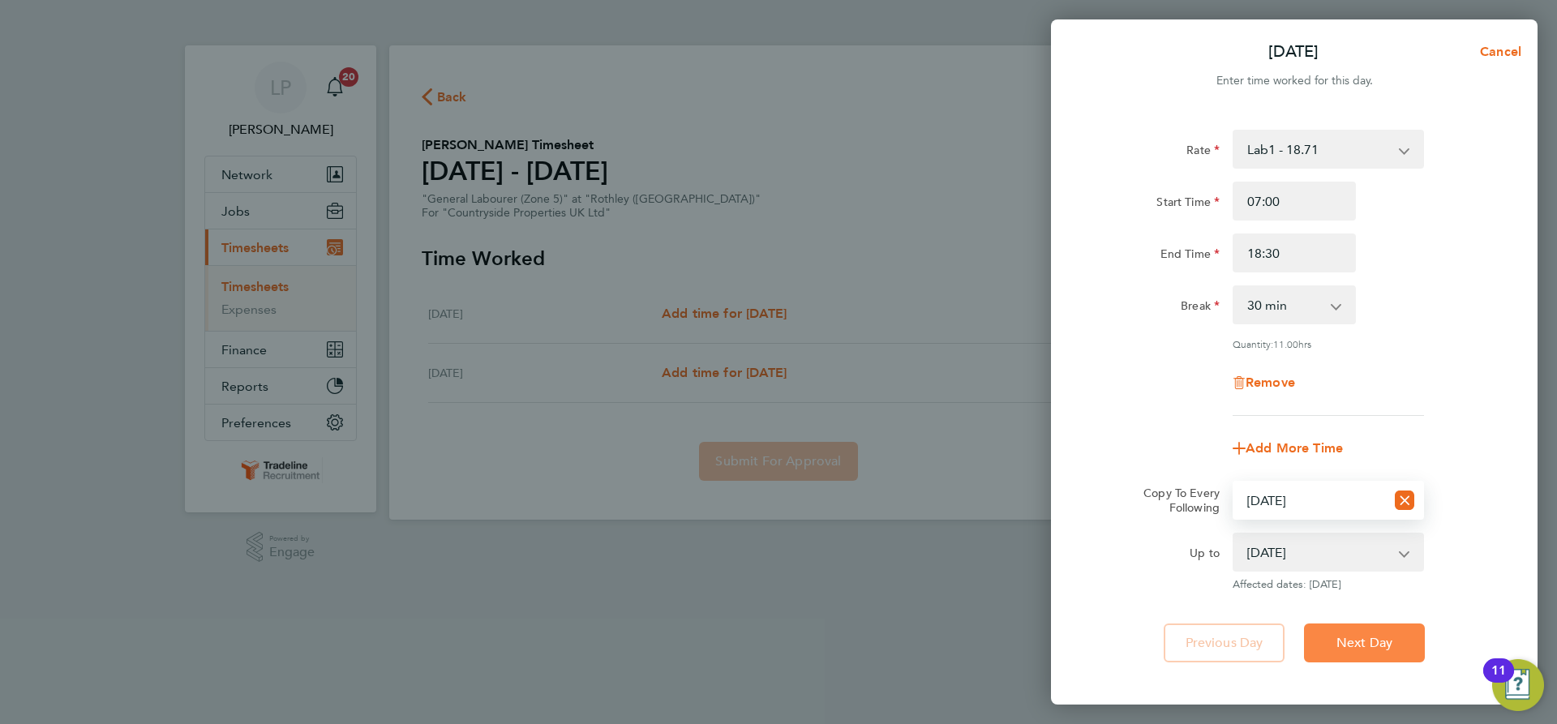
click at [1349, 649] on span "Next Day" at bounding box center [1365, 643] width 56 height 16
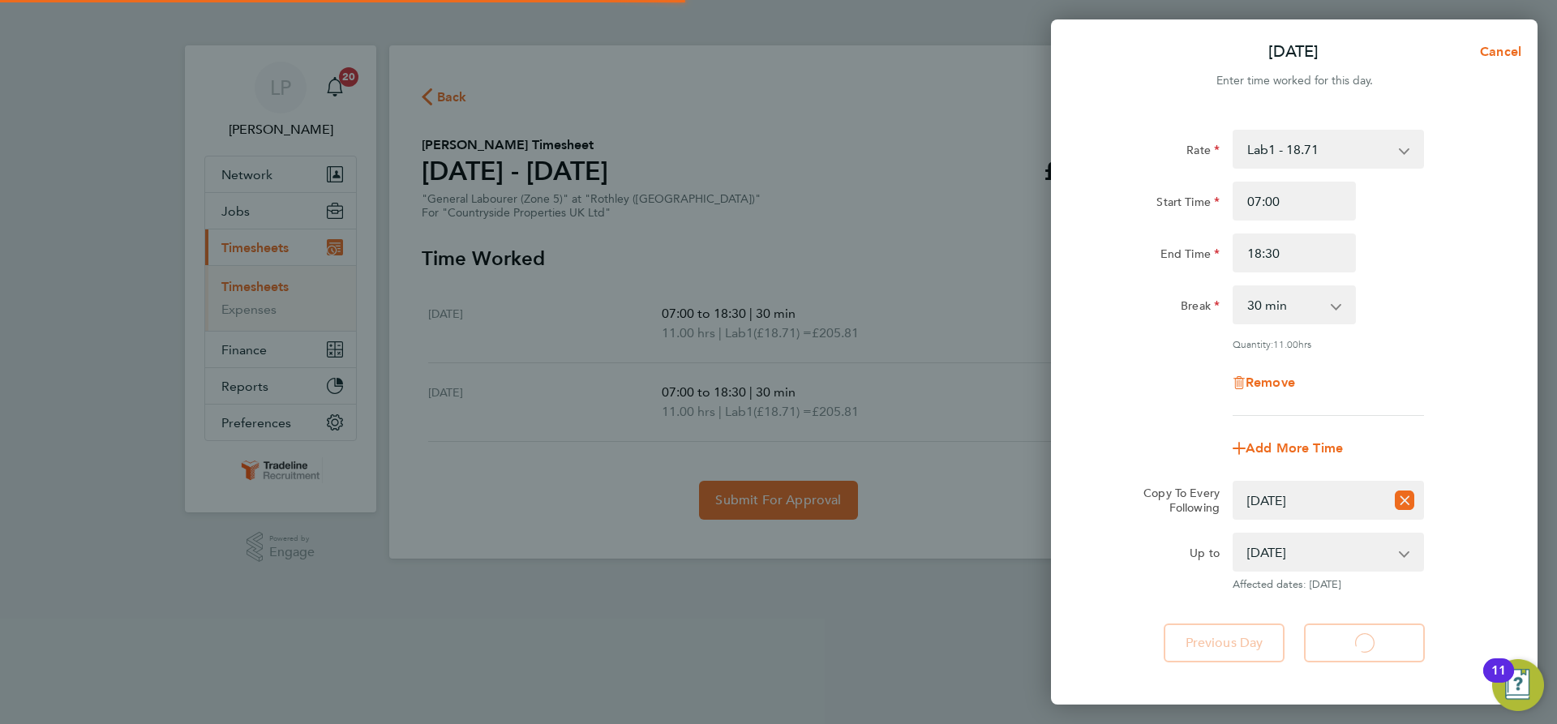
select select "30"
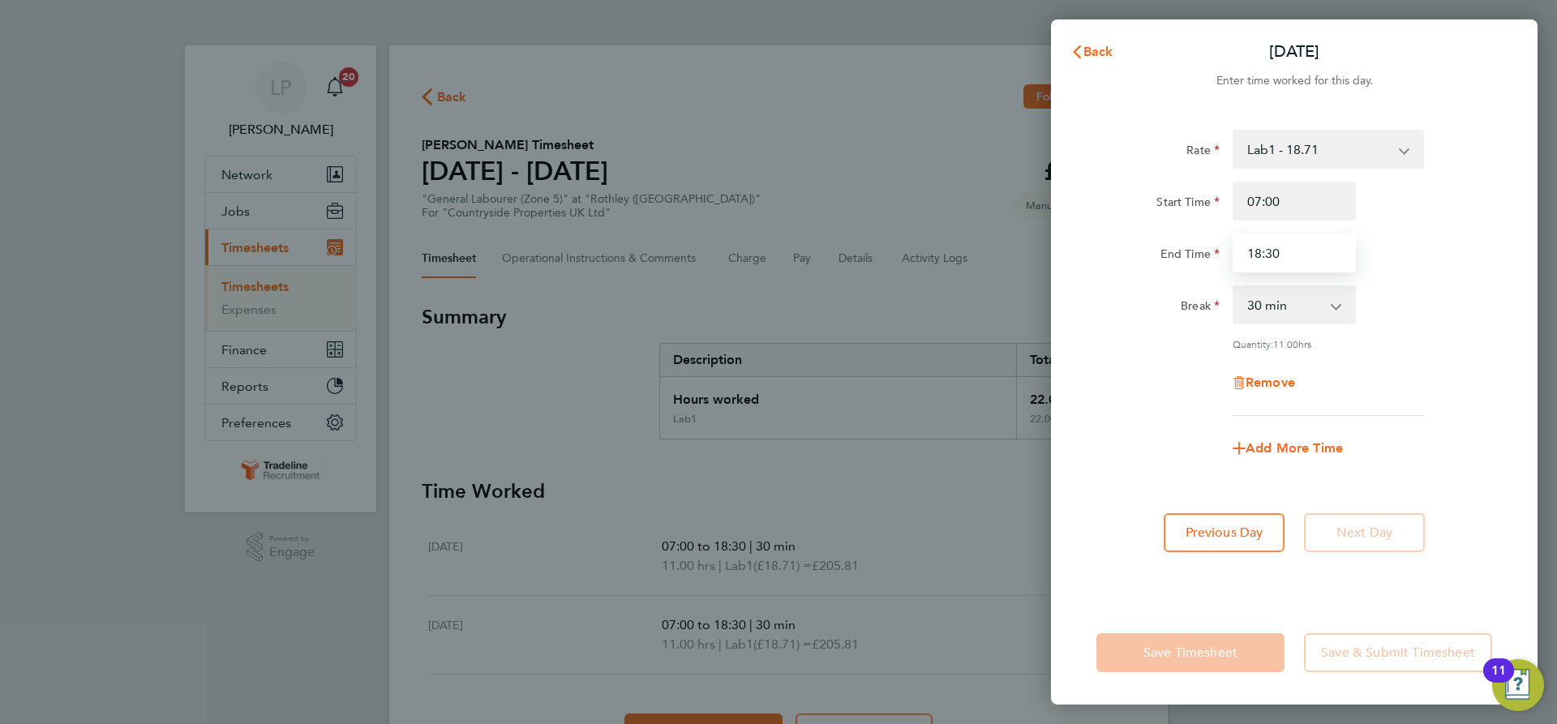
drag, startPoint x: 1318, startPoint y: 255, endPoint x: 1114, endPoint y: 243, distance: 203.9
click at [1114, 243] on div "End Time 18:30" at bounding box center [1294, 253] width 409 height 39
type input "20:00"
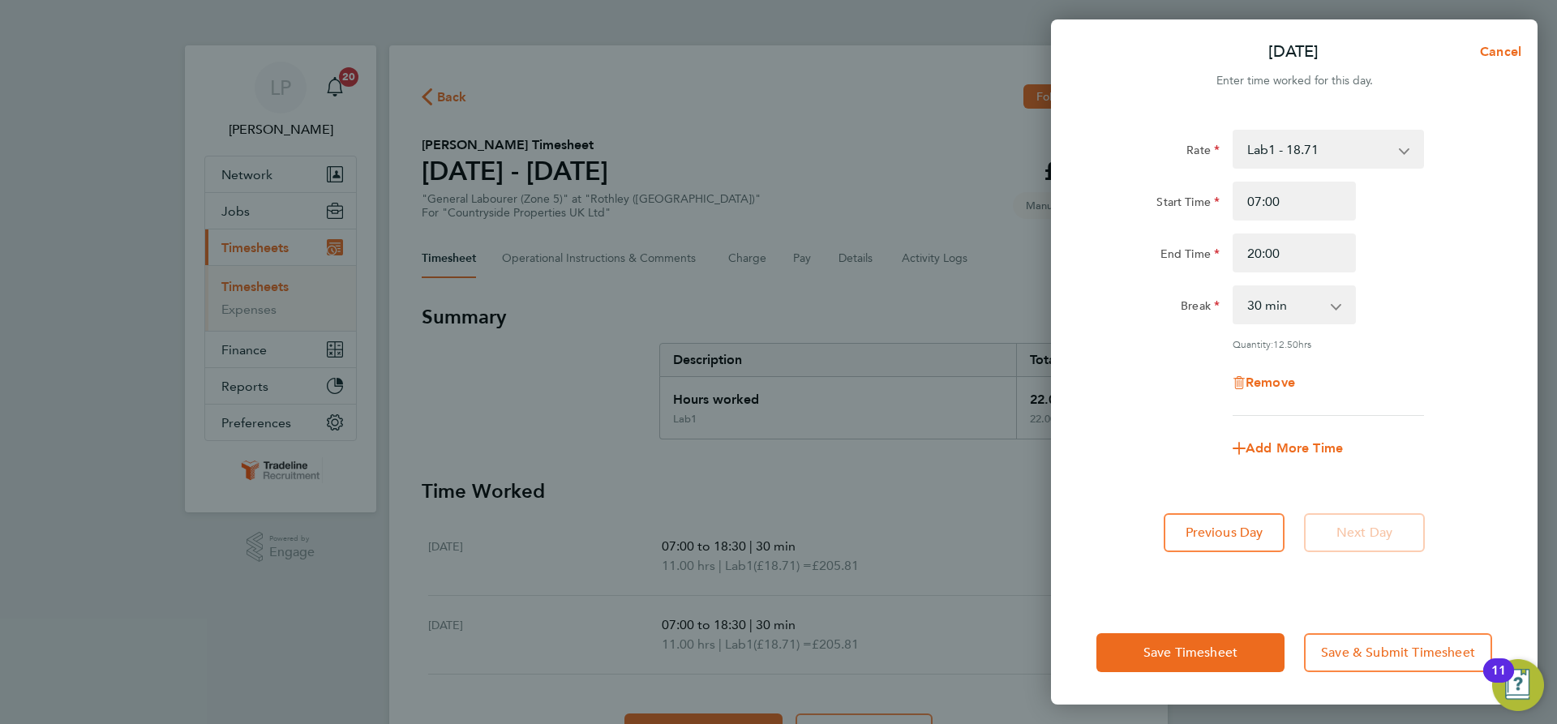
click at [1144, 369] on div "Remove" at bounding box center [1294, 382] width 409 height 39
click at [1230, 654] on span "Save Timesheet" at bounding box center [1191, 653] width 94 height 16
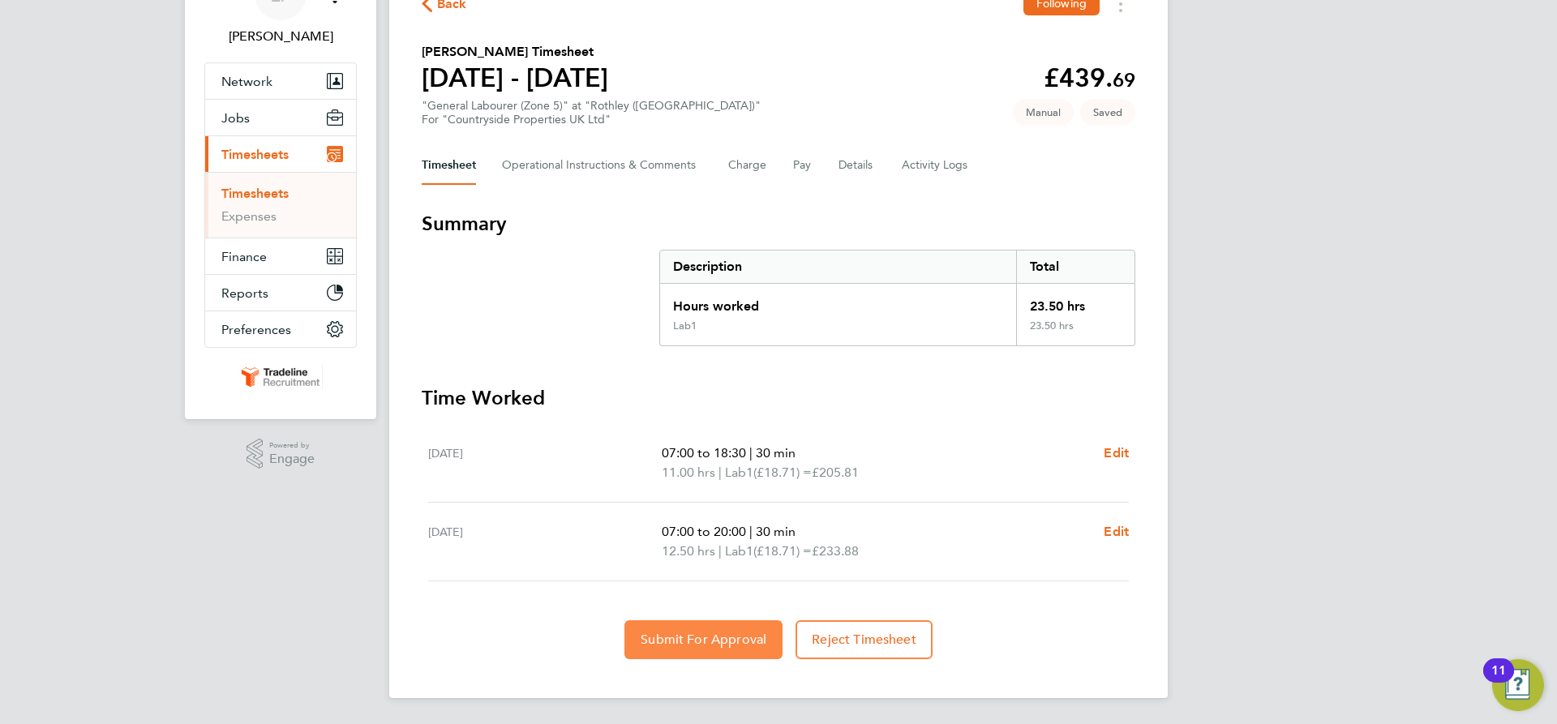
drag, startPoint x: 675, startPoint y: 646, endPoint x: 644, endPoint y: 636, distance: 32.3
click at [674, 646] on span "Submit For Approval" at bounding box center [704, 640] width 126 height 16
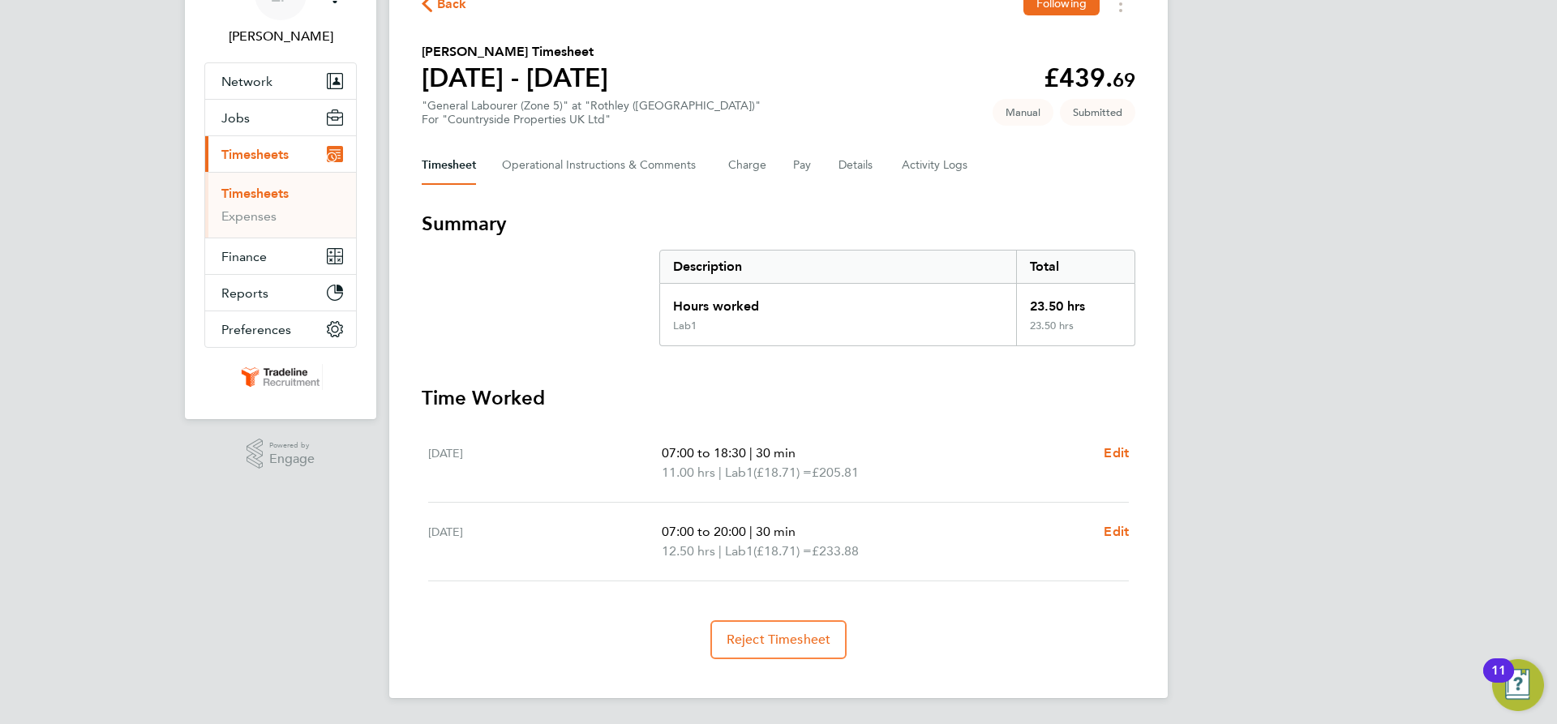
click at [253, 190] on link "Timesheets" at bounding box center [254, 193] width 67 height 15
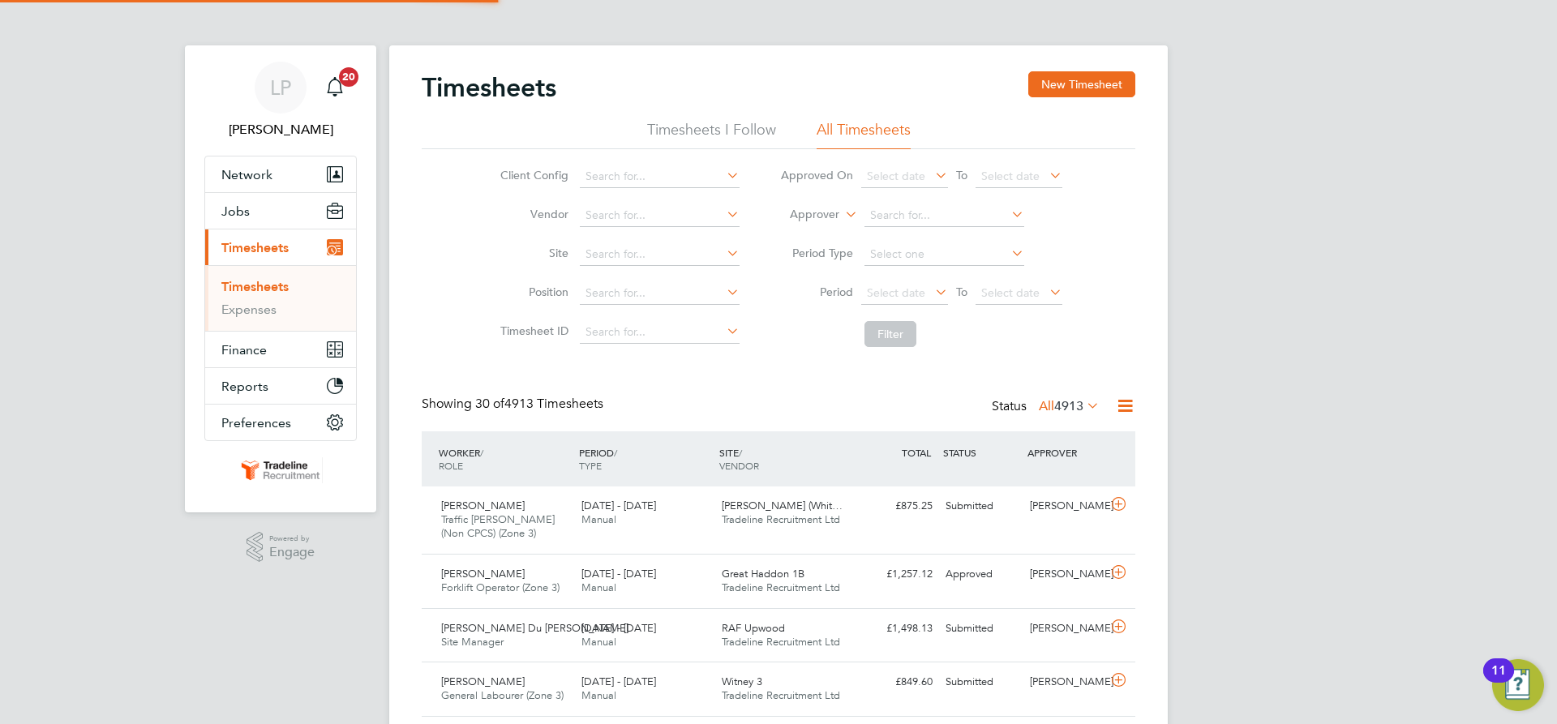
scroll to position [8, 8]
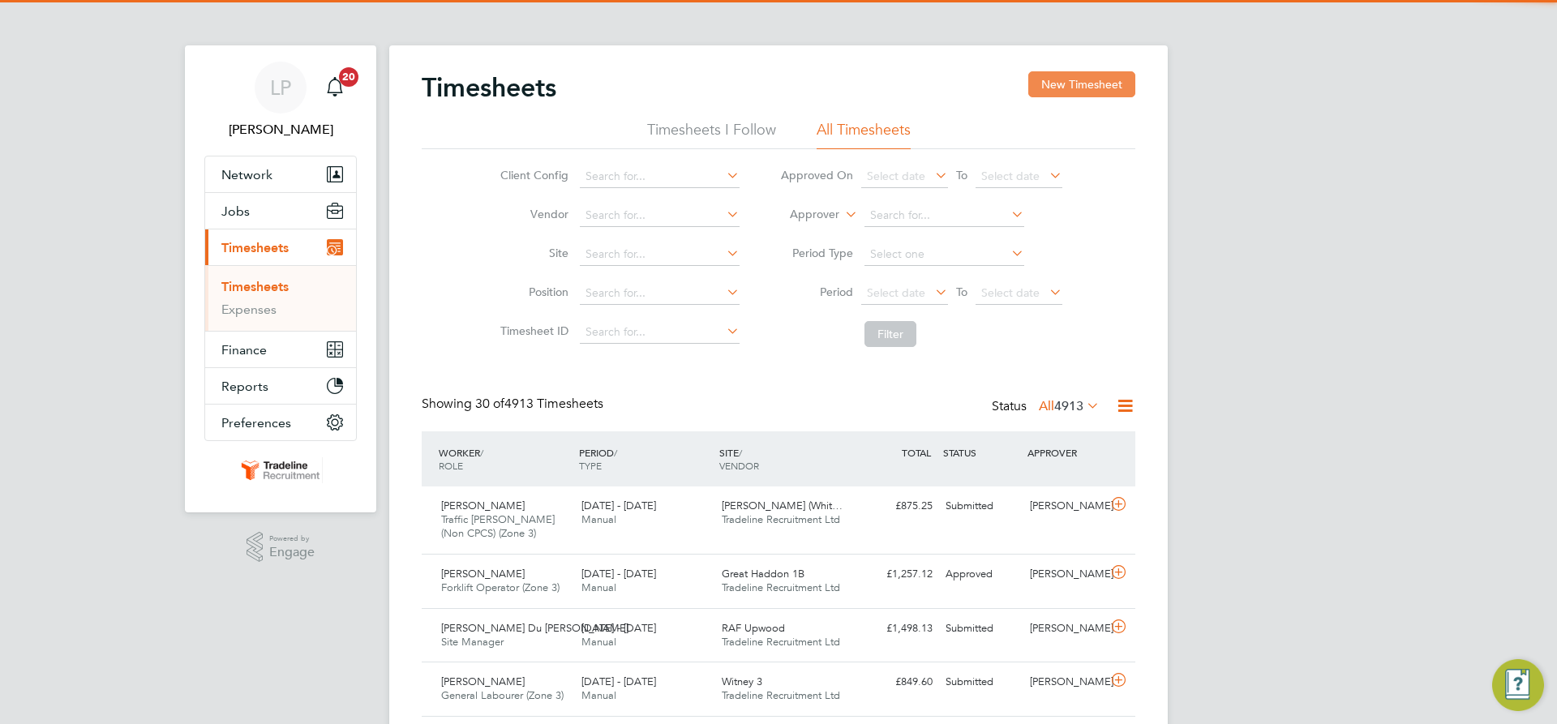
click at [1075, 84] on button "New Timesheet" at bounding box center [1081, 84] width 107 height 26
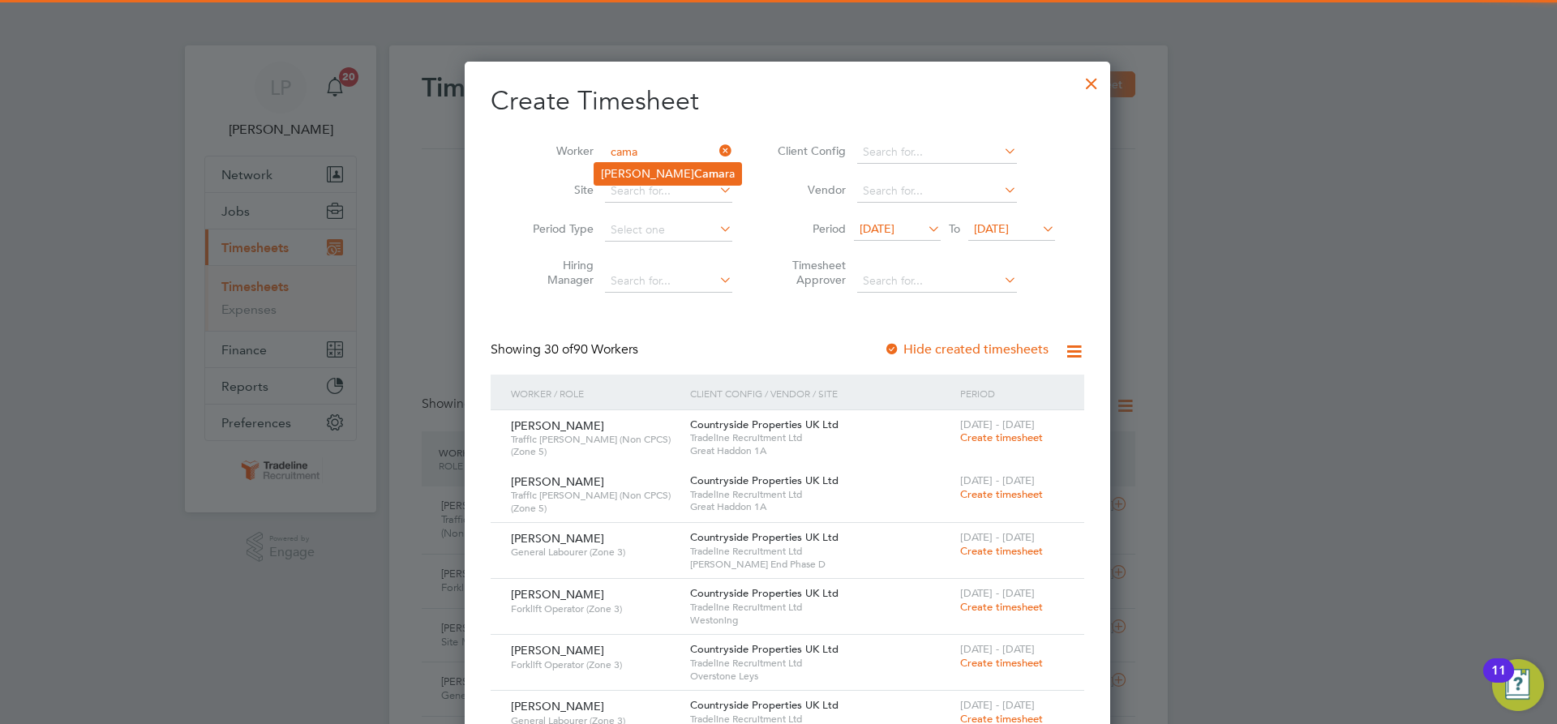
click at [625, 179] on li "[PERSON_NAME] ra" at bounding box center [667, 174] width 147 height 22
type input "[PERSON_NAME]"
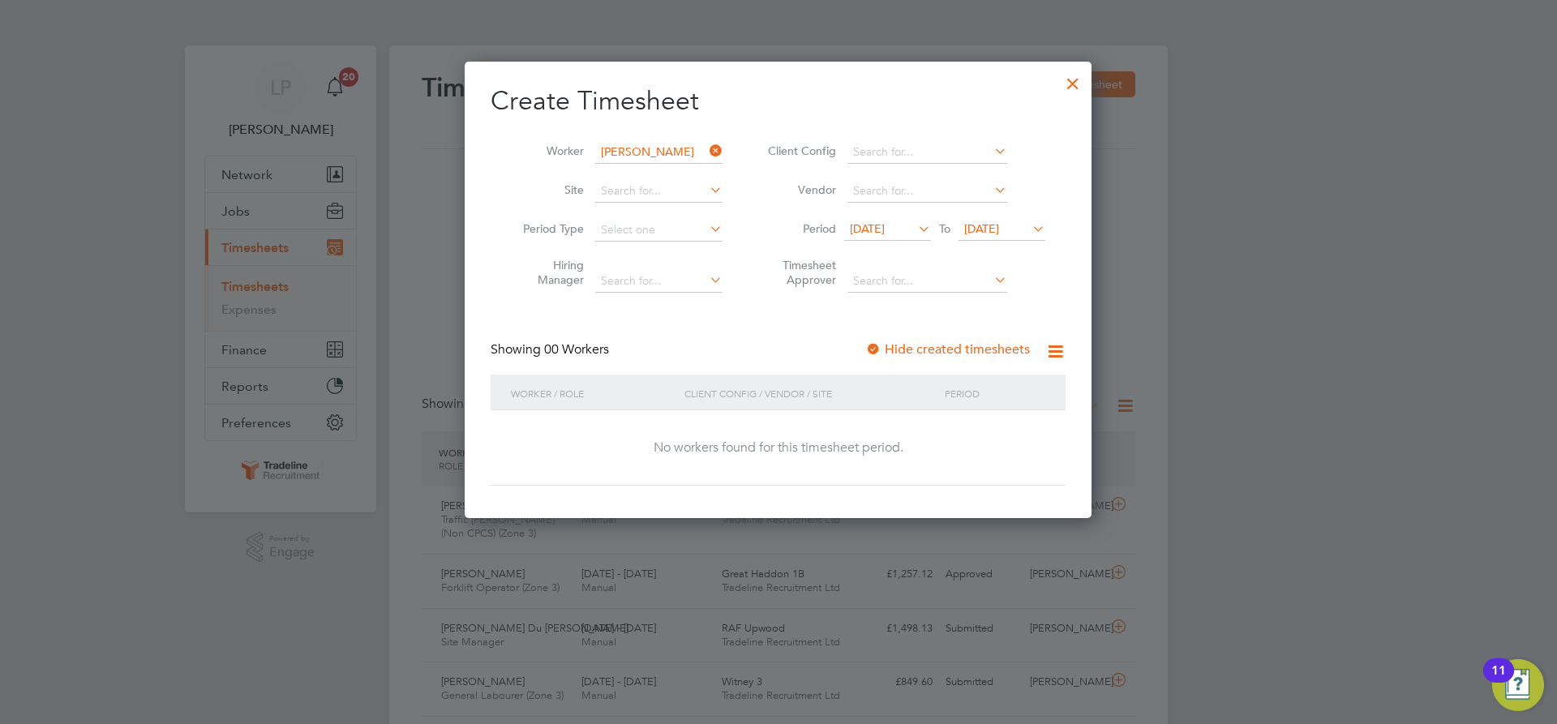
click at [879, 346] on div at bounding box center [873, 350] width 16 height 16
click at [998, 234] on span "[DATE]" at bounding box center [981, 228] width 35 height 15
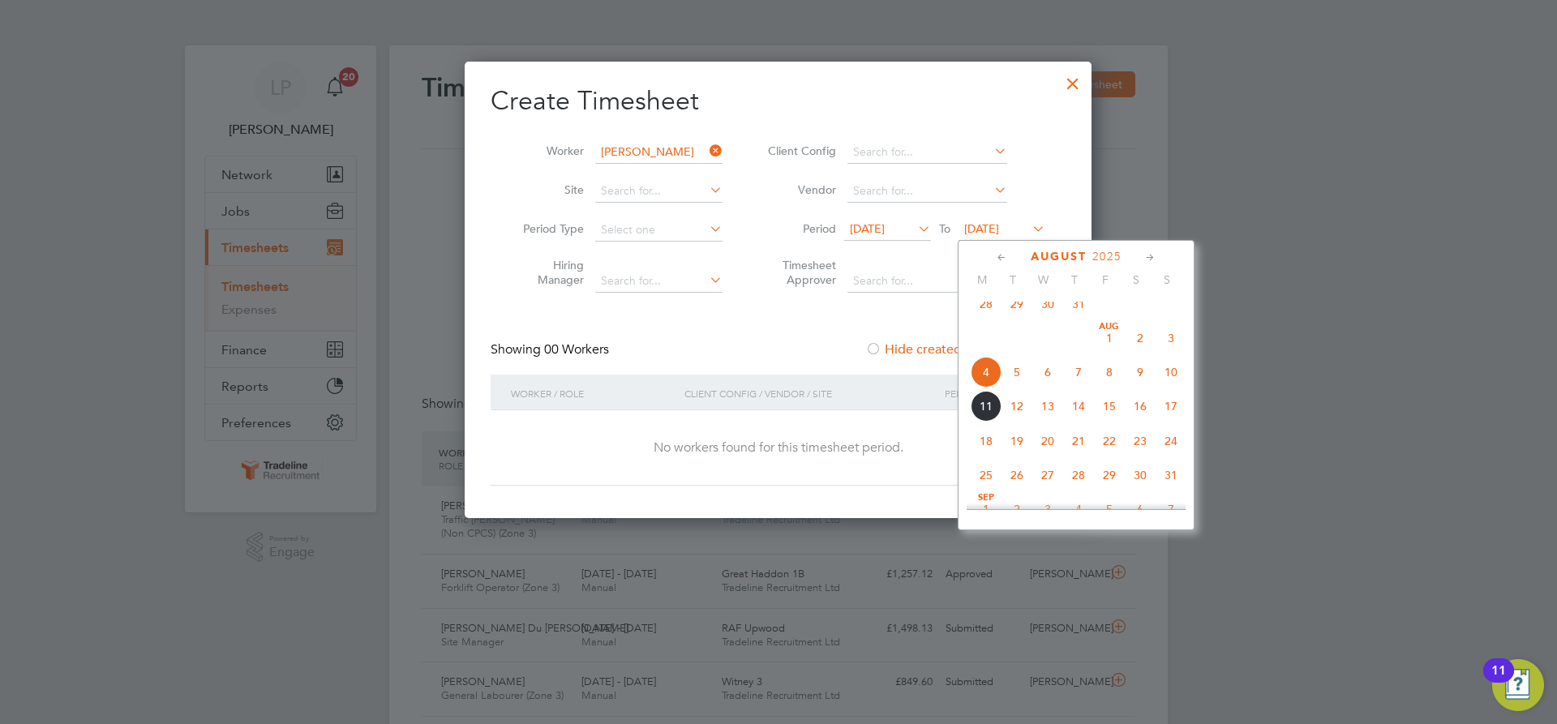
click at [1070, 457] on span "21" at bounding box center [1078, 441] width 31 height 31
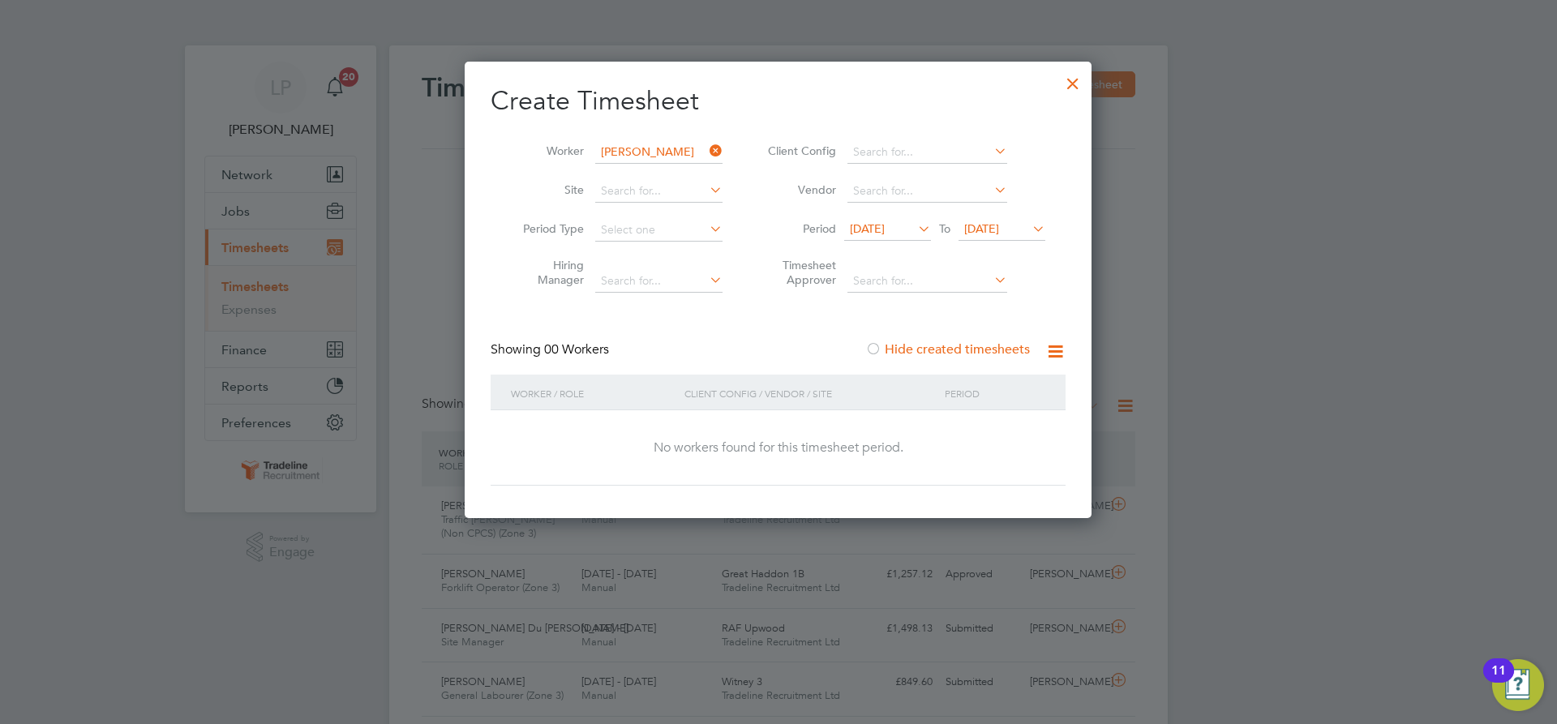
click at [988, 234] on span "[DATE]" at bounding box center [981, 228] width 35 height 15
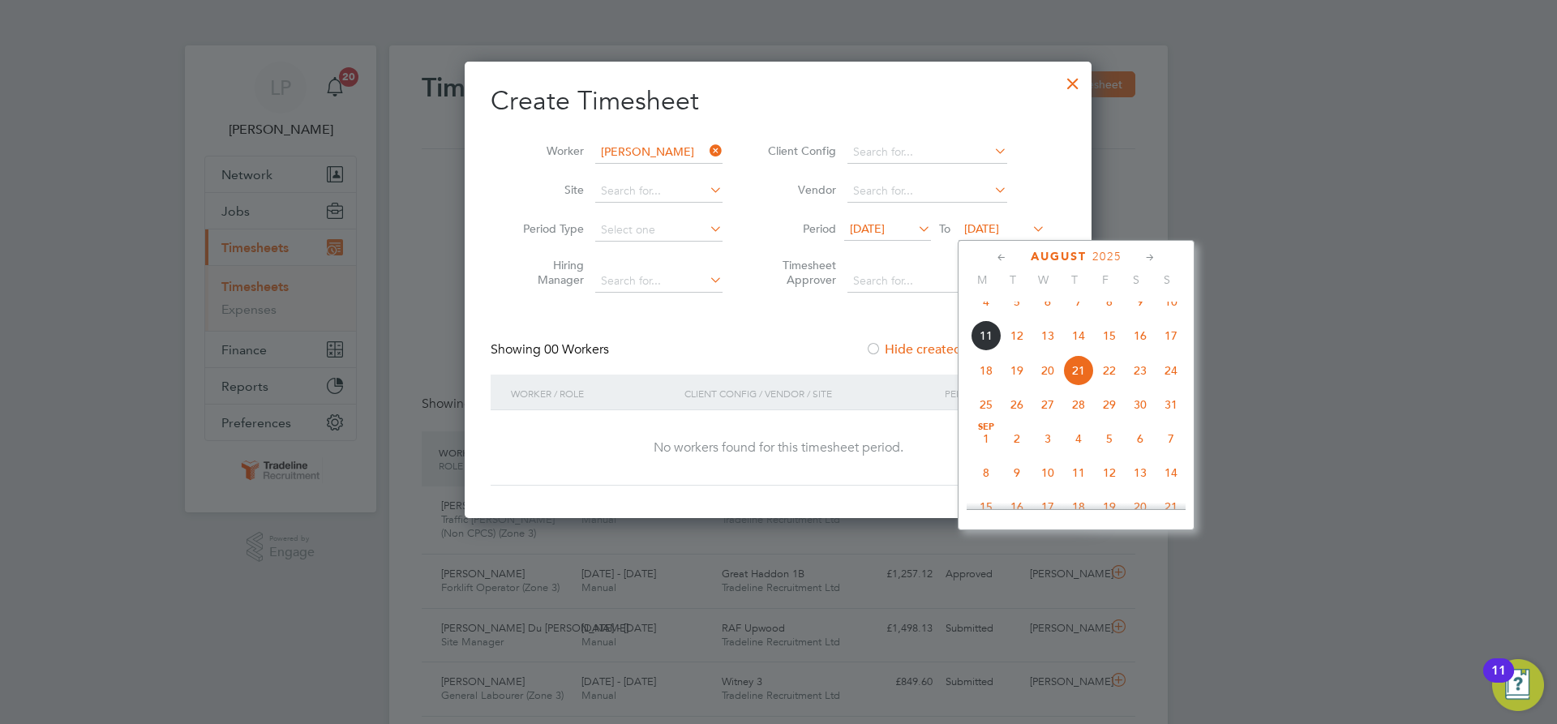
click at [1086, 420] on span "28" at bounding box center [1078, 404] width 31 height 31
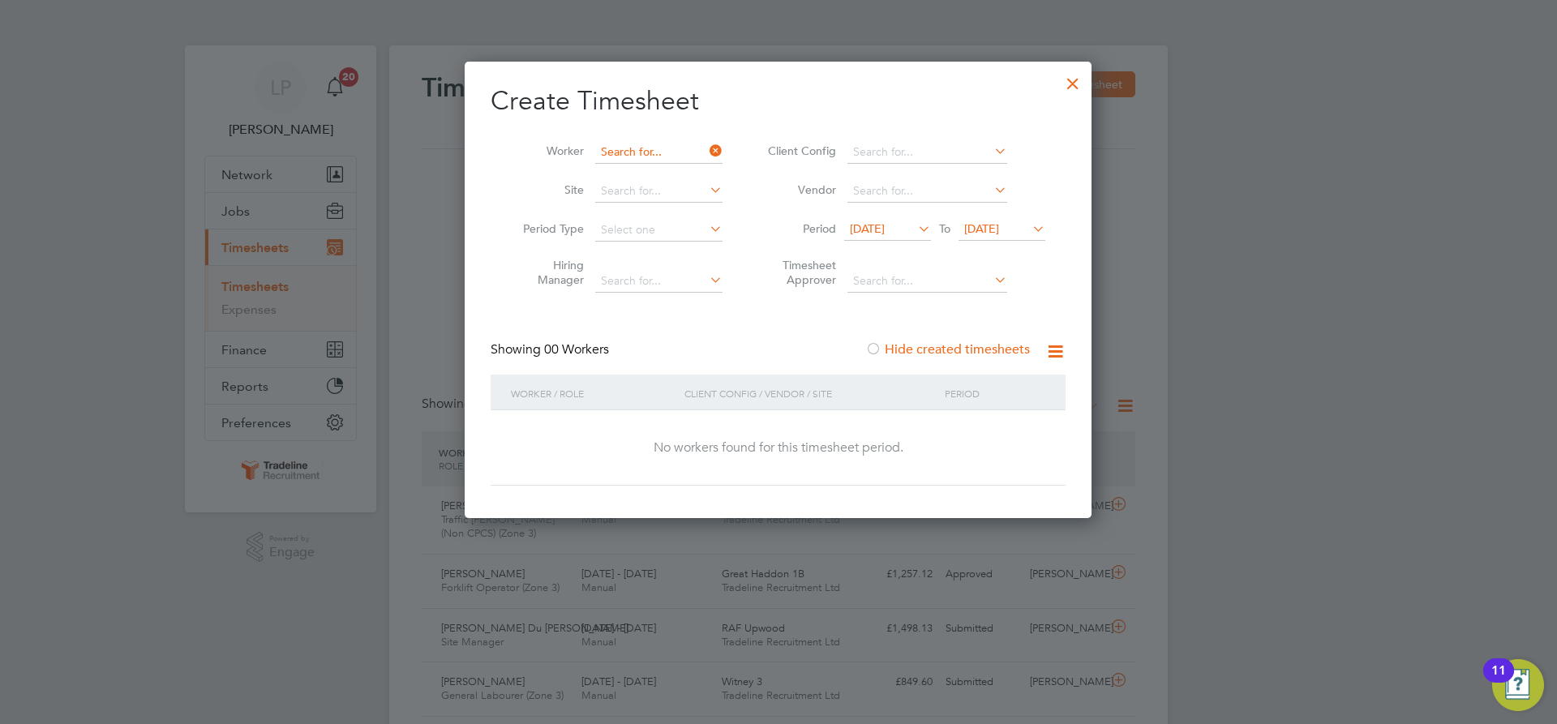
click at [640, 148] on input at bounding box center [658, 152] width 127 height 23
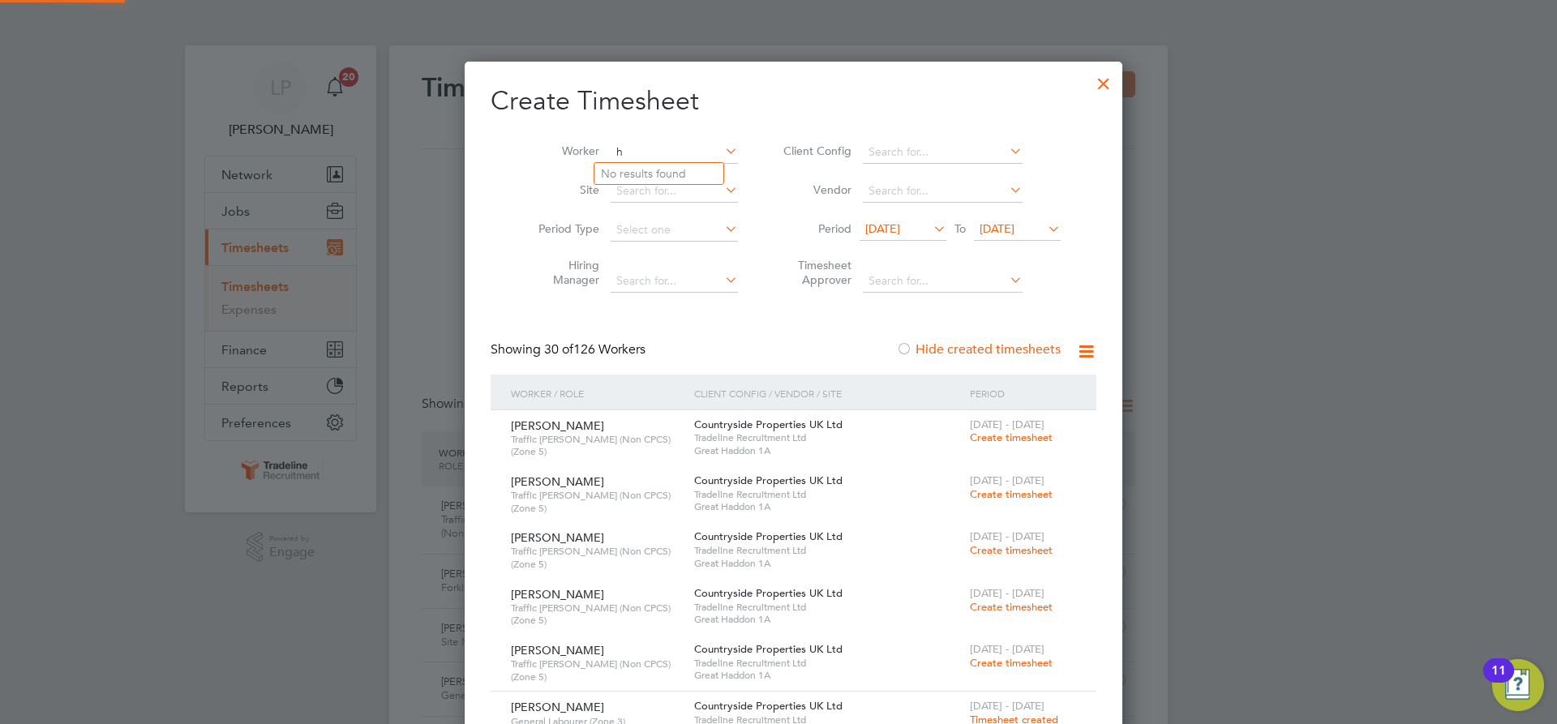
scroll to position [7190, 628]
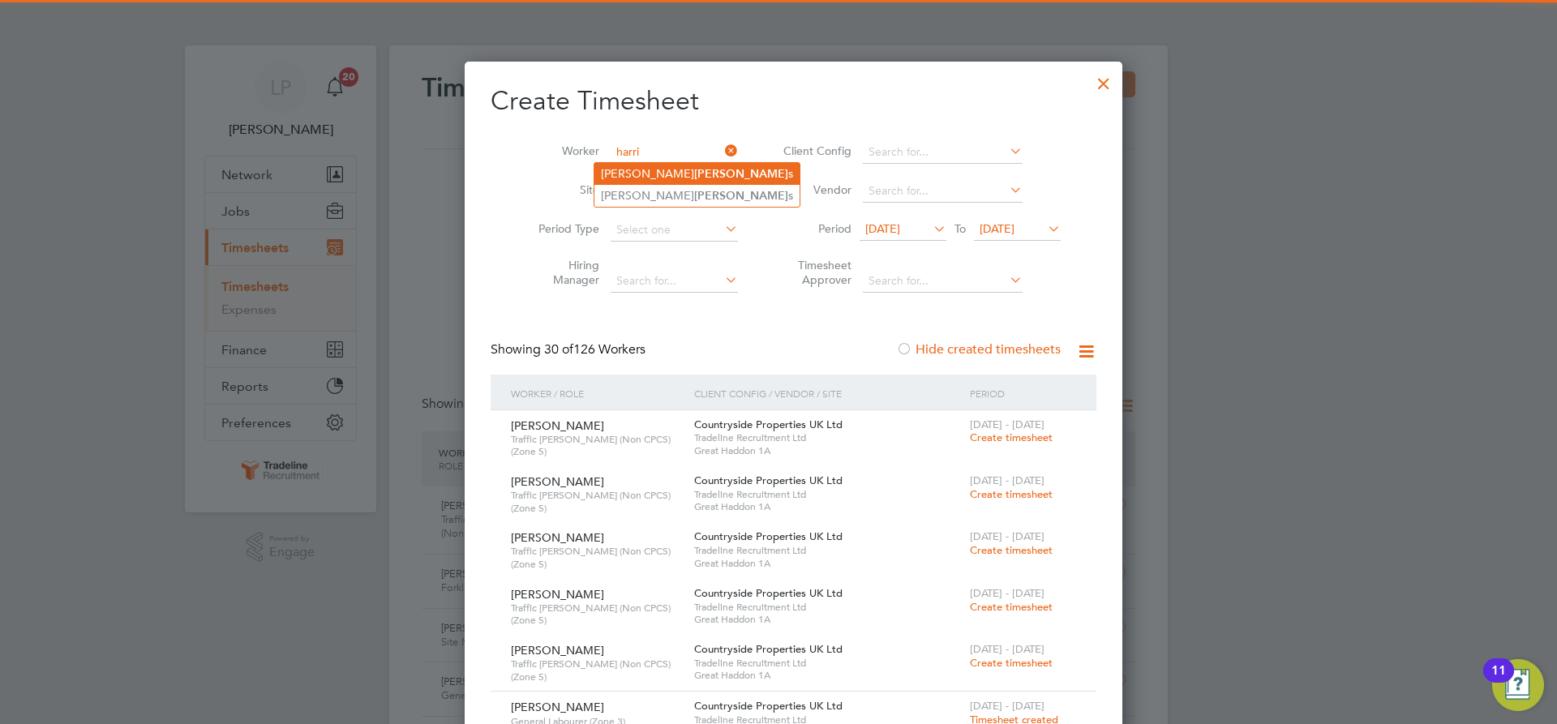
click at [676, 180] on li "[PERSON_NAME] s" at bounding box center [696, 174] width 205 height 22
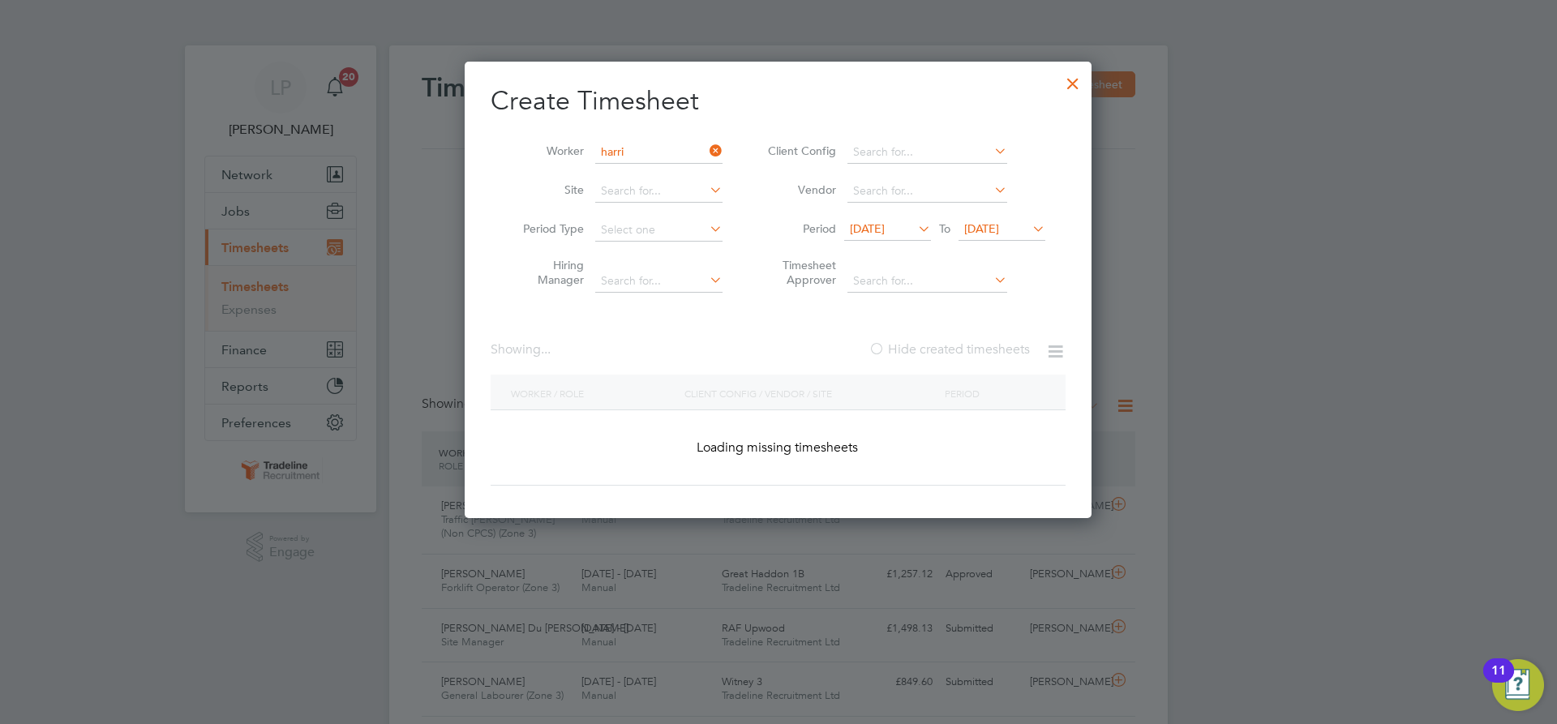
type input "[PERSON_NAME]"
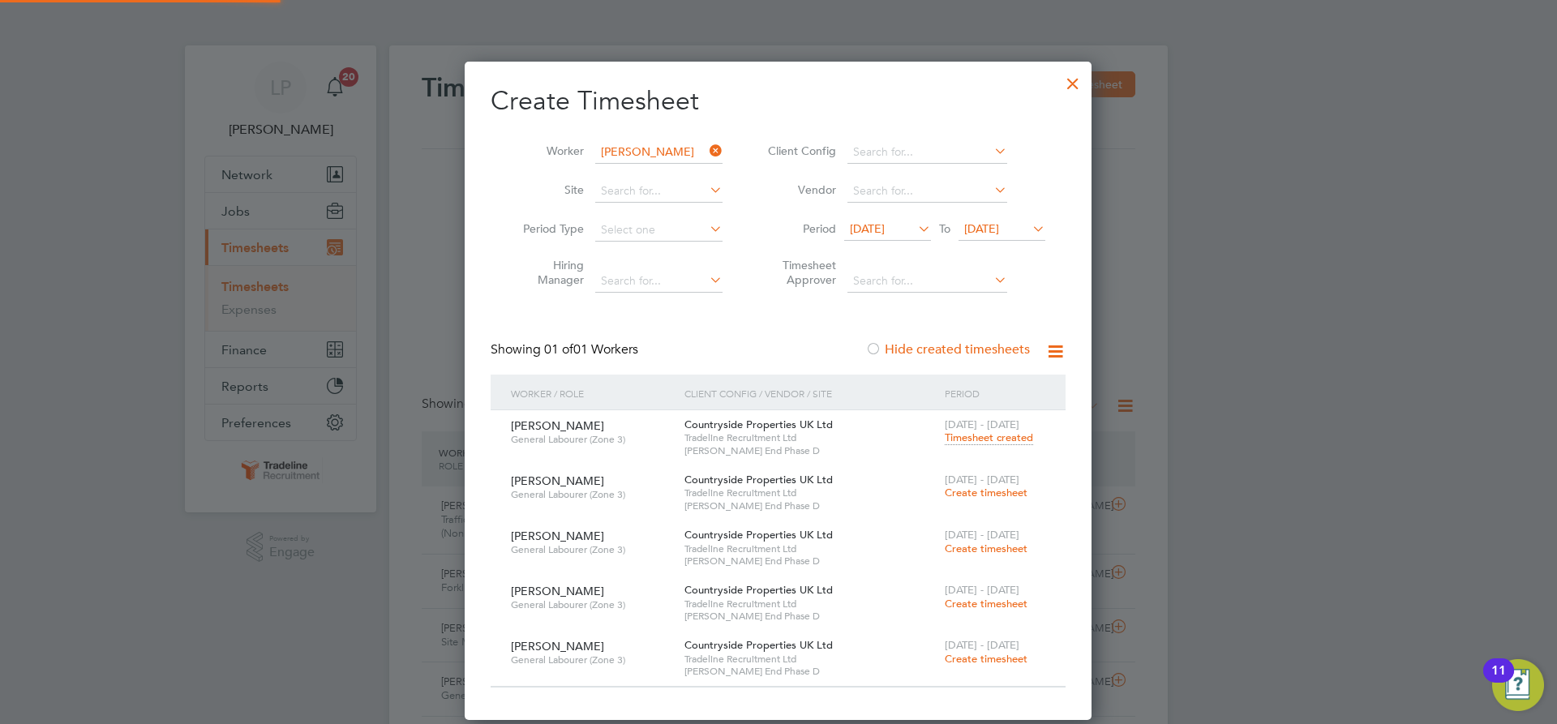
scroll to position [659, 628]
click at [1004, 496] on span "Create timesheet" at bounding box center [986, 493] width 83 height 14
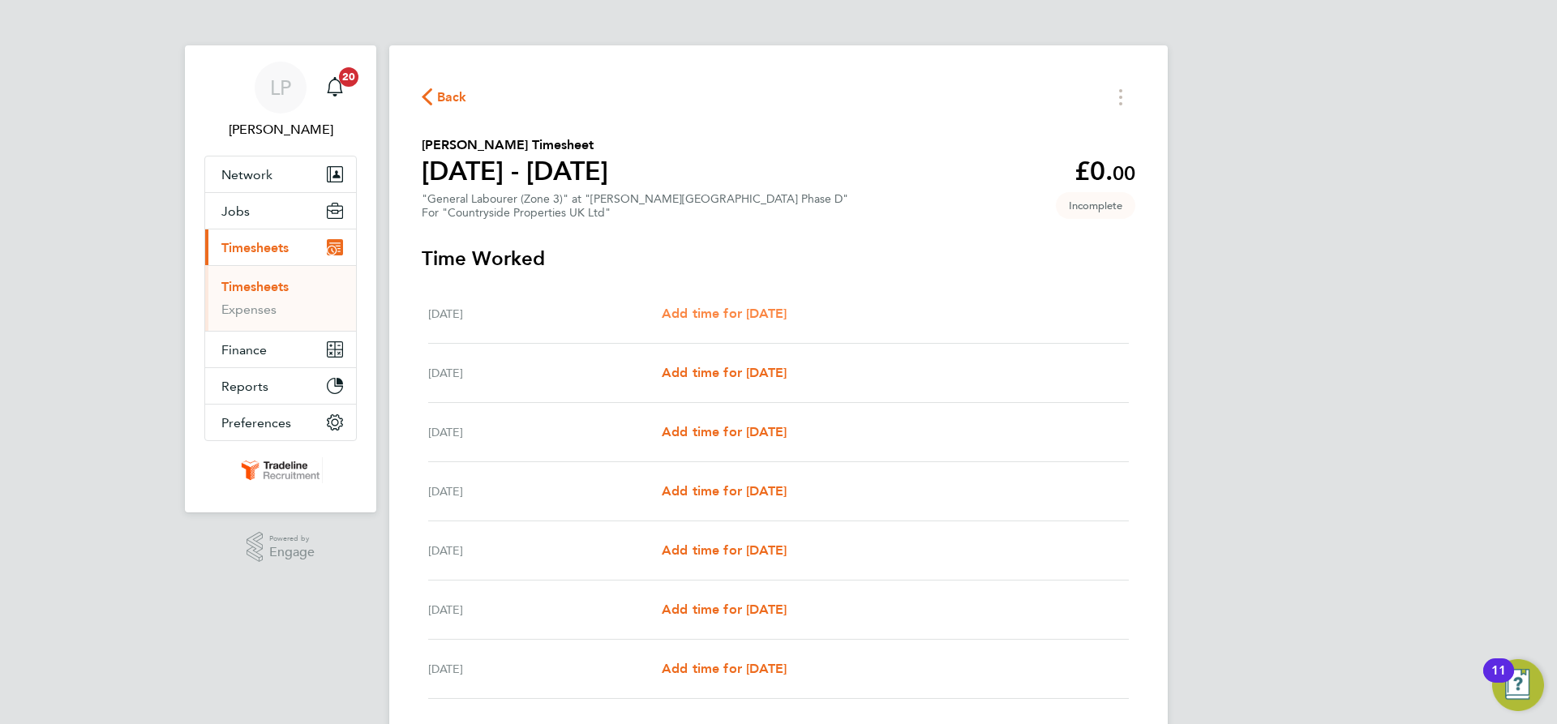
click at [745, 315] on span "Add time for [DATE]" at bounding box center [724, 313] width 125 height 15
select select "30"
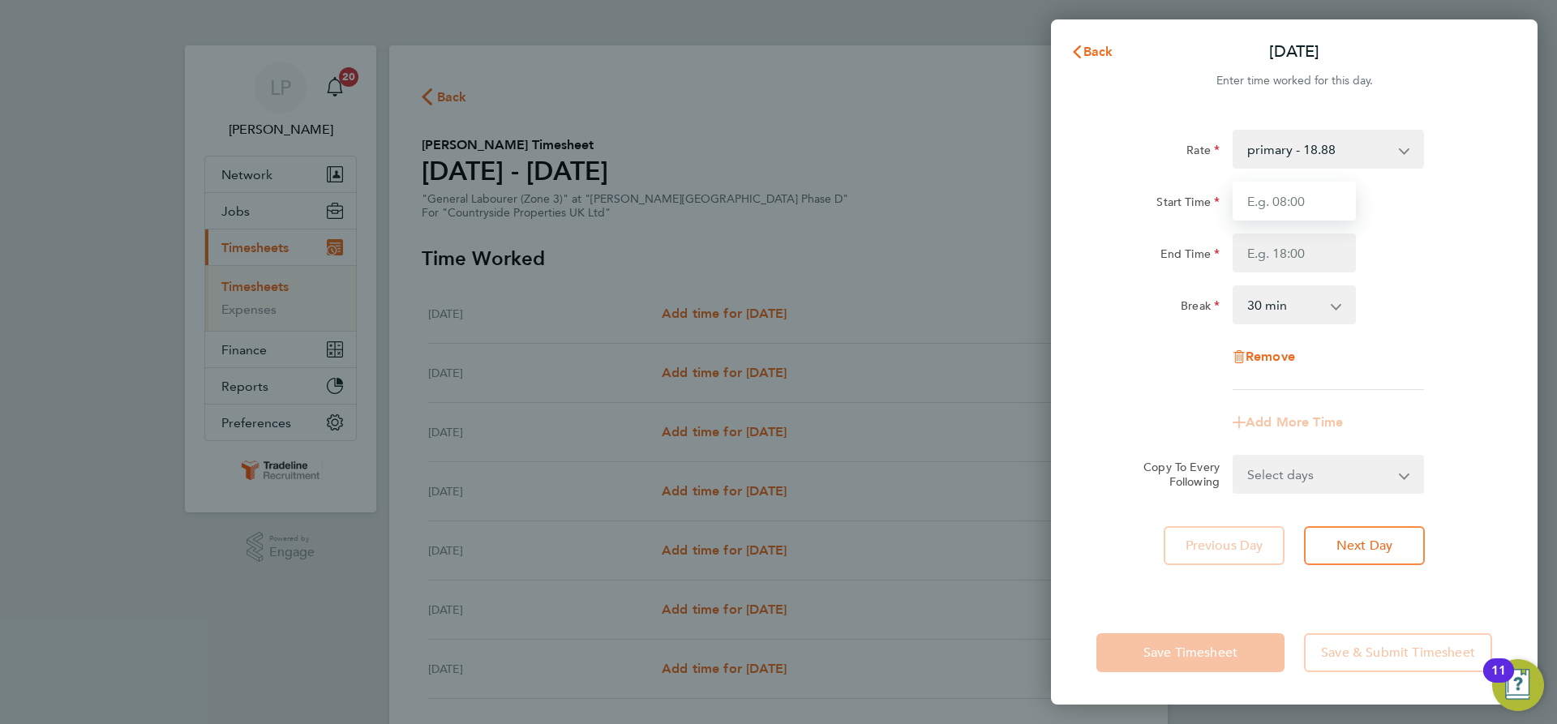
click at [1315, 206] on input "Start Time" at bounding box center [1294, 201] width 123 height 39
type input "07:00"
click at [1312, 257] on input "End Time" at bounding box center [1294, 253] width 123 height 39
type input "16:30"
click at [1396, 290] on div "Break 0 min 15 min 30 min 45 min 60 min 75 min 90 min" at bounding box center [1294, 304] width 409 height 39
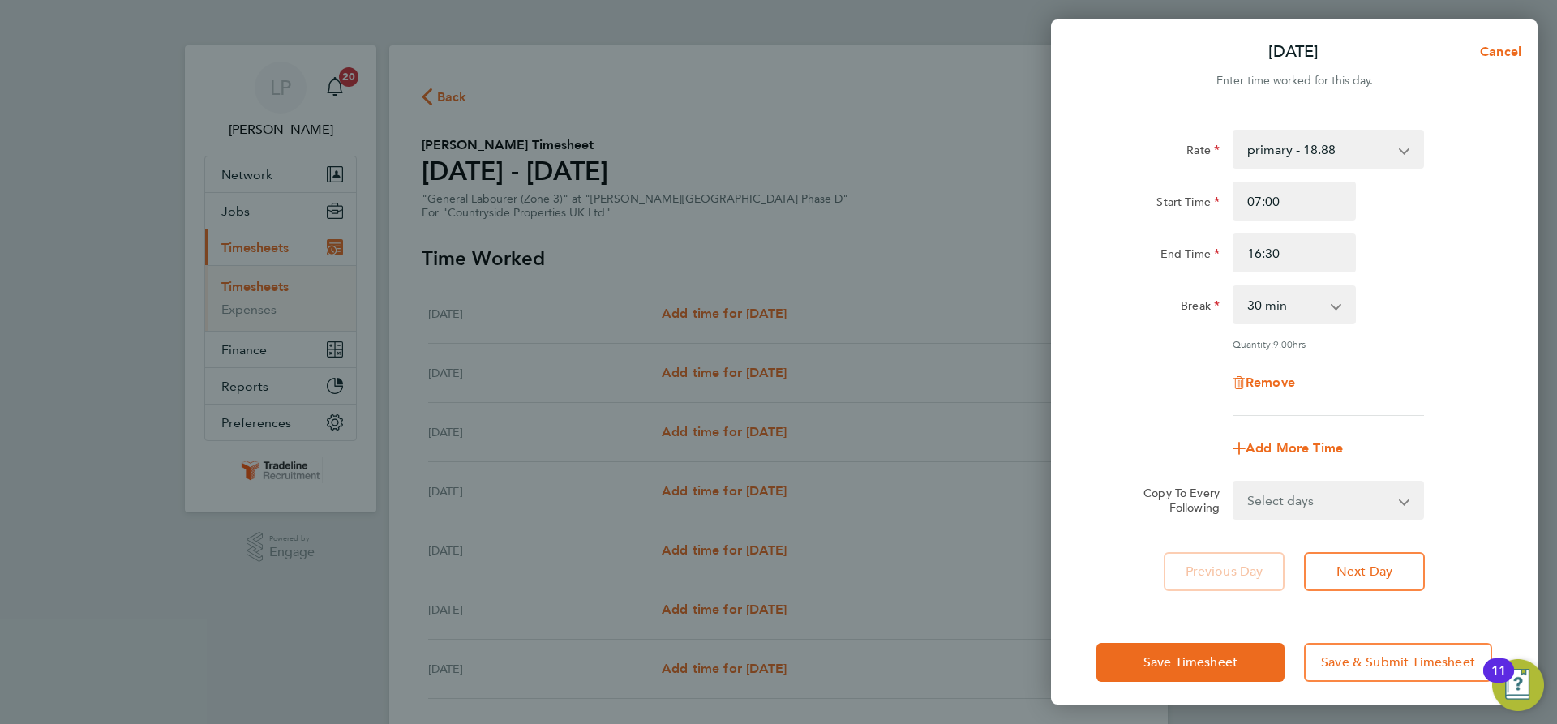
click at [1367, 493] on select "Select days Day Weekday (Mon-Fri) Weekend (Sat-Sun) [DATE] [DATE] [DATE] [DATE]…" at bounding box center [1319, 501] width 170 height 36
select select "WEEKDAY"
click at [1234, 483] on select "Select days Day Weekday (Mon-Fri) Weekend (Sat-Sun) [DATE] [DATE] [DATE] [DATE]…" at bounding box center [1319, 501] width 170 height 36
select select "[DATE]"
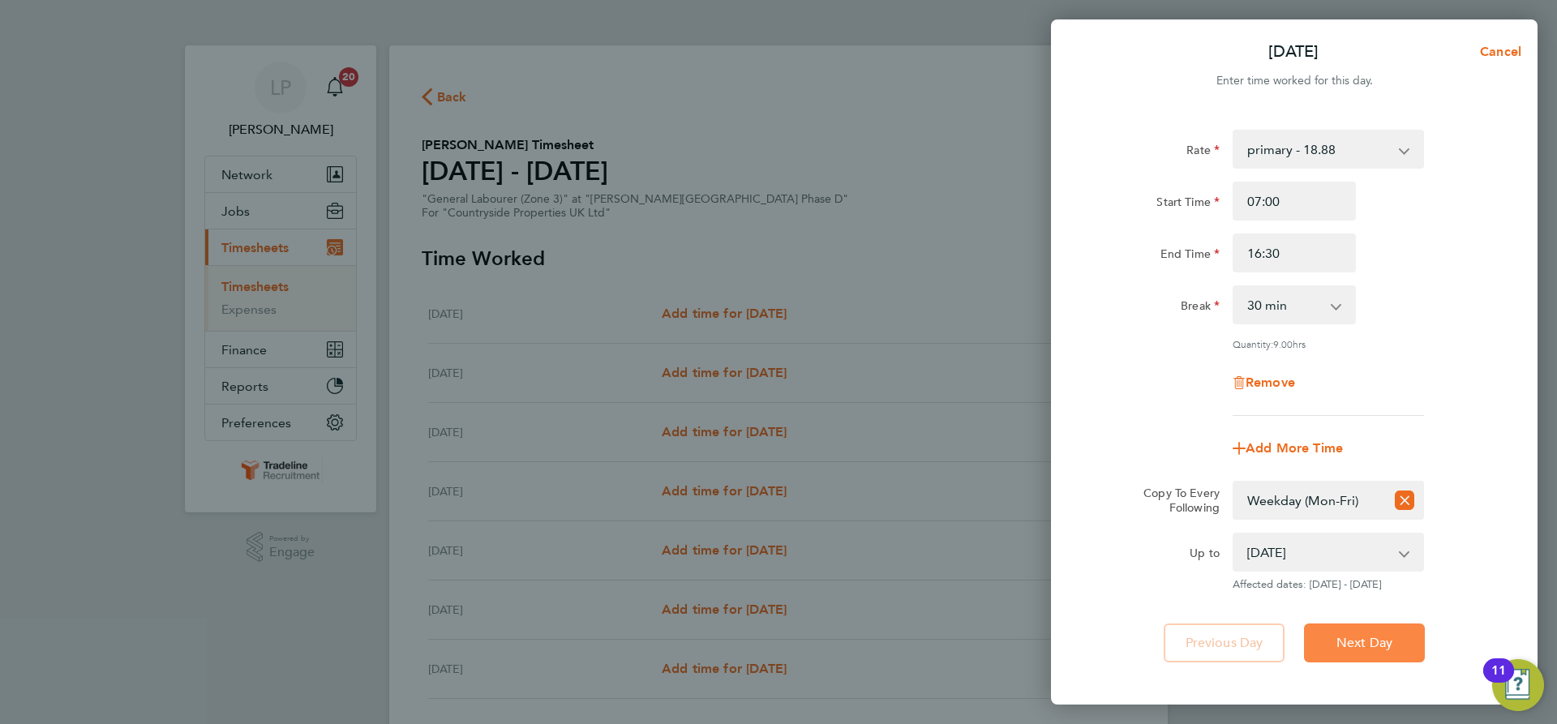
click at [1388, 633] on button "Next Day" at bounding box center [1364, 643] width 121 height 39
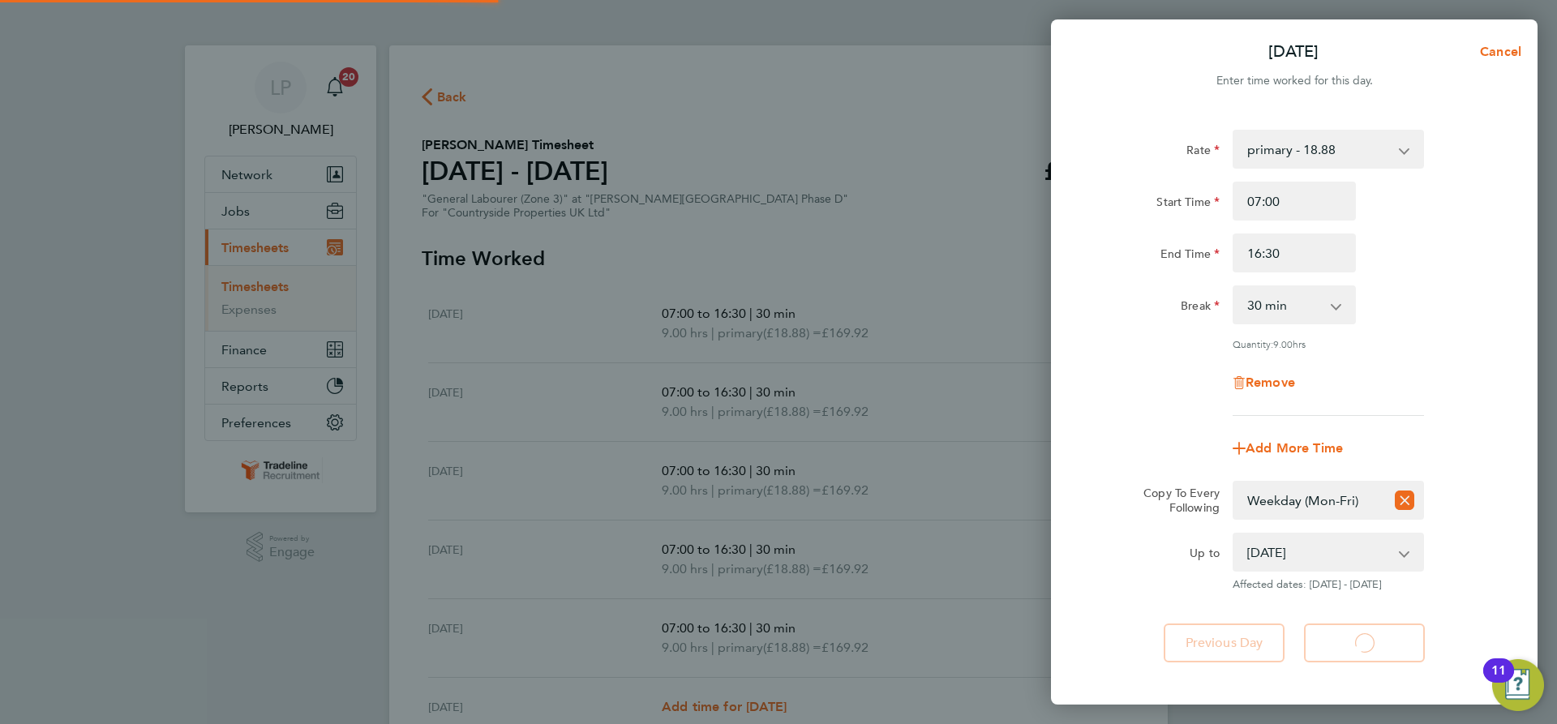
select select "30"
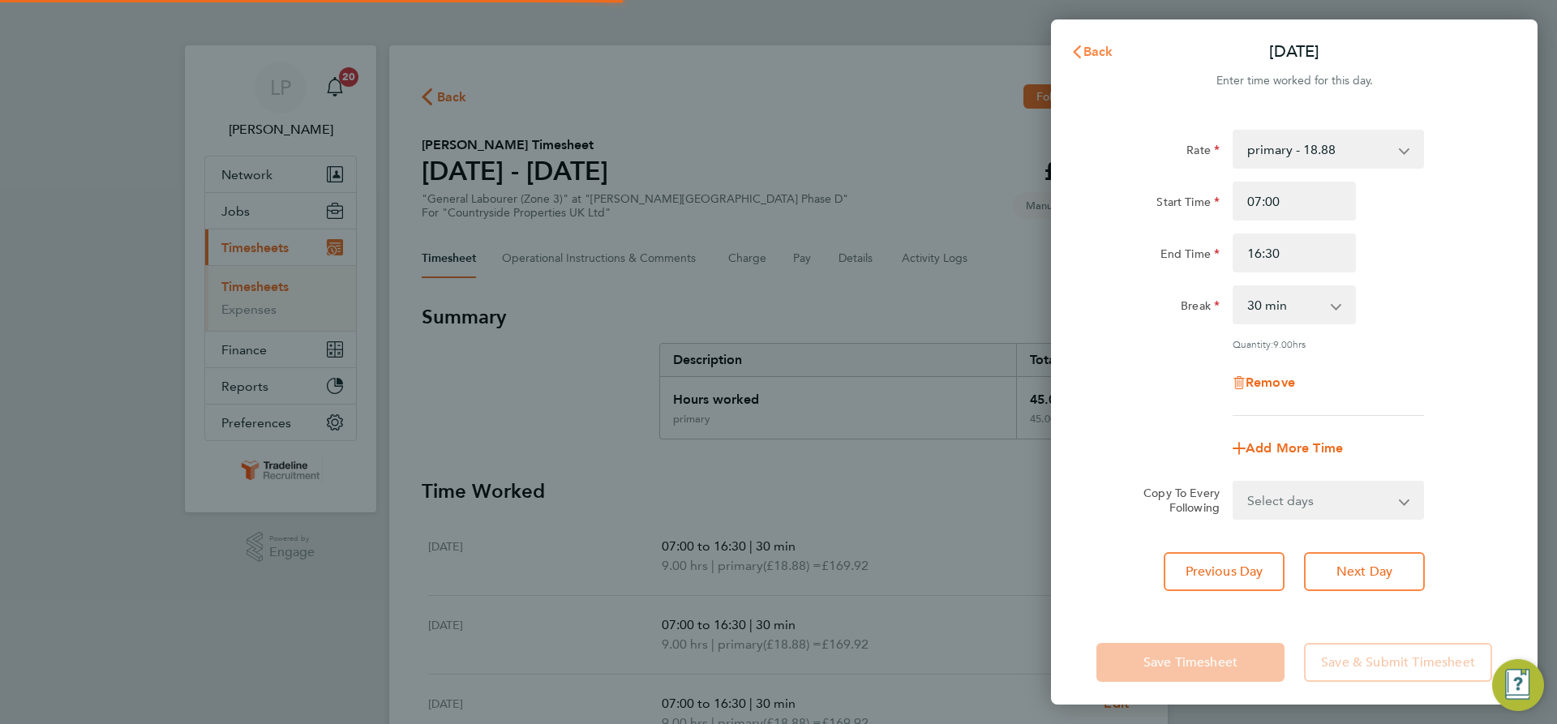
click at [1097, 54] on span "Back" at bounding box center [1099, 51] width 30 height 15
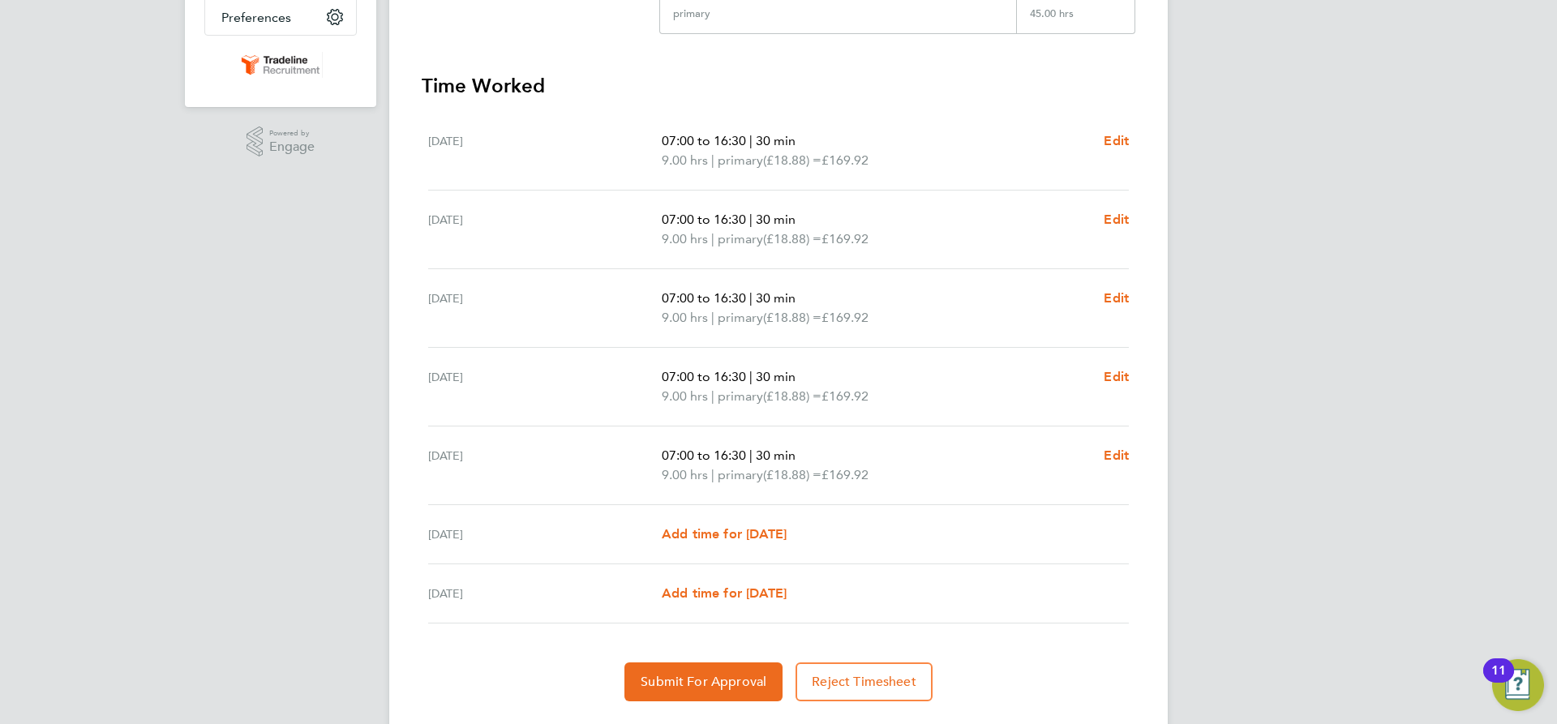
scroll to position [448, 0]
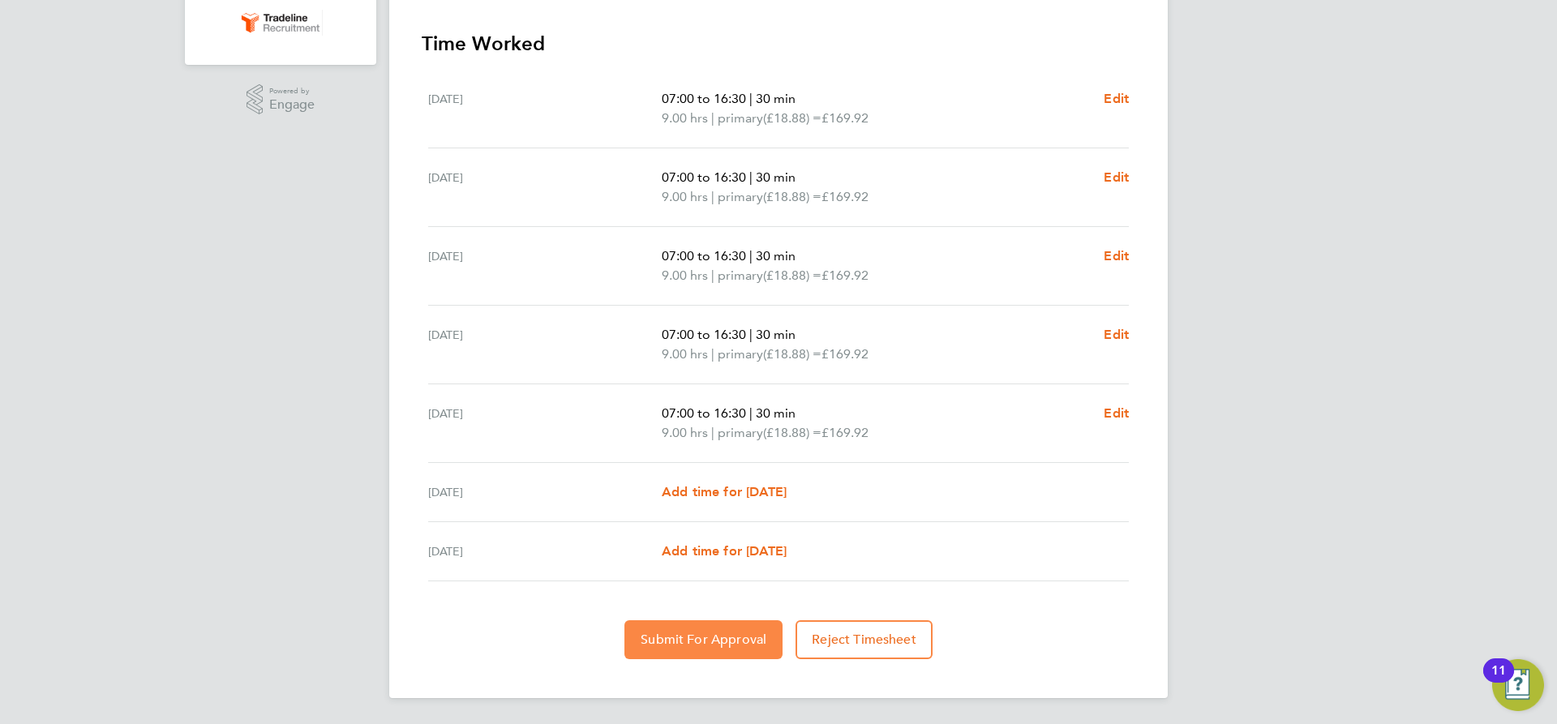
click at [690, 634] on span "Submit For Approval" at bounding box center [704, 640] width 126 height 16
